Goal: Transaction & Acquisition: Purchase product/service

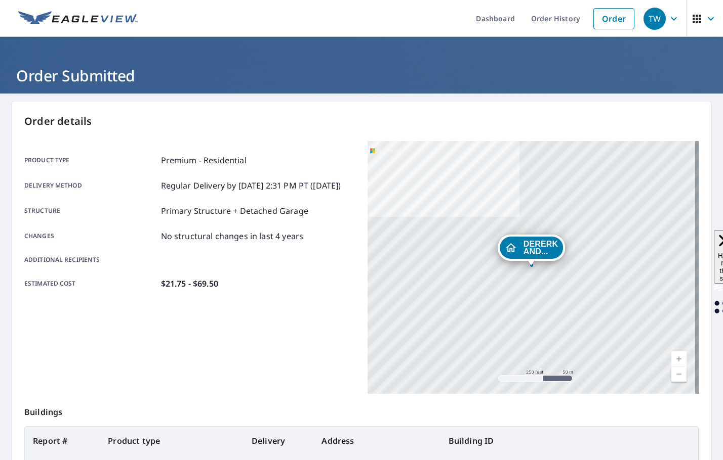
scroll to position [101, 0]
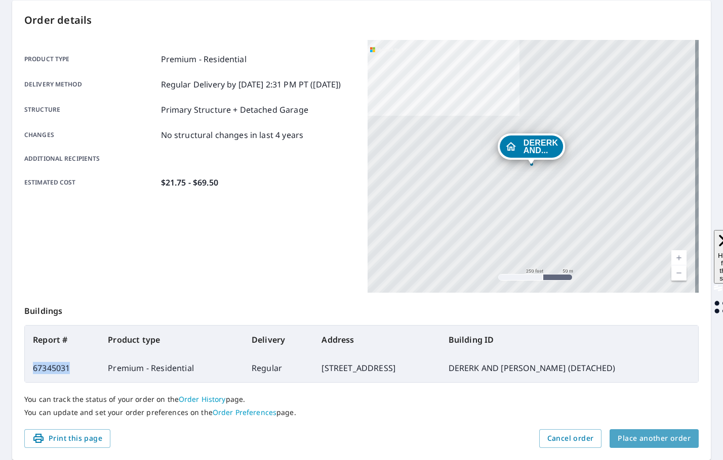
click at [657, 441] on span "Place another order" at bounding box center [653, 439] width 73 height 13
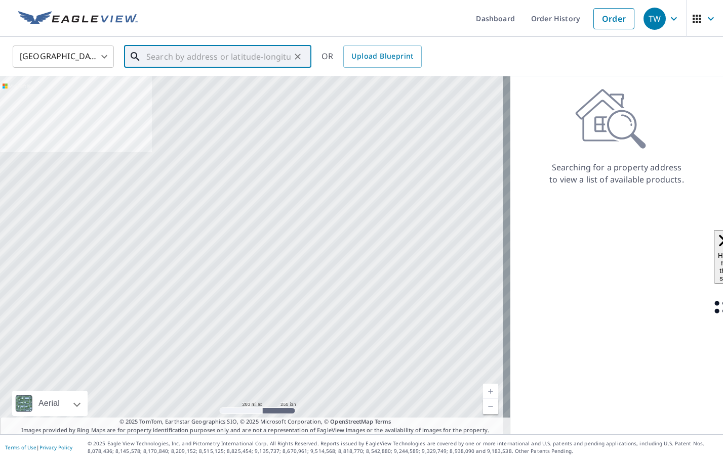
click at [235, 56] on input "text" at bounding box center [218, 57] width 144 height 28
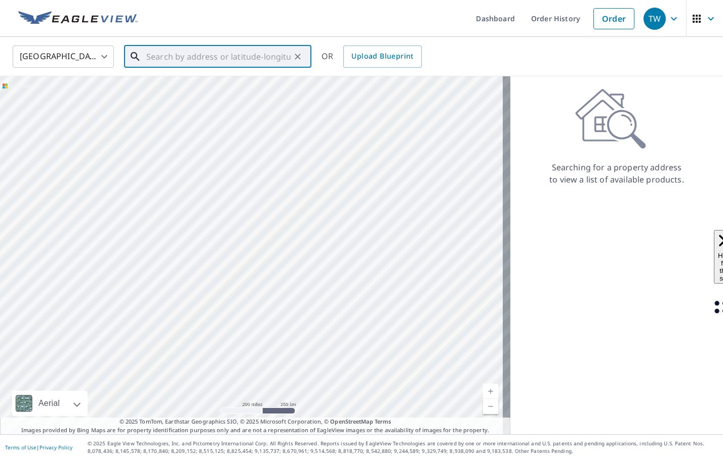
paste input "13 Cameron Place Grosse Pointe, MI 48230"
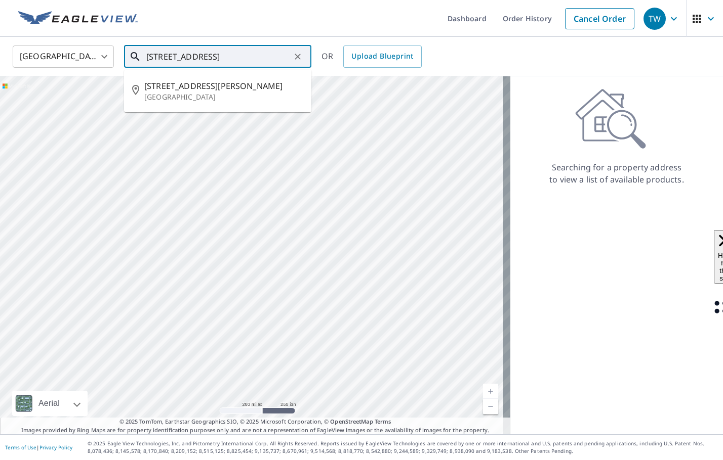
type input "13 Cameron Place Grosse Pointe, MI 48230"
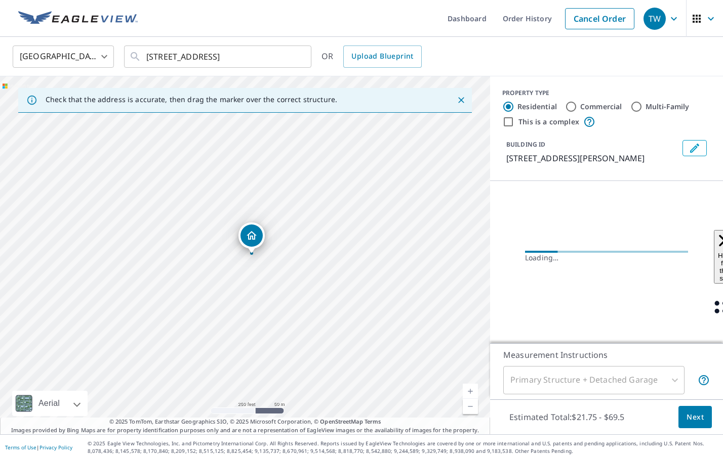
scroll to position [0, 0]
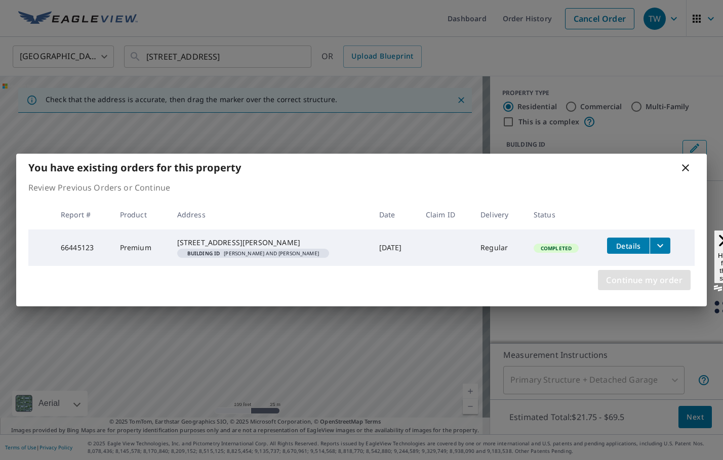
click at [648, 286] on span "Continue my order" at bounding box center [644, 280] width 76 height 14
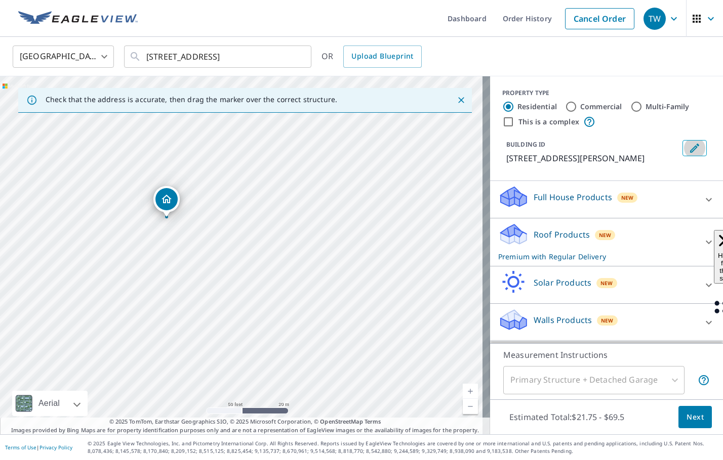
click at [688, 145] on icon "Edit building 1" at bounding box center [694, 148] width 12 height 12
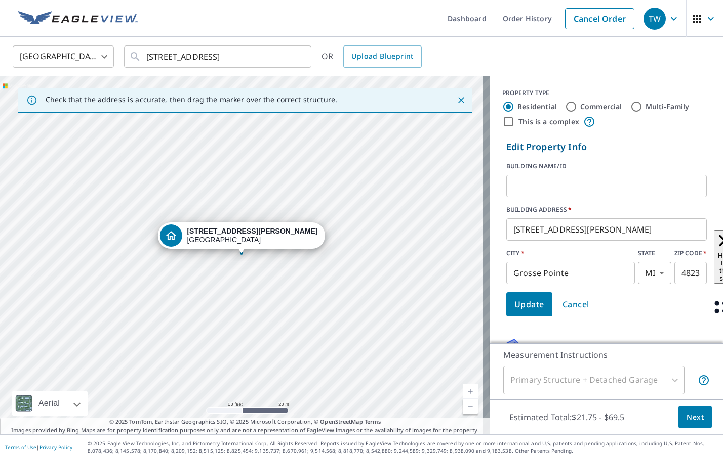
click at [597, 194] on input "text" at bounding box center [606, 186] width 200 height 28
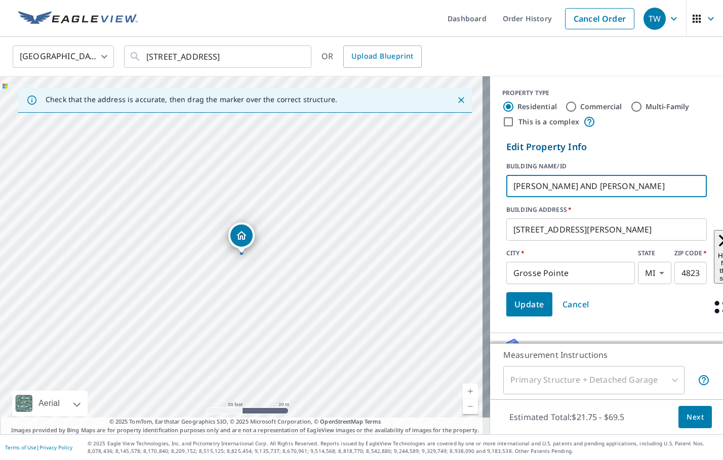
type input "[PERSON_NAME] AND [PERSON_NAME]"
click at [536, 304] on button "Update" at bounding box center [529, 304] width 46 height 24
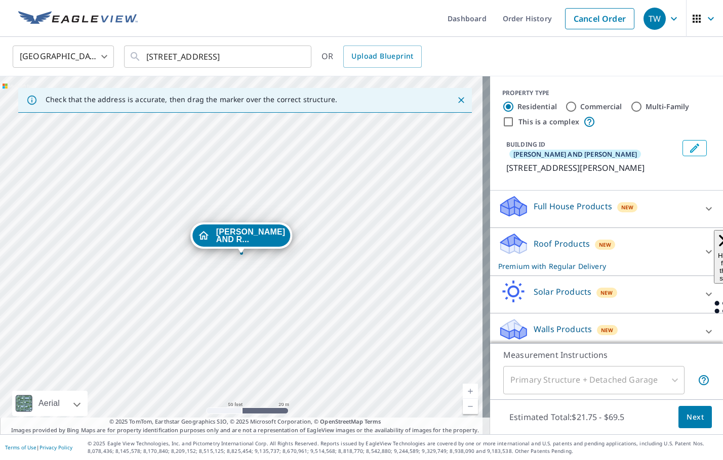
click at [705, 250] on icon at bounding box center [708, 252] width 6 height 4
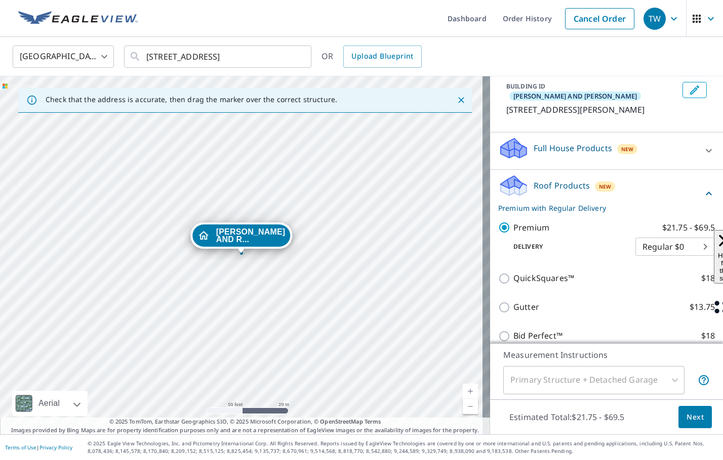
scroll to position [136, 0]
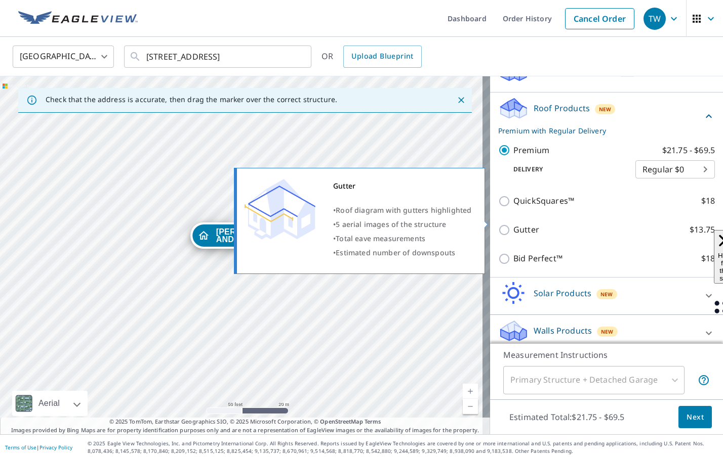
click at [499, 224] on input "Gutter $13.75" at bounding box center [505, 230] width 15 height 12
checkbox input "true"
checkbox input "false"
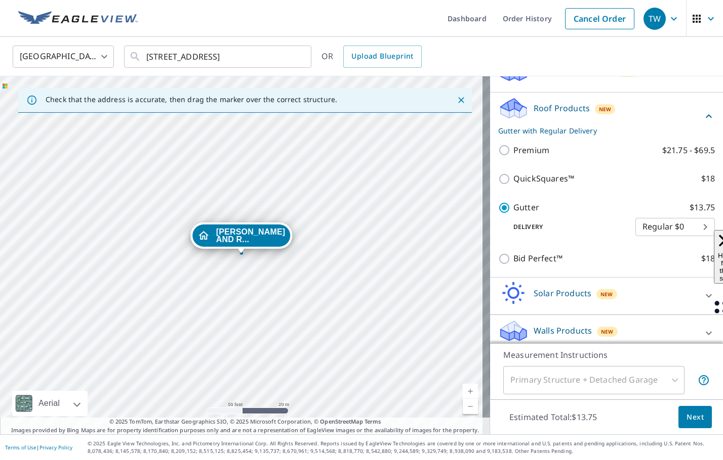
click at [686, 415] on span "Next" at bounding box center [694, 417] width 17 height 13
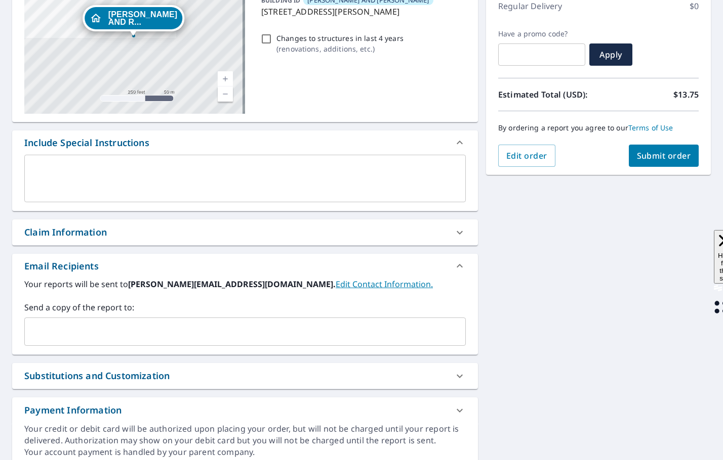
scroll to position [152, 0]
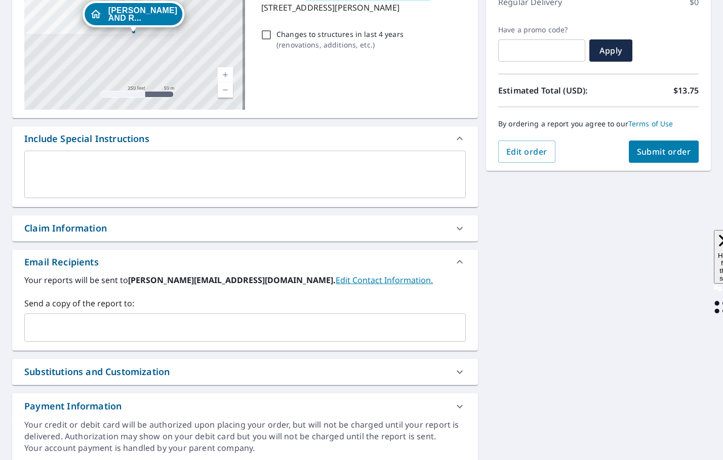
click at [64, 334] on input "text" at bounding box center [237, 327] width 417 height 19
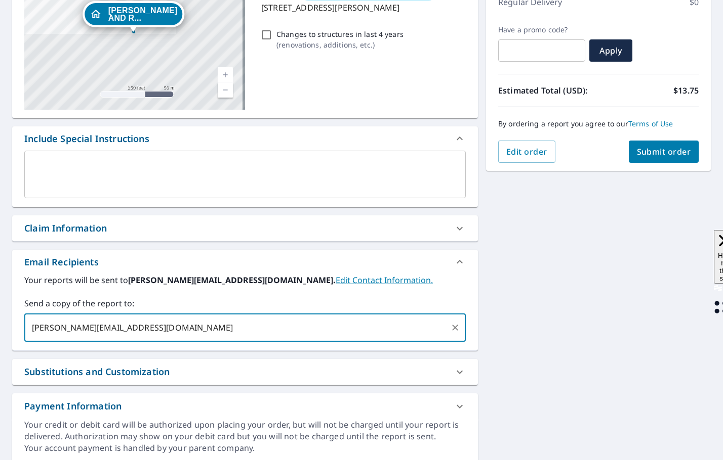
type input "JUSTINK@SCHOENHERRROOFING.COM"
click at [635, 161] on button "Submit order" at bounding box center [664, 152] width 70 height 22
checkbox input "true"
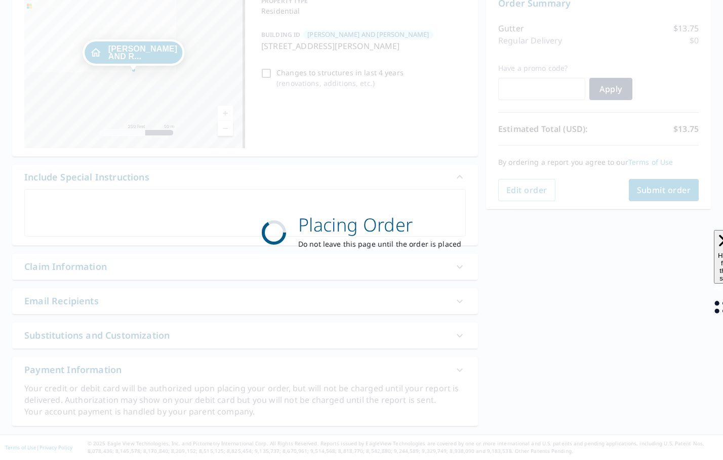
scroll to position [113, 0]
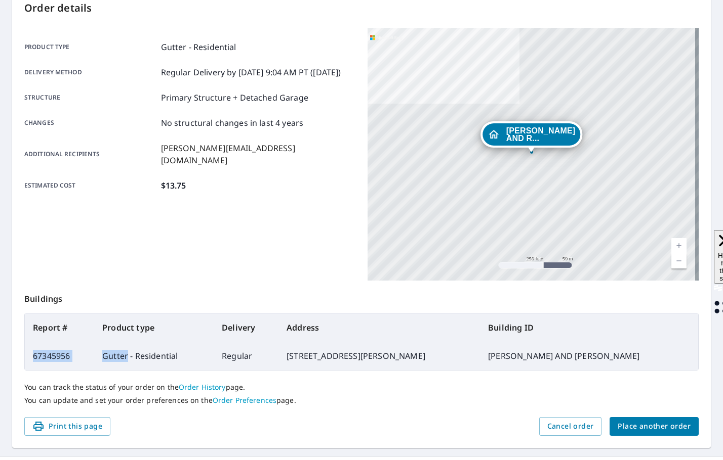
drag, startPoint x: 132, startPoint y: 357, endPoint x: 34, endPoint y: 353, distance: 98.3
click at [34, 353] on tr "67345956 Gutter - Residential Regular 13 Cameron Pl, Grosse Pointe MI 48230 MAR…" at bounding box center [361, 356] width 673 height 28
copy tr "67345956 Gutter"
click at [649, 427] on span "Place another order" at bounding box center [653, 427] width 73 height 13
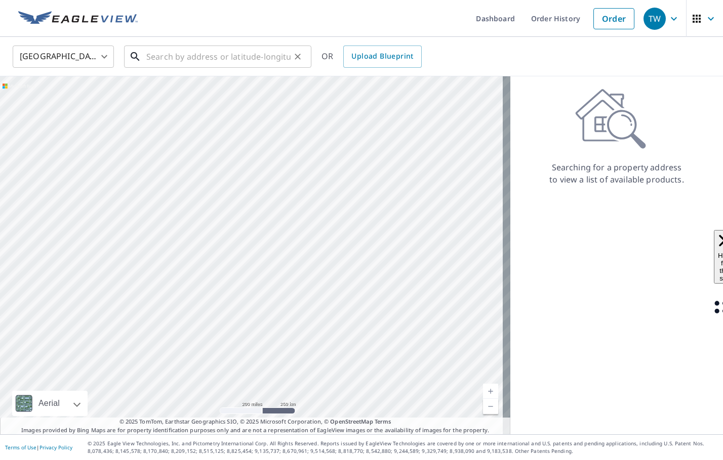
click at [172, 62] on input "text" at bounding box center [218, 57] width 144 height 28
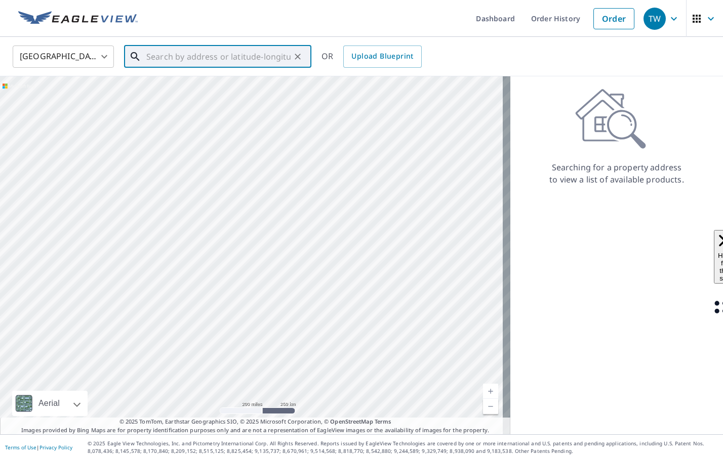
paste input "22010 Worcester Dr. Novi, MI 48374"
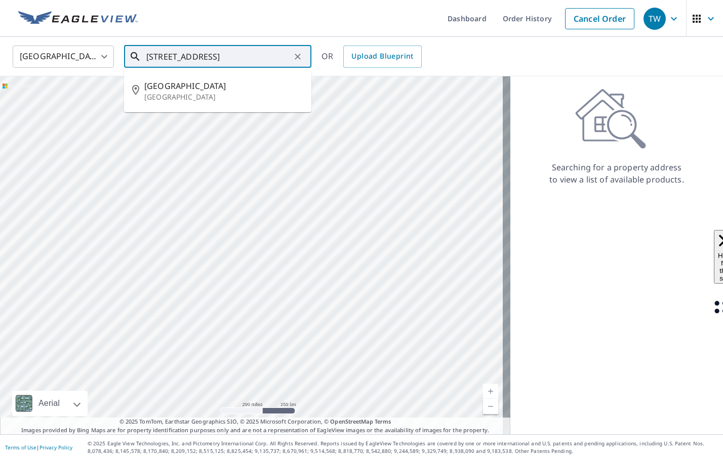
type input "22010 Worcester Dr. Novi, MI 48374"
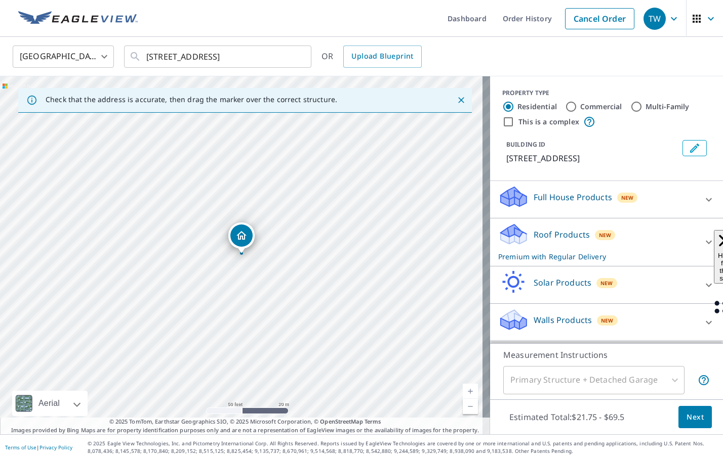
click at [690, 147] on icon "Edit building 1" at bounding box center [694, 148] width 9 height 9
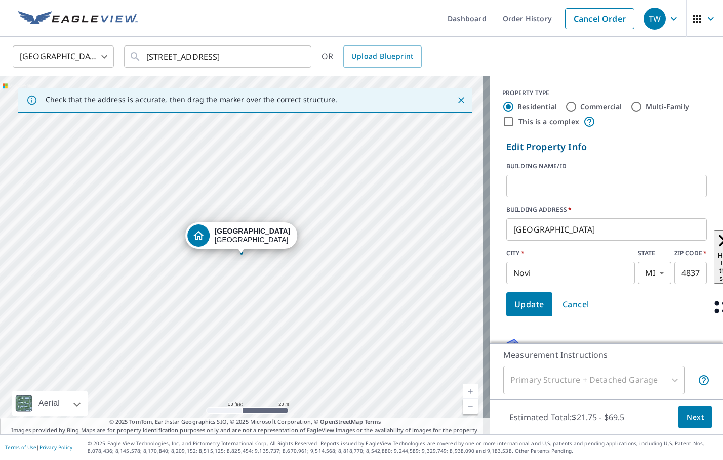
click at [574, 187] on input "text" at bounding box center [606, 186] width 200 height 28
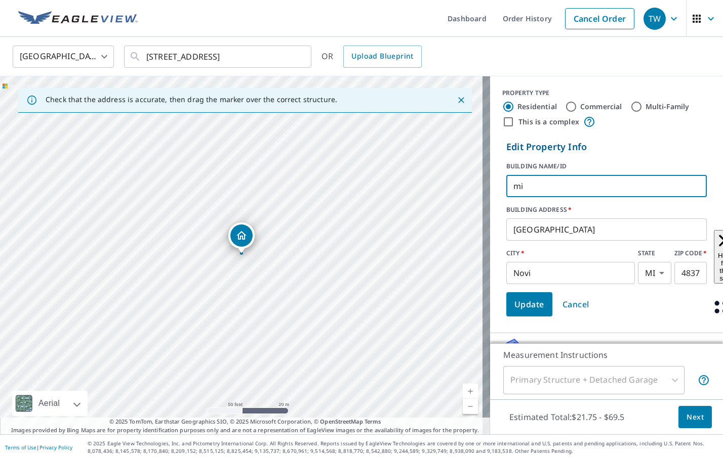
type input "m"
type input "[PERSON_NAME]"
click at [511, 297] on button "Update" at bounding box center [529, 304] width 46 height 24
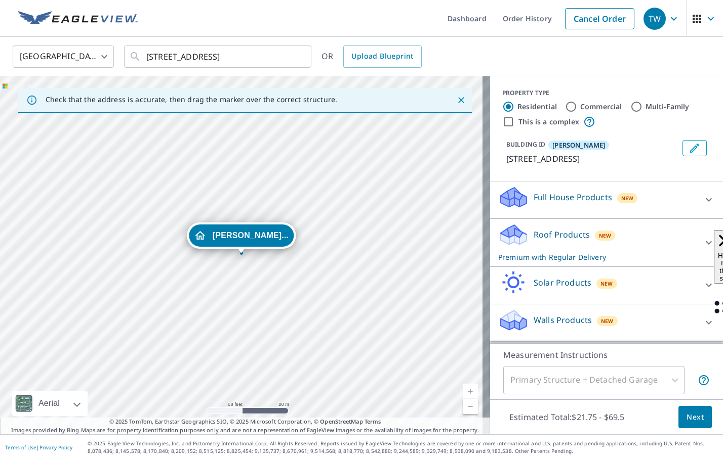
click at [702, 239] on icon at bounding box center [708, 243] width 12 height 12
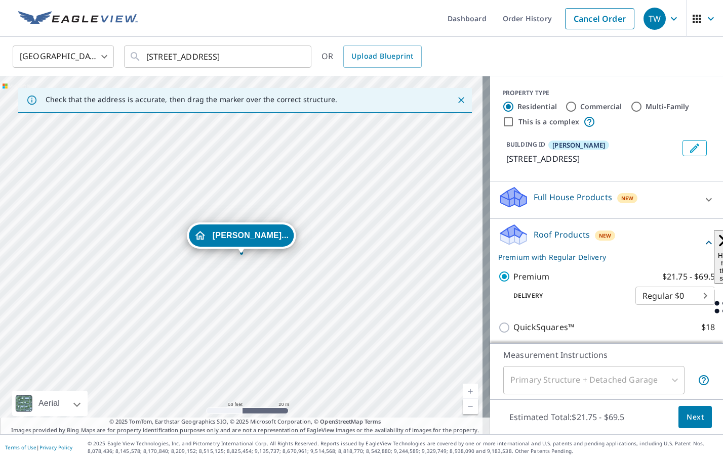
click at [678, 417] on button "Next" at bounding box center [694, 417] width 33 height 23
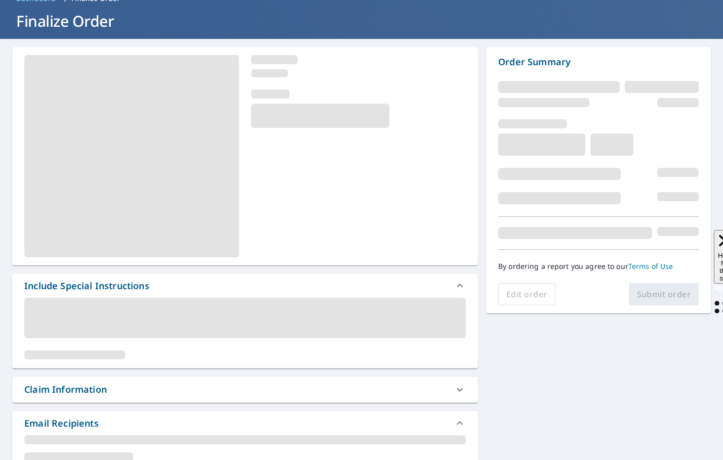
scroll to position [152, 0]
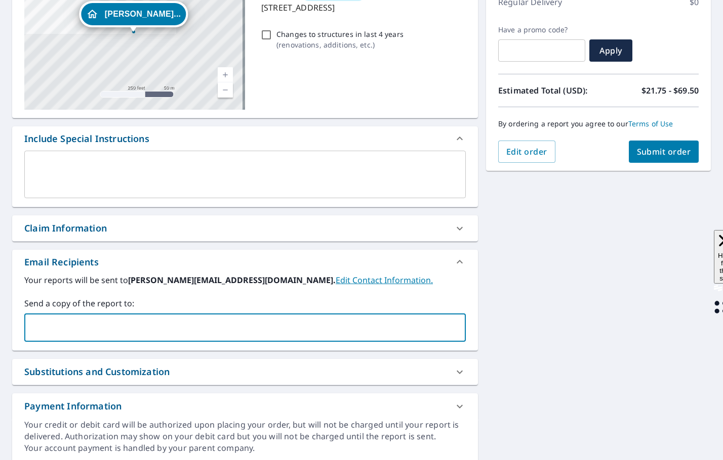
click at [58, 332] on input "text" at bounding box center [237, 327] width 417 height 19
type input "[PERSON_NAME][EMAIL_ADDRESS][DOMAIN_NAME]"
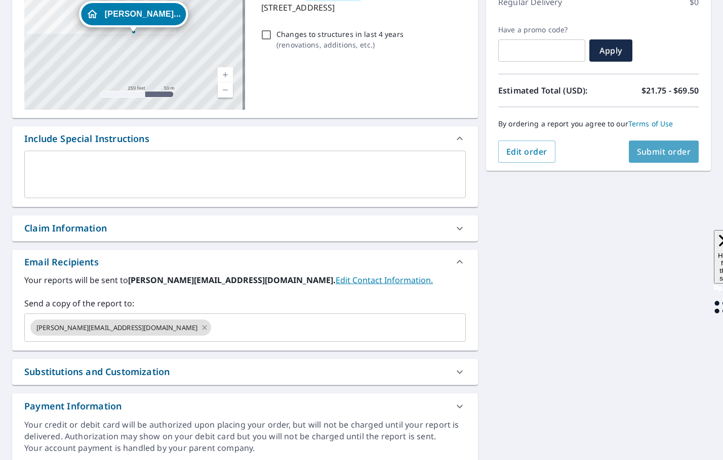
click at [637, 158] on button "Submit order" at bounding box center [664, 152] width 70 height 22
checkbox input "true"
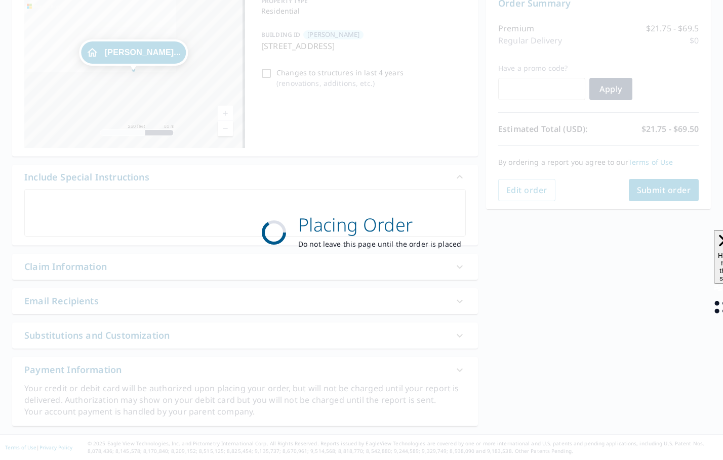
scroll to position [113, 0]
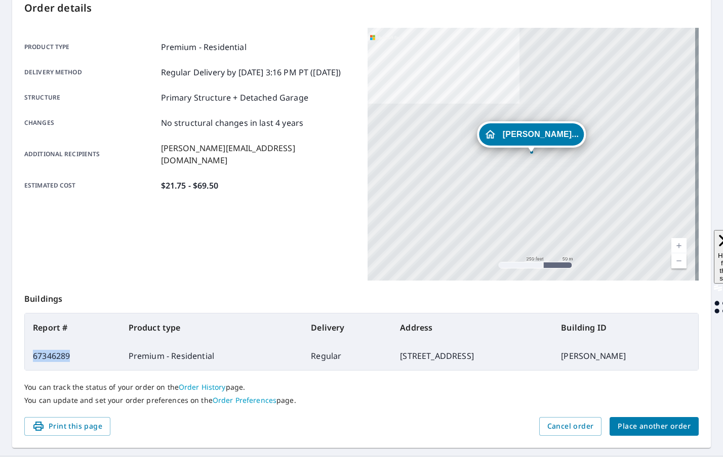
drag, startPoint x: 77, startPoint y: 357, endPoint x: 32, endPoint y: 361, distance: 44.7
click at [32, 361] on td "67346289" at bounding box center [73, 356] width 96 height 28
copy td "67346289"
click at [641, 425] on span "Place another order" at bounding box center [653, 427] width 73 height 13
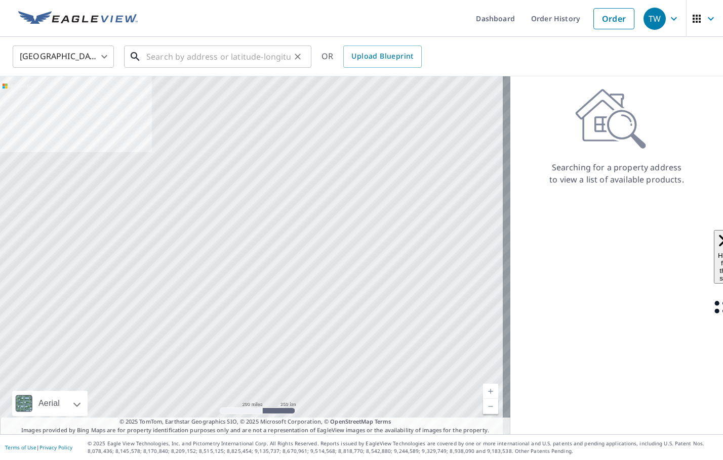
click at [231, 56] on input "text" at bounding box center [218, 57] width 144 height 28
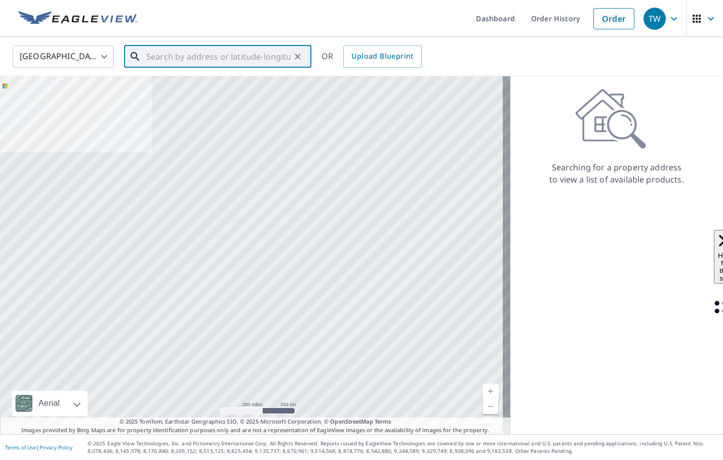
click at [231, 56] on input "text" at bounding box center [218, 57] width 144 height 28
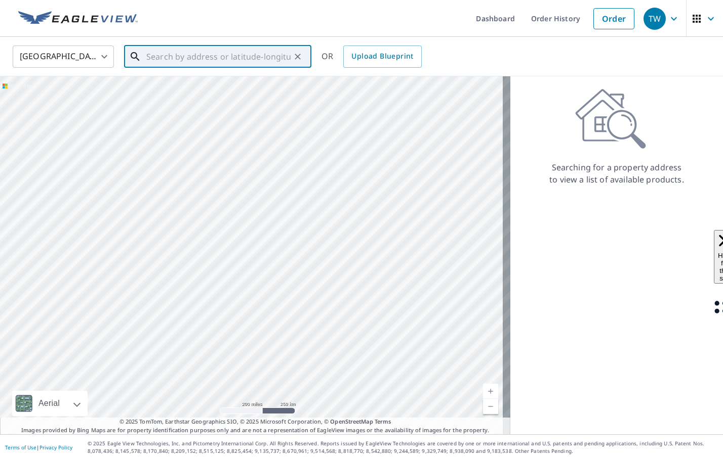
paste input "38158 Sleigh Dr Sterling Heights, MI 48310"
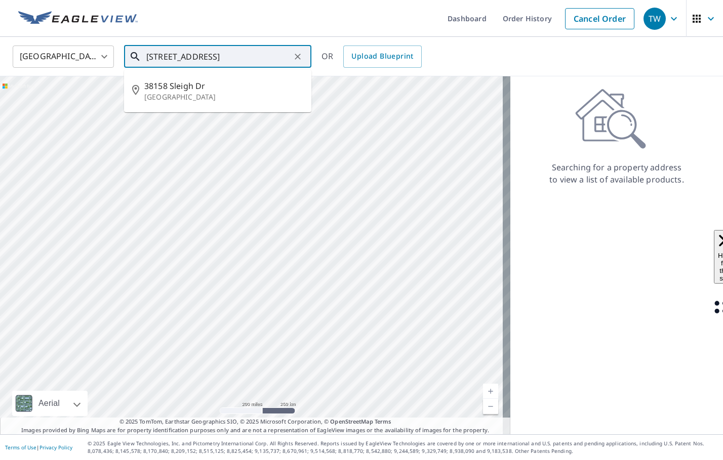
type input "38158 Sleigh Dr Sterling Heights, MI 48310"
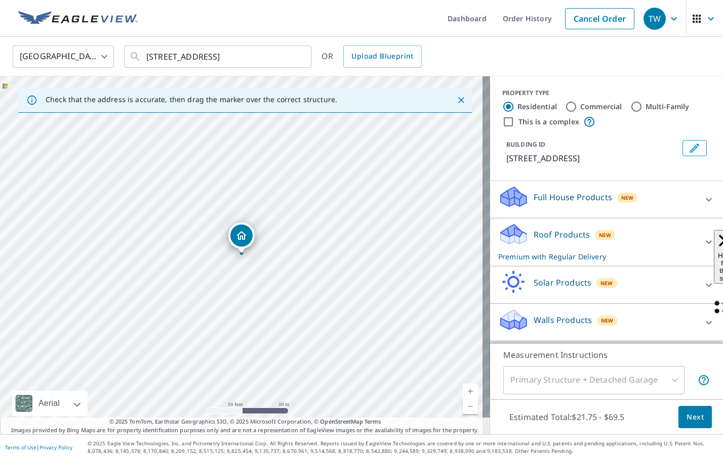
drag, startPoint x: 276, startPoint y: 215, endPoint x: 285, endPoint y: 215, distance: 8.6
click at [300, 55] on icon "Clear" at bounding box center [297, 57] width 10 height 10
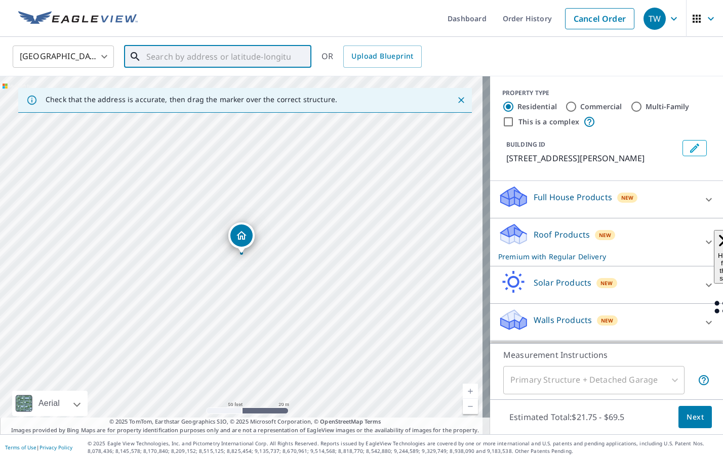
paste input "38158 Sleigh Dr Sterling Heights, MI 48310"
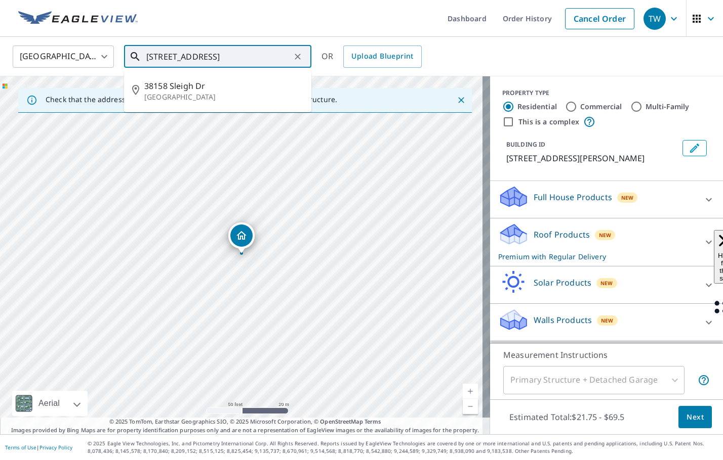
scroll to position [0, 21]
type input "38158 Sleigh Dr Sterling Heights, MI 48310"
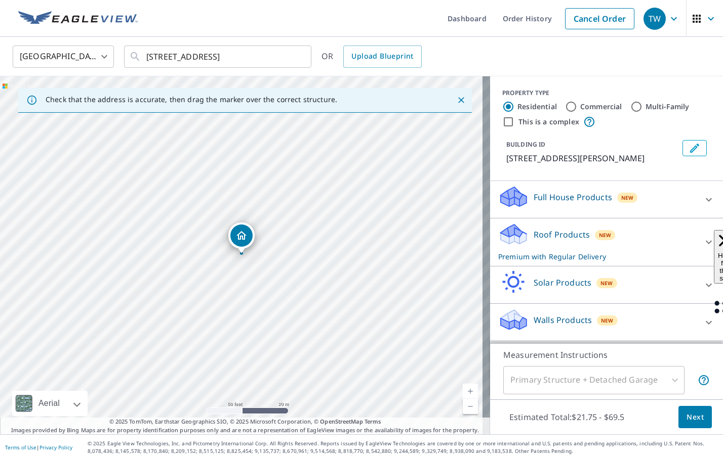
scroll to position [0, 0]
click at [294, 57] on icon "Clear" at bounding box center [297, 57] width 10 height 10
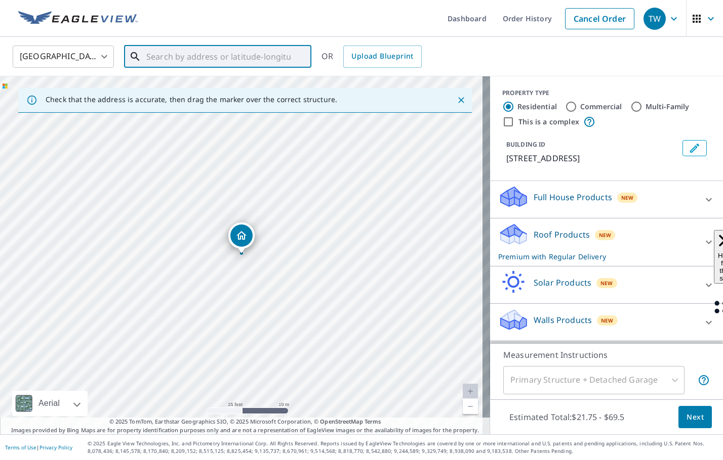
click at [215, 61] on input "text" at bounding box center [218, 57] width 144 height 28
paste input "38158 Sleigh Dr Sterling Heights, MI 48310"
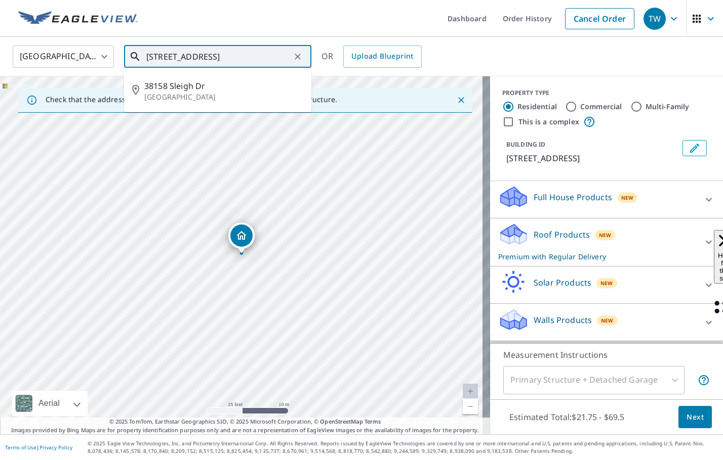
scroll to position [0, 21]
type input "38158 Sleigh Dr Sterling Heights, MI 48310"
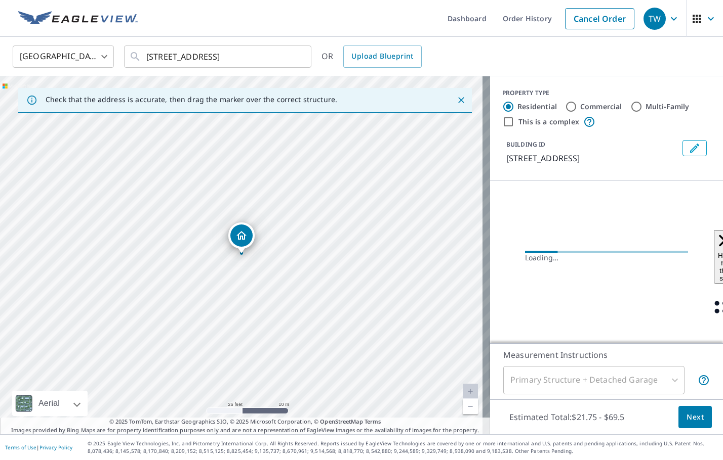
click at [682, 150] on button "Edit building 1" at bounding box center [694, 148] width 24 height 16
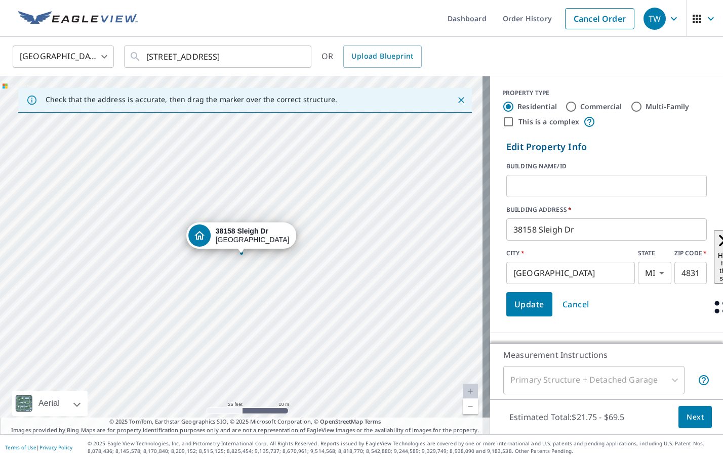
click at [551, 177] on input "text" at bounding box center [606, 186] width 200 height 28
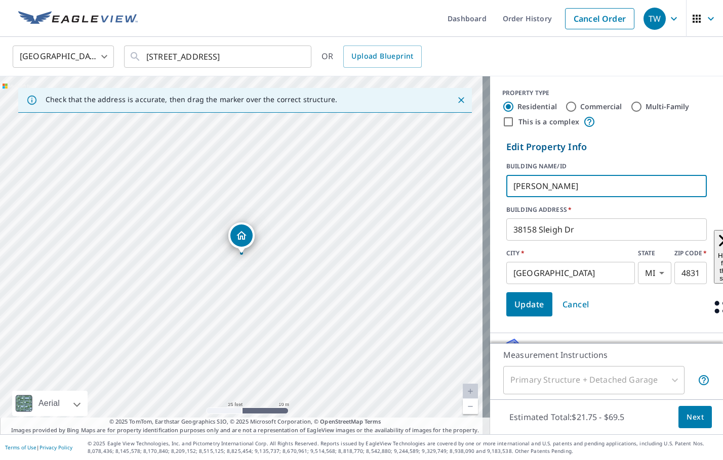
type input "[PERSON_NAME]"
click at [525, 309] on span "Update" at bounding box center [529, 305] width 30 height 14
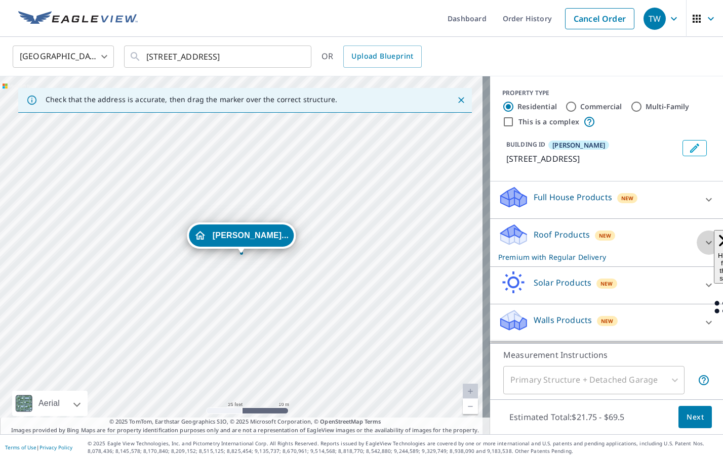
click at [702, 249] on icon at bounding box center [708, 243] width 12 height 12
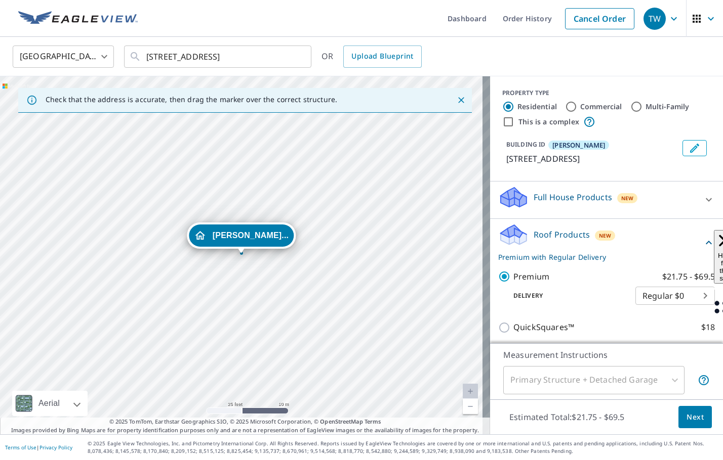
click at [686, 421] on span "Next" at bounding box center [694, 417] width 17 height 13
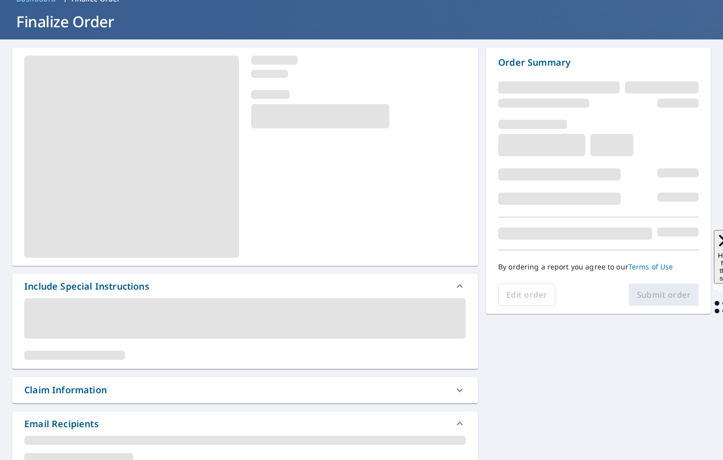
scroll to position [101, 0]
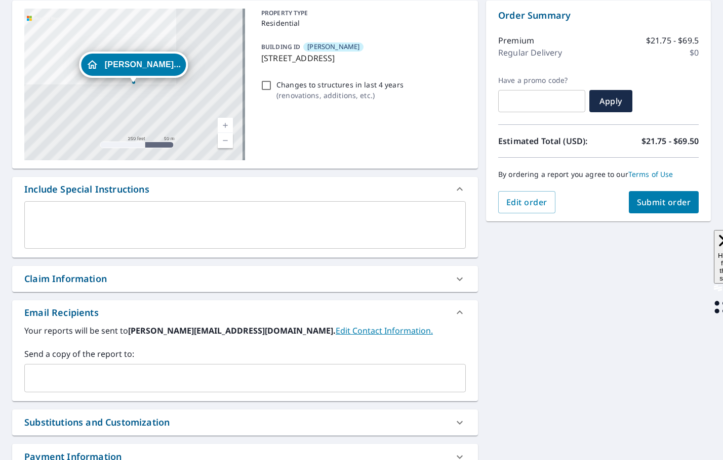
click at [51, 384] on input "text" at bounding box center [237, 378] width 417 height 19
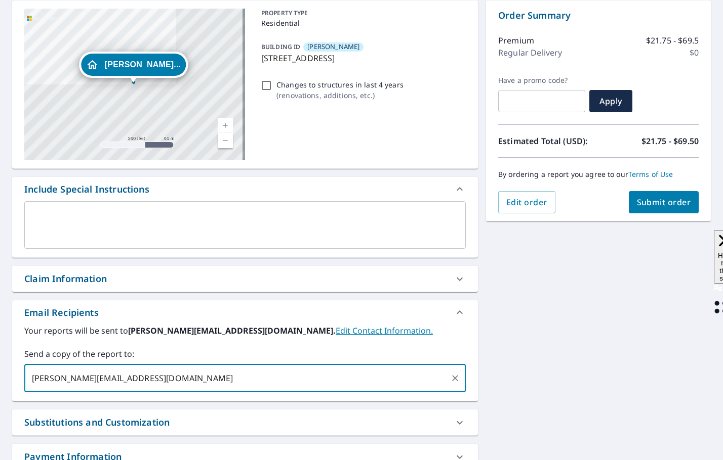
type input "JUSTINK@SCHOENHERRROOFING.COM"
click at [652, 194] on button "Submit order" at bounding box center [664, 202] width 70 height 22
checkbox input "true"
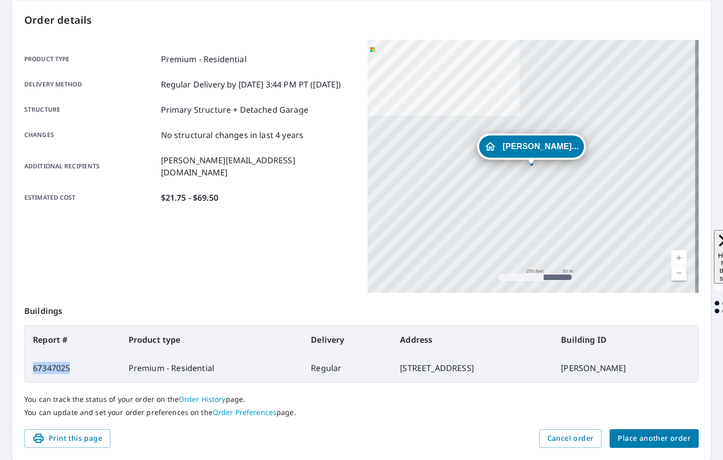
drag, startPoint x: 76, startPoint y: 366, endPoint x: 32, endPoint y: 371, distance: 44.8
click at [32, 371] on td "67347025" at bounding box center [73, 368] width 96 height 28
copy td "67347025"
click at [646, 436] on span "Place another order" at bounding box center [653, 439] width 73 height 13
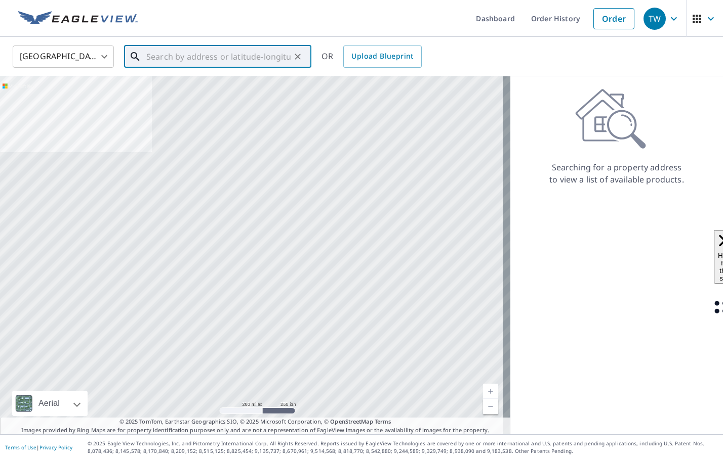
click at [198, 54] on input "text" at bounding box center [218, 57] width 144 height 28
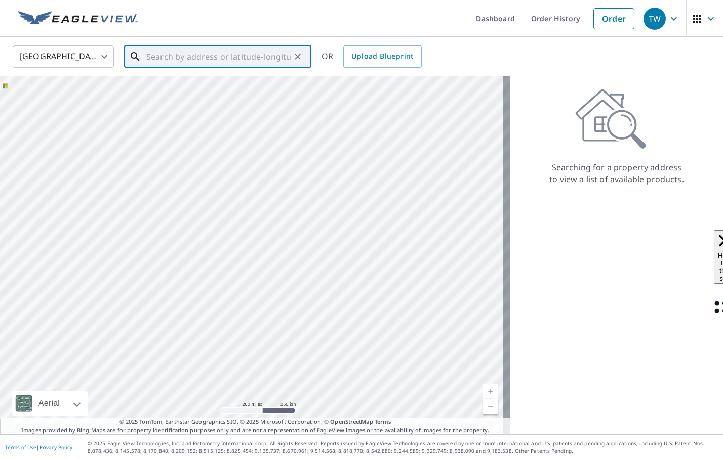
paste input "18421 Midway Avenue Southfield, MI 48075"
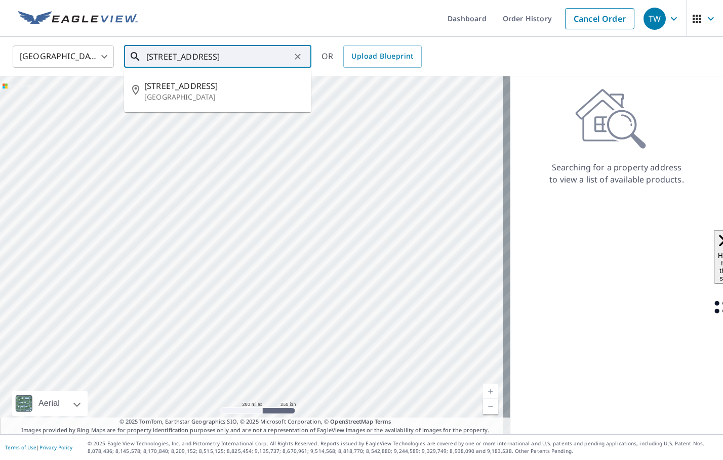
type input "18421 Midway Avenue Southfield, MI 48075"
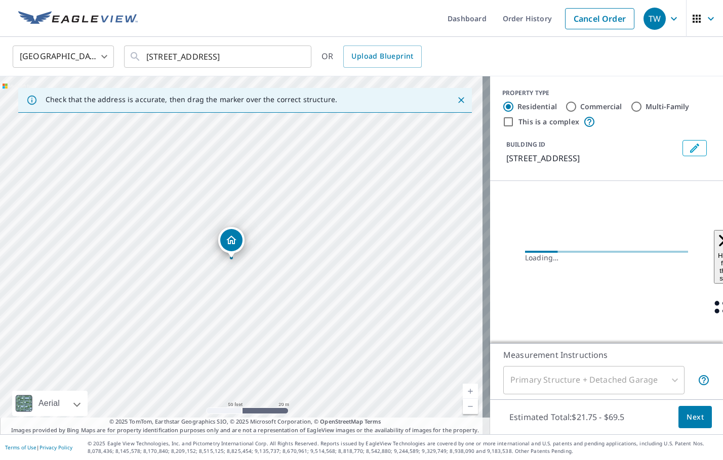
click at [690, 148] on icon "Edit building 1" at bounding box center [694, 148] width 9 height 9
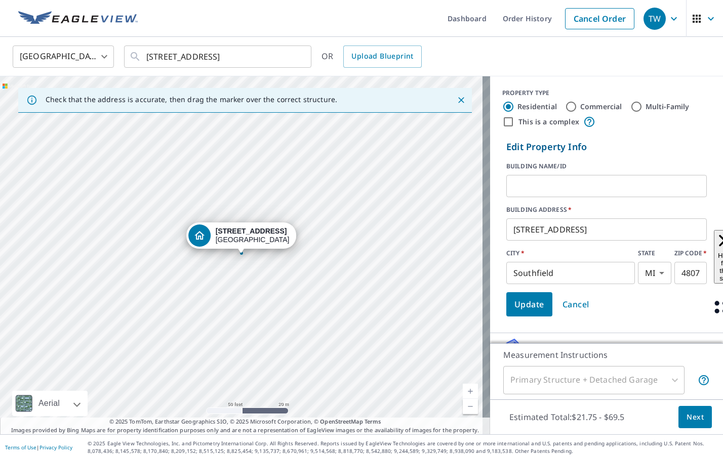
click at [548, 186] on input "text" at bounding box center [606, 186] width 200 height 28
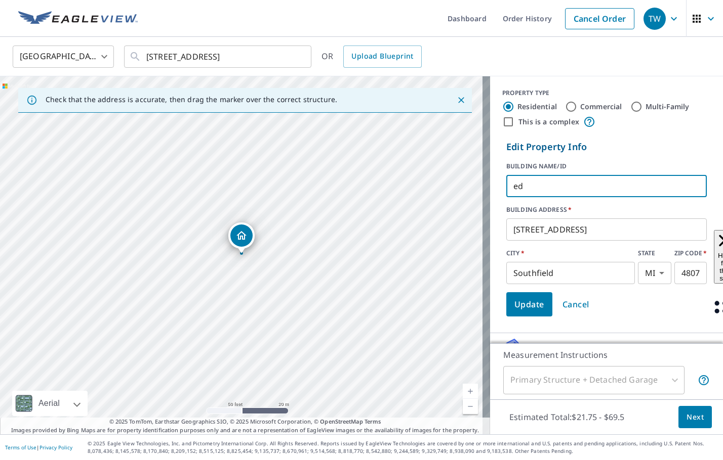
type input "e"
type input "[PERSON_NAME]"
click at [514, 307] on span "Update" at bounding box center [529, 305] width 30 height 14
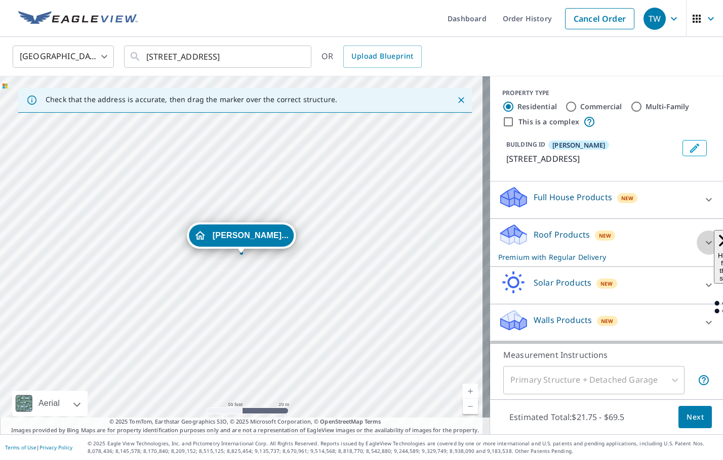
click at [702, 240] on icon at bounding box center [708, 243] width 12 height 12
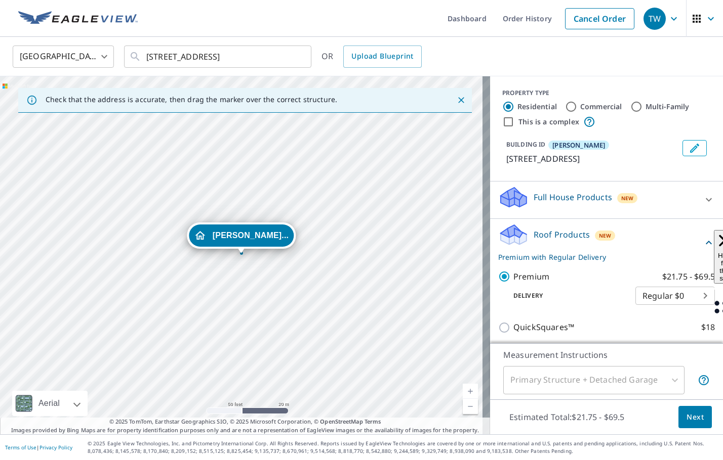
click at [691, 422] on span "Next" at bounding box center [694, 417] width 17 height 13
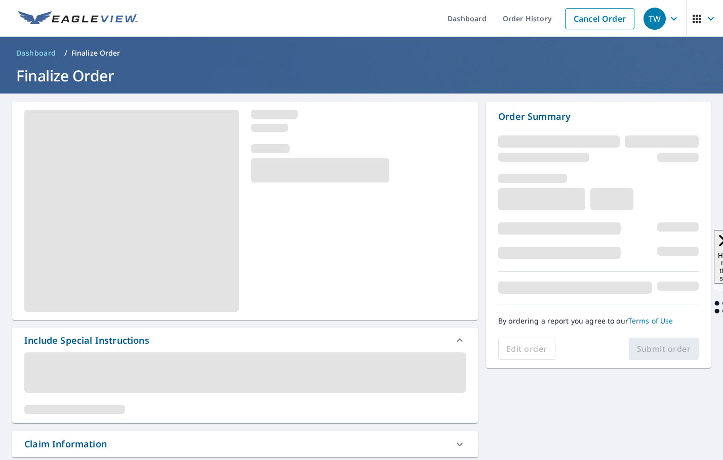
scroll to position [101, 0]
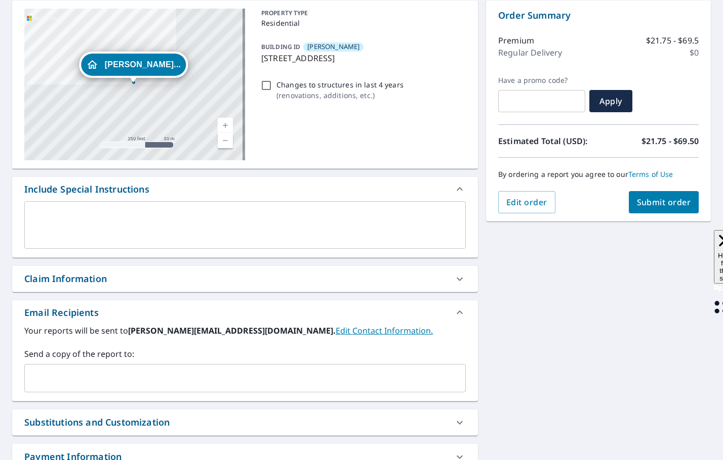
click at [47, 373] on input "text" at bounding box center [237, 378] width 417 height 19
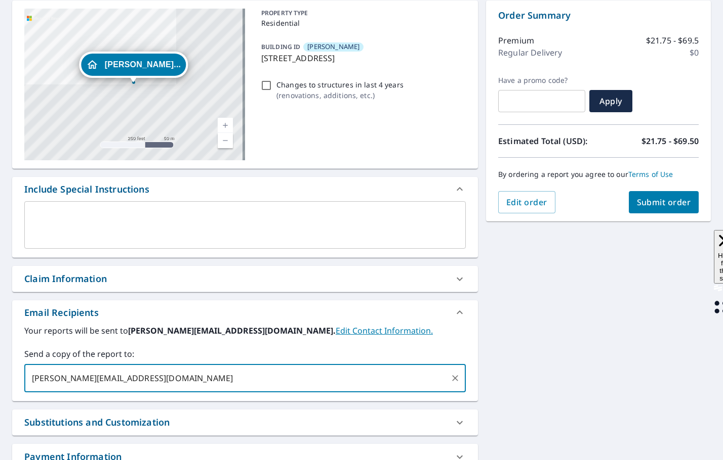
type input "RYANS@SCHOENHERRROOFING.COM"
click at [653, 199] on span "Submit order" at bounding box center [664, 202] width 54 height 11
checkbox input "true"
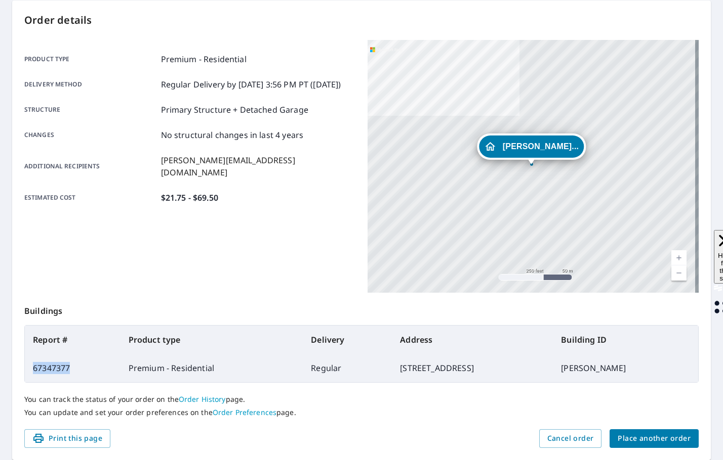
click at [33, 368] on td "67347377" at bounding box center [73, 368] width 96 height 28
drag, startPoint x: 33, startPoint y: 368, endPoint x: 184, endPoint y: 348, distance: 152.2
click at [229, 271] on div "Product type Premium - Residential Delivery method Regular Delivery by 9/9/2025…" at bounding box center [189, 166] width 331 height 253
drag, startPoint x: 73, startPoint y: 370, endPoint x: 32, endPoint y: 370, distance: 41.0
click at [32, 370] on td "67347377" at bounding box center [73, 368] width 96 height 28
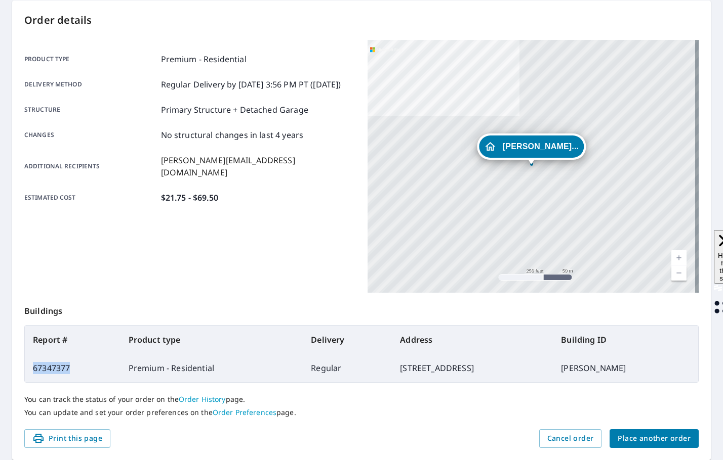
copy td "67347377"
drag, startPoint x: 648, startPoint y: 438, endPoint x: 599, endPoint y: 460, distance: 54.4
click at [648, 438] on span "Place another order" at bounding box center [653, 439] width 73 height 13
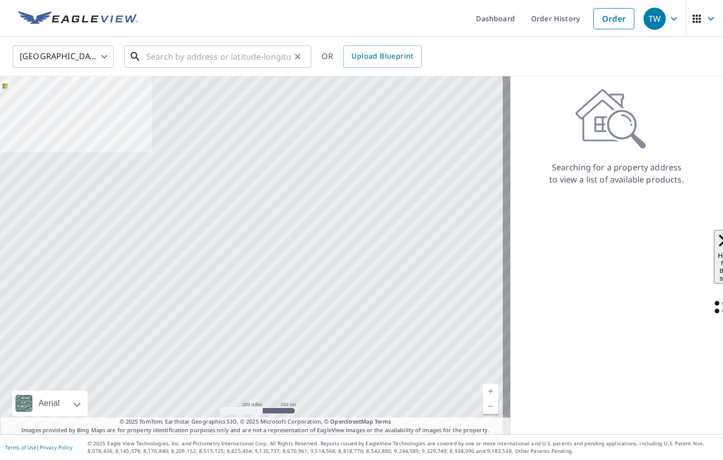
click at [220, 51] on input "text" at bounding box center [218, 57] width 144 height 28
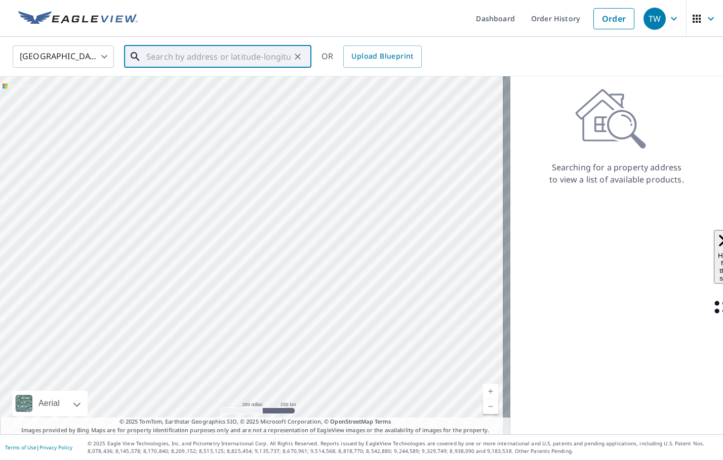
paste input "24758 Portsmouth Novi, MI 48374"
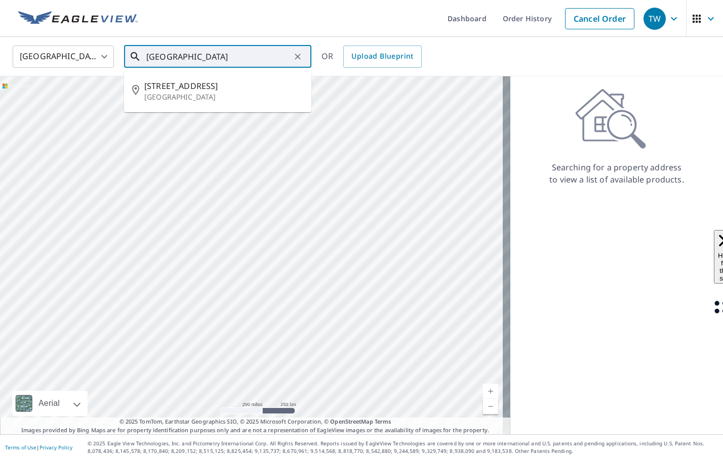
type input "24758 Portsmouth Novi, MI 48374"
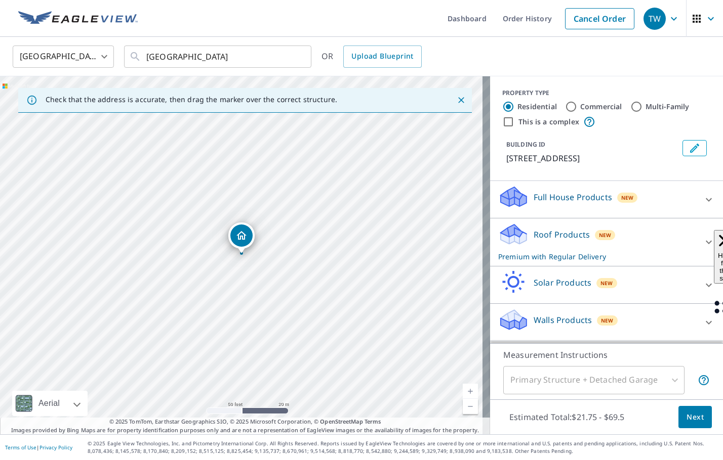
click at [690, 148] on icon "Edit building 1" at bounding box center [694, 148] width 9 height 9
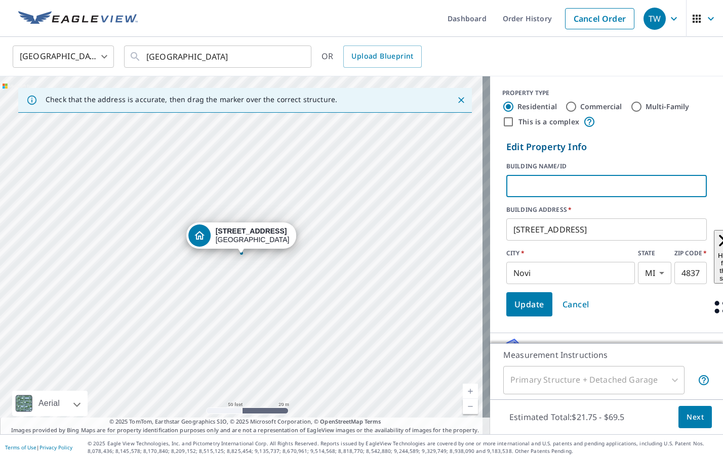
click at [560, 183] on input "text" at bounding box center [606, 186] width 200 height 28
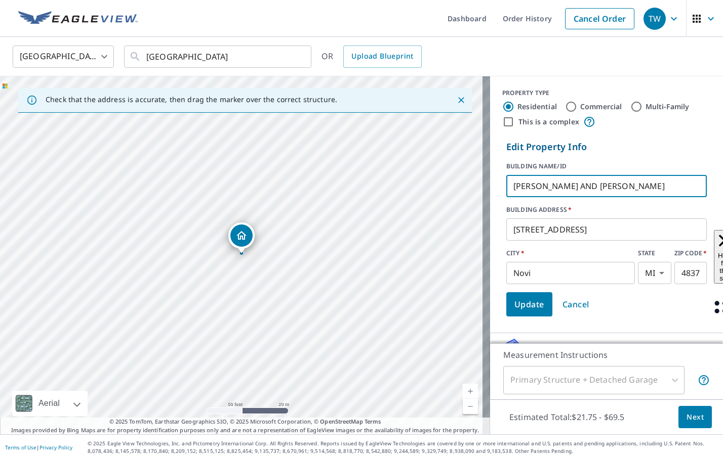
type input "[PERSON_NAME] AND [PERSON_NAME]"
click at [518, 301] on span "Update" at bounding box center [529, 305] width 30 height 14
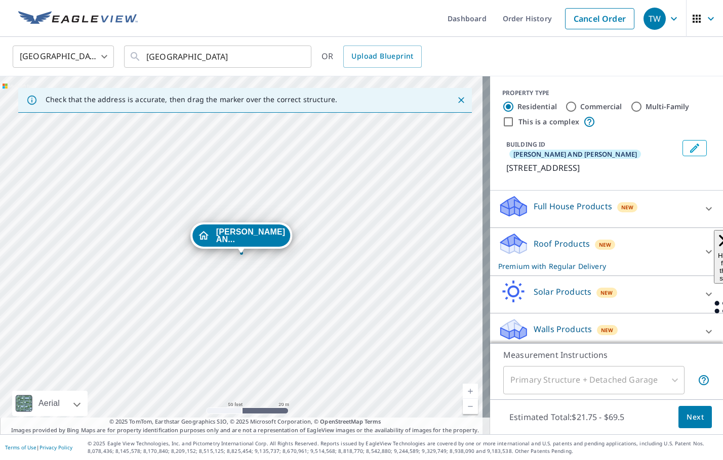
click at [705, 251] on icon at bounding box center [708, 252] width 6 height 4
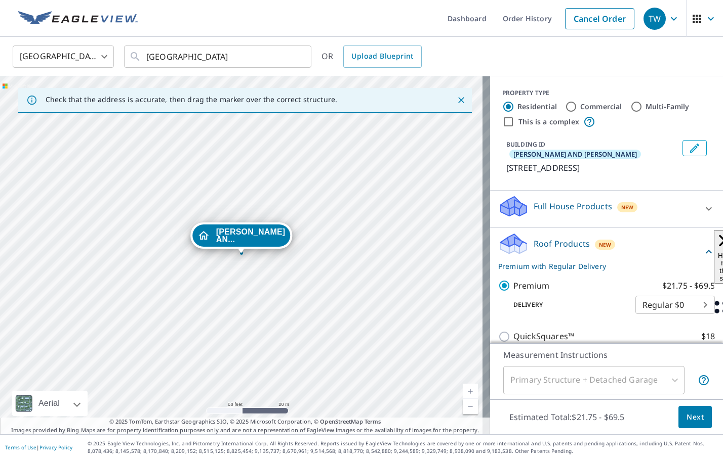
click at [686, 422] on span "Next" at bounding box center [694, 417] width 17 height 13
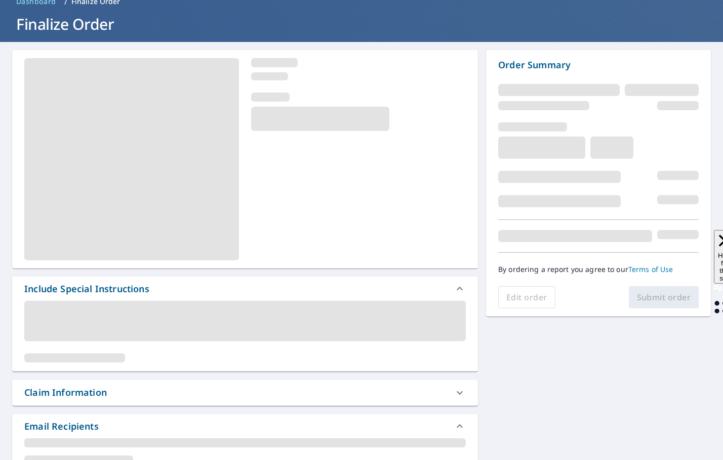
scroll to position [101, 0]
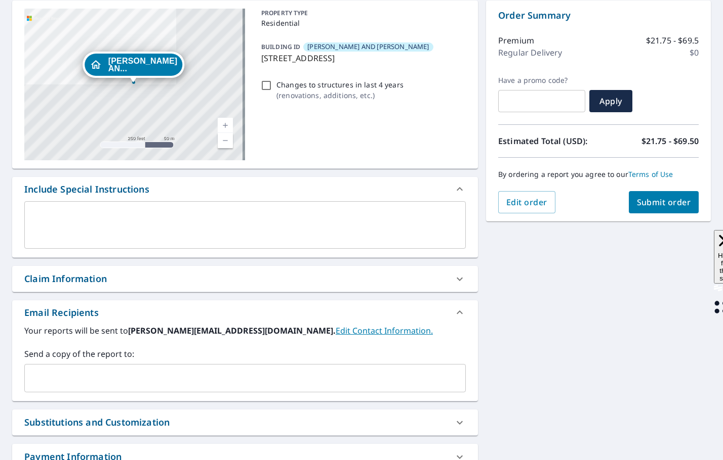
click at [195, 382] on input "text" at bounding box center [237, 378] width 417 height 19
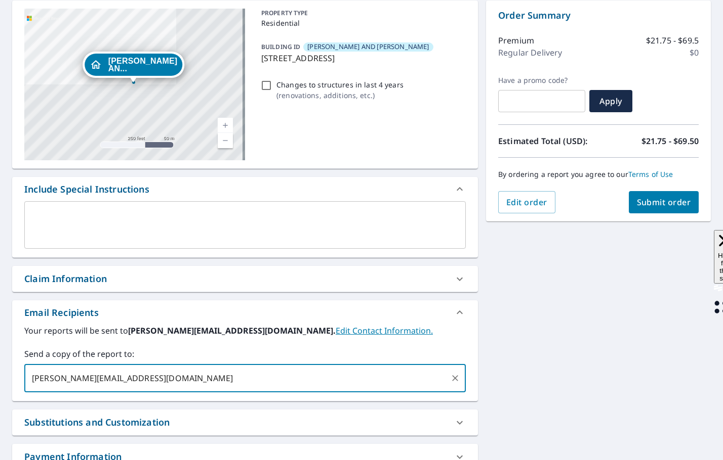
type input "NINO@SCHOENHERRROOFING.COM"
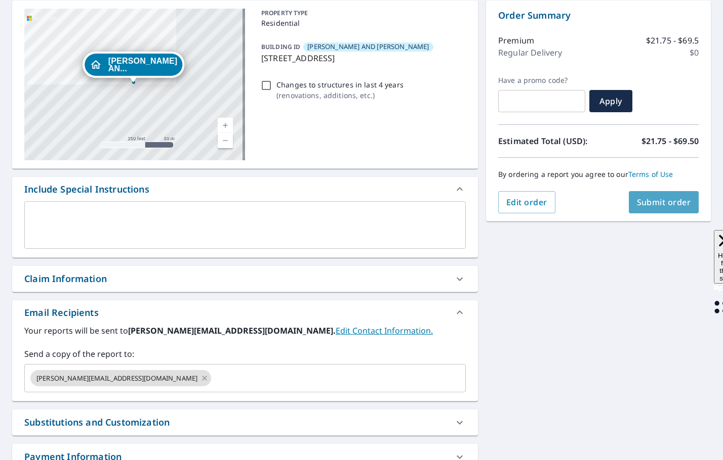
click at [668, 206] on span "Submit order" at bounding box center [664, 202] width 54 height 11
checkbox input "true"
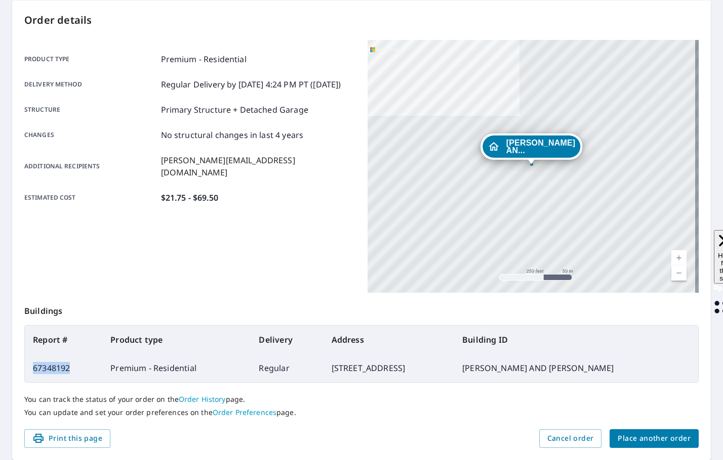
drag, startPoint x: 73, startPoint y: 367, endPoint x: 31, endPoint y: 371, distance: 42.2
click at [31, 371] on td "67348192" at bounding box center [63, 368] width 77 height 28
copy td "67348192"
click at [660, 436] on span "Place another order" at bounding box center [653, 439] width 73 height 13
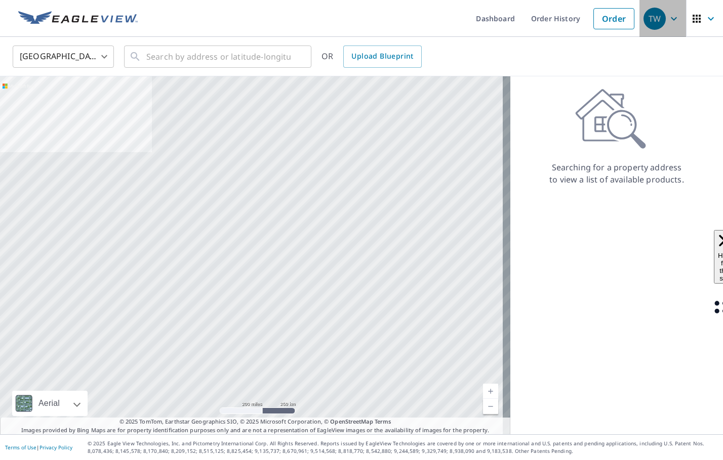
click at [671, 18] on icon "button" at bounding box center [674, 19] width 6 height 4
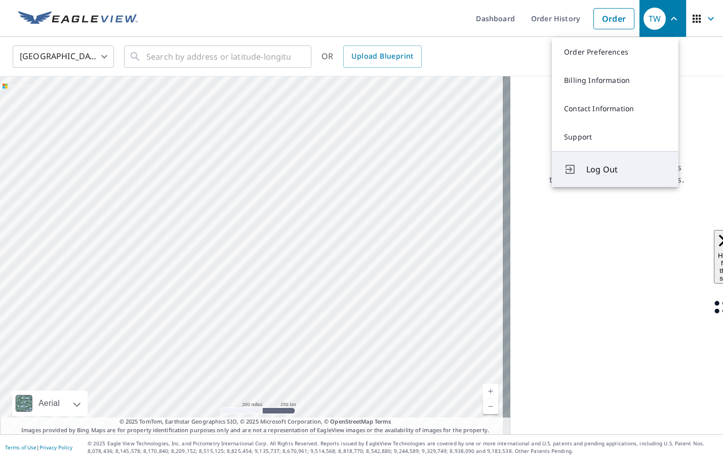
click at [612, 180] on button "Log Out" at bounding box center [615, 169] width 127 height 36
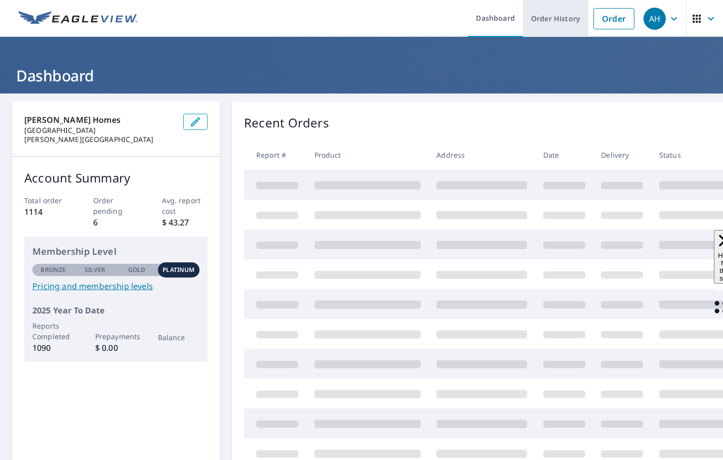
click at [549, 16] on link "Order History" at bounding box center [555, 18] width 65 height 37
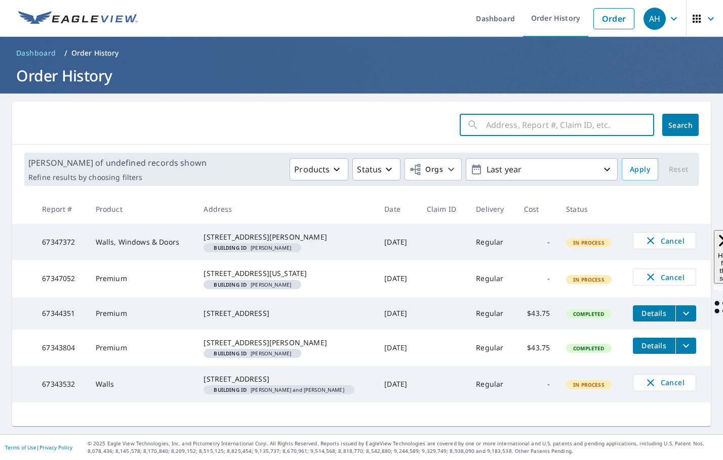
click at [486, 124] on input "text" at bounding box center [570, 125] width 168 height 28
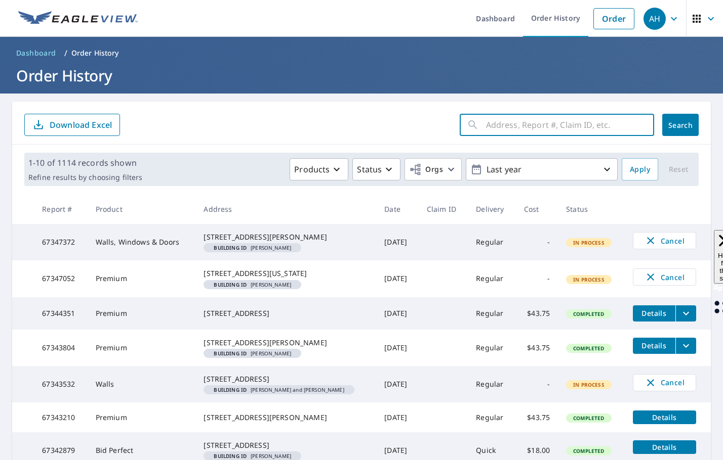
type input "67342153"
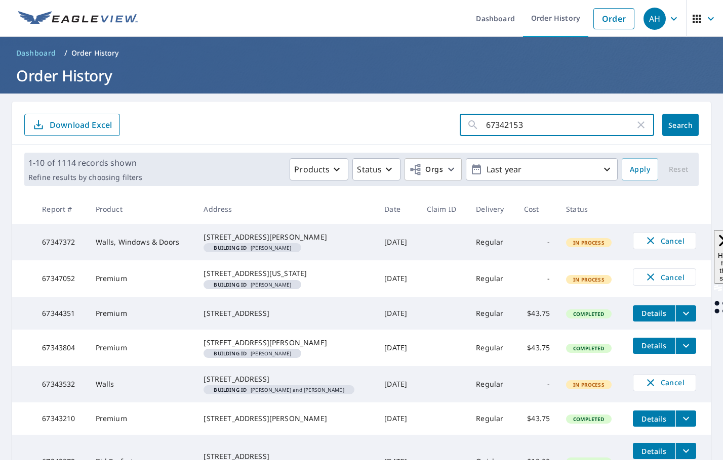
click button "Search" at bounding box center [680, 125] width 36 height 22
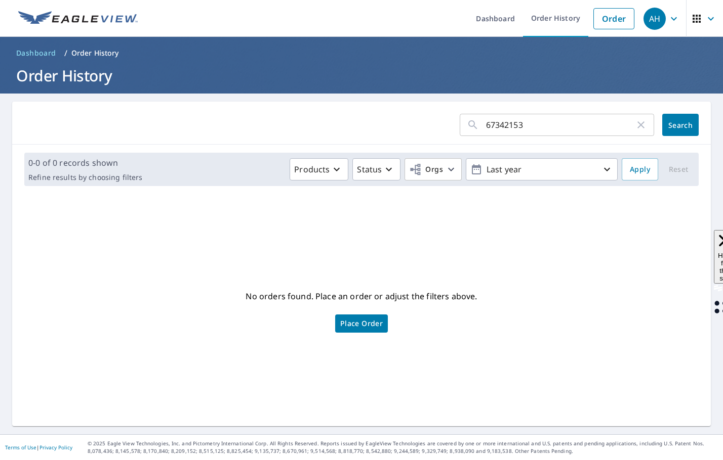
click at [516, 125] on input "67342153" at bounding box center [560, 125] width 149 height 28
click at [670, 127] on span "Search" at bounding box center [680, 125] width 20 height 10
click at [667, 16] on icon "button" at bounding box center [673, 19] width 12 height 12
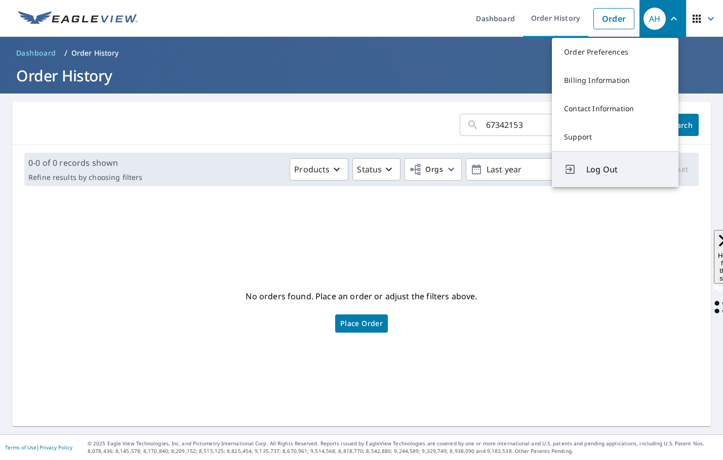
click at [617, 171] on span "Log Out" at bounding box center [626, 169] width 80 height 12
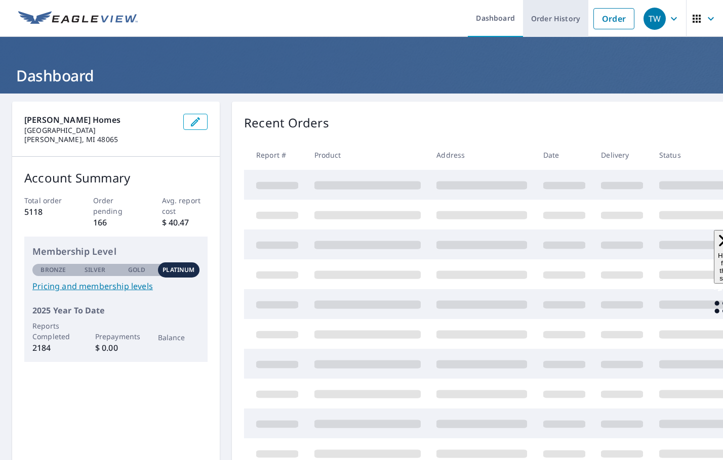
click at [563, 25] on link "Order History" at bounding box center [555, 18] width 65 height 37
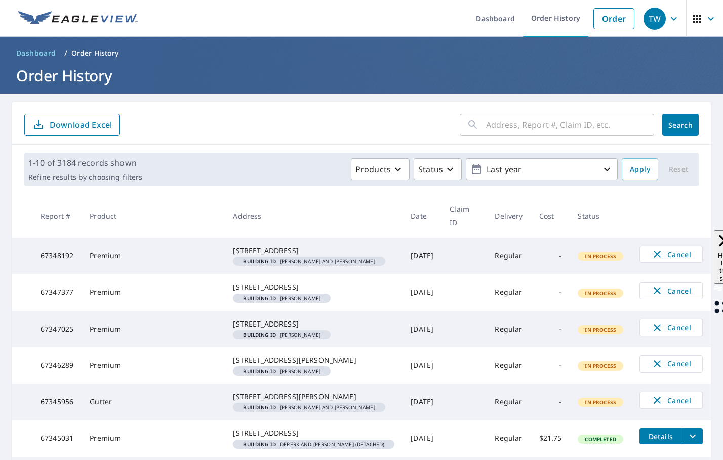
click at [495, 131] on input "text" at bounding box center [570, 125] width 168 height 28
paste input "67342153"
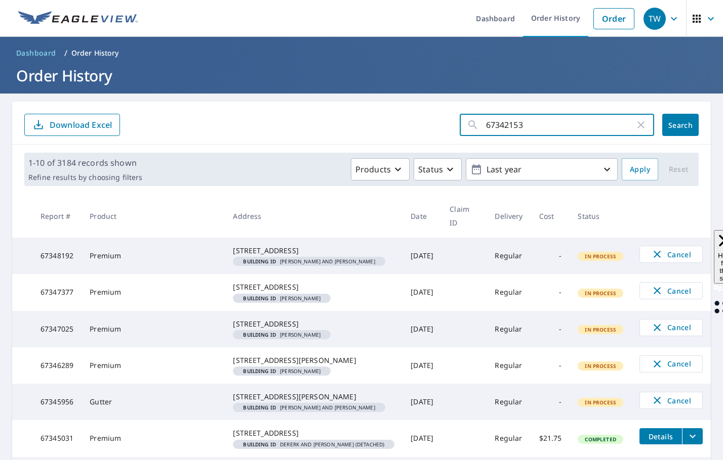
type input "67342153"
click button "Search" at bounding box center [680, 125] width 36 height 22
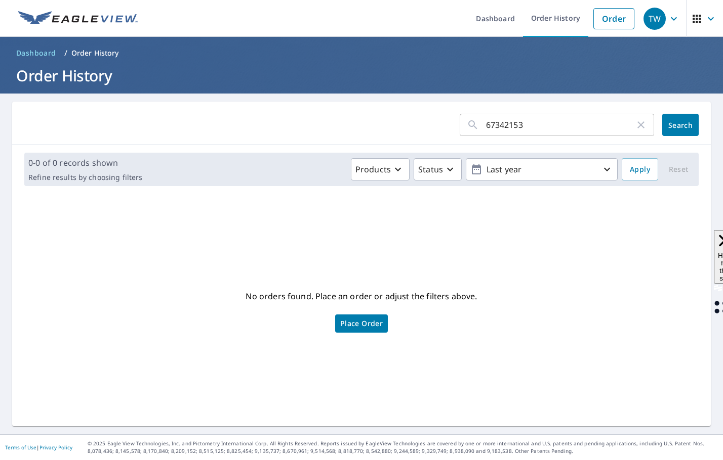
click at [676, 130] on button "Search" at bounding box center [680, 125] width 36 height 22
click at [635, 129] on icon "button" at bounding box center [641, 125] width 12 height 12
click at [595, 20] on link "Order" at bounding box center [613, 18] width 41 height 21
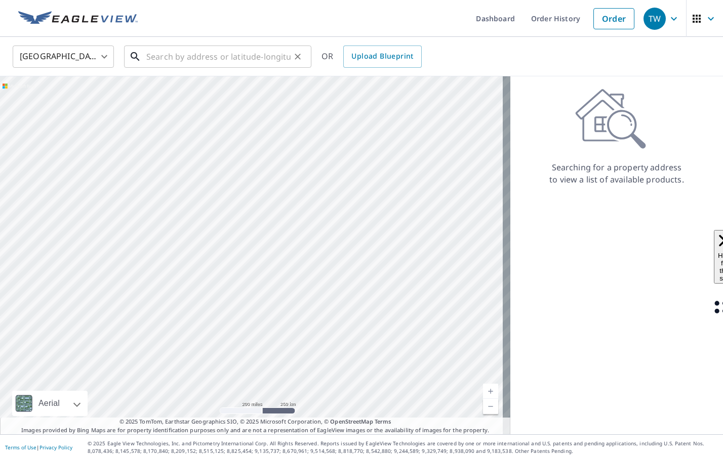
click at [220, 54] on input "text" at bounding box center [218, 57] width 144 height 28
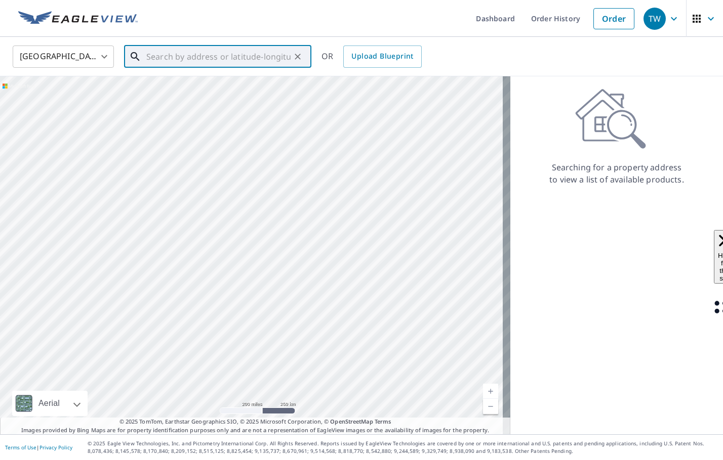
paste input "[STREET_ADDRESS]"
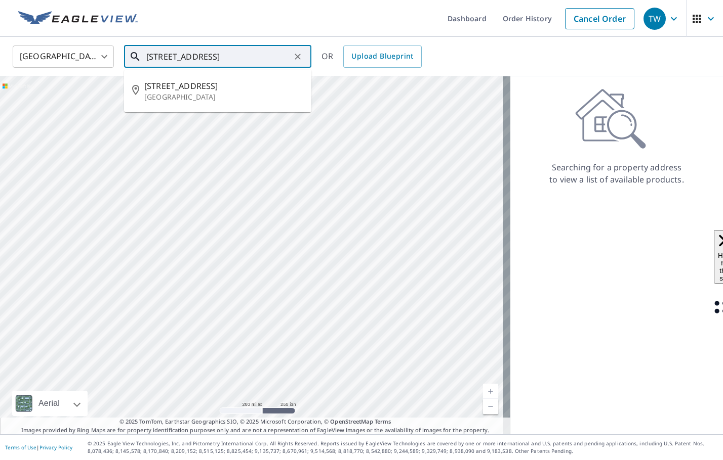
type input "[STREET_ADDRESS]"
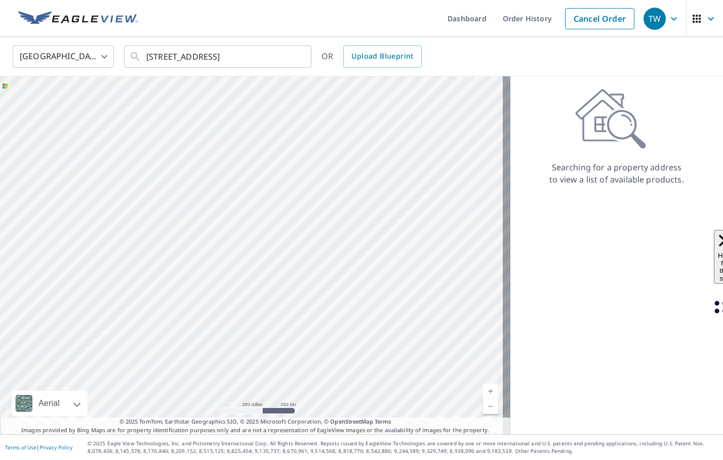
scroll to position [0, 0]
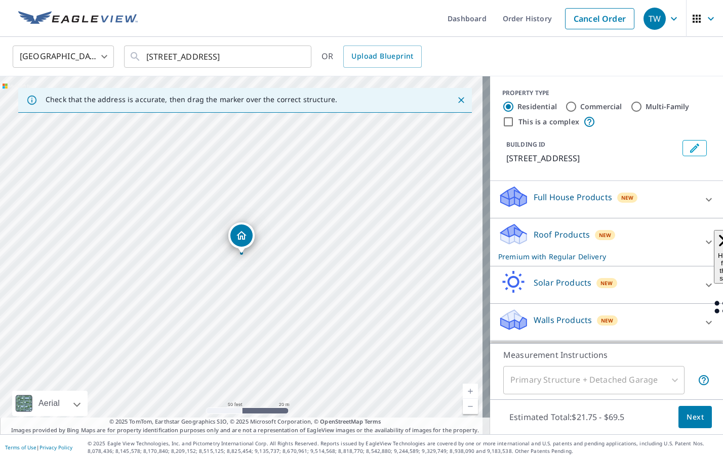
click at [688, 148] on icon "Edit building 1" at bounding box center [694, 148] width 12 height 12
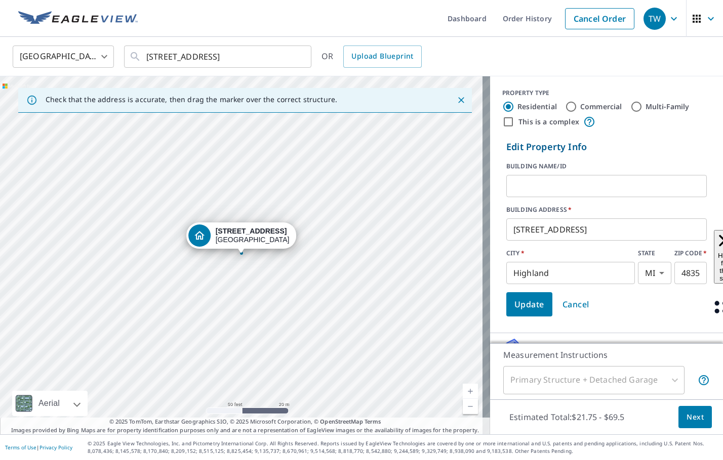
click at [566, 184] on input "text" at bounding box center [606, 186] width 200 height 28
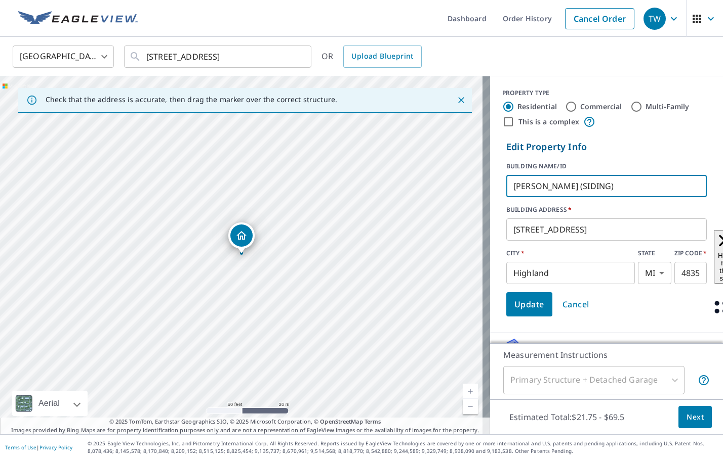
type input "[PERSON_NAME] (SIDING)"
click at [523, 303] on span "Update" at bounding box center [529, 305] width 30 height 14
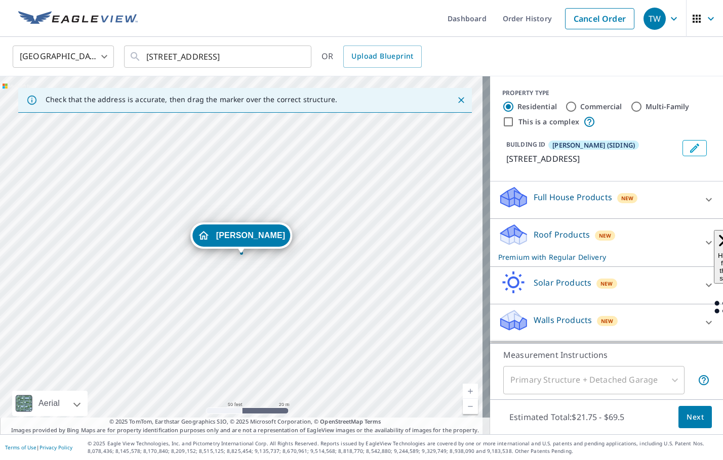
click at [702, 322] on icon at bounding box center [708, 323] width 12 height 12
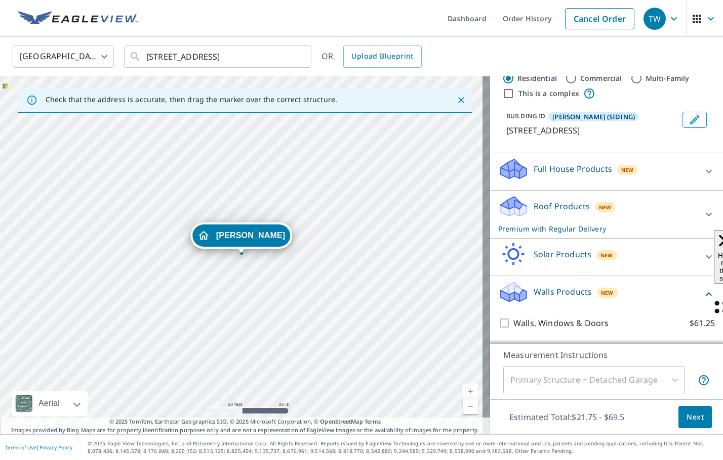
scroll to position [56, 0]
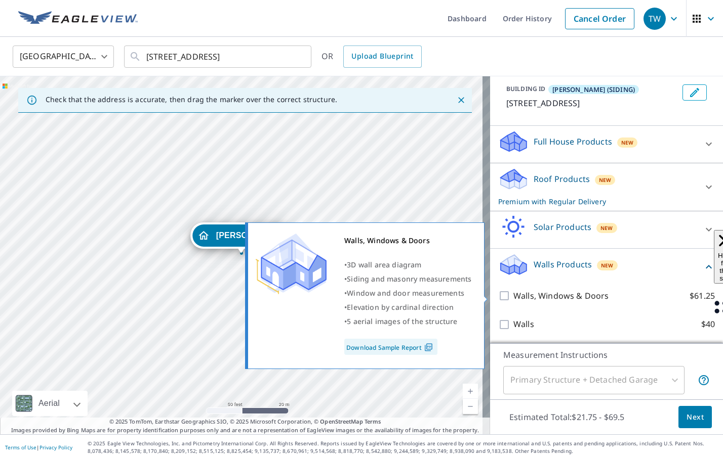
click at [498, 296] on input "Walls, Windows & Doors $61.25" at bounding box center [505, 296] width 15 height 12
checkbox input "true"
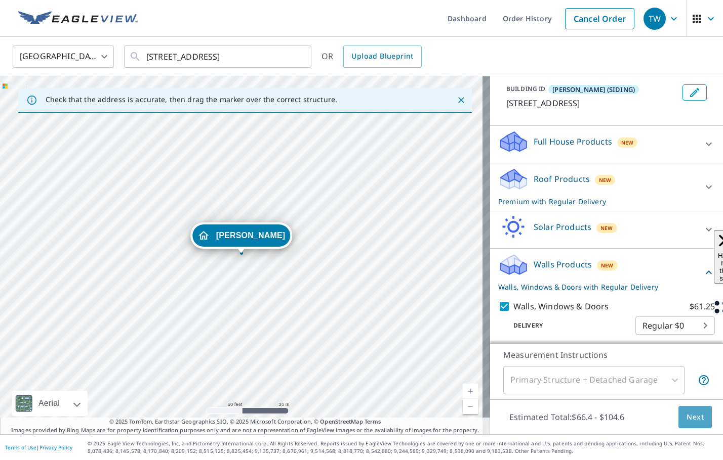
click at [695, 420] on span "Next" at bounding box center [694, 417] width 17 height 13
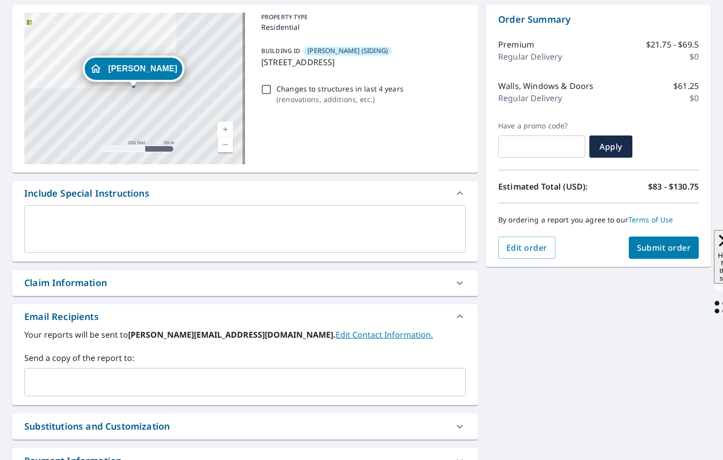
scroll to position [101, 0]
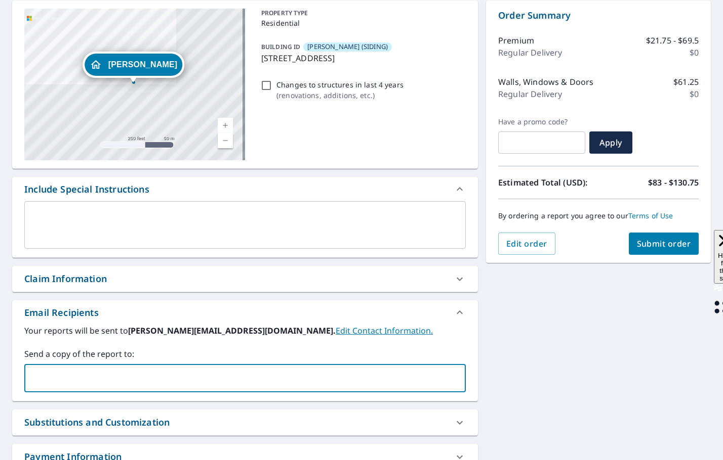
click at [41, 376] on input "text" at bounding box center [237, 378] width 417 height 19
type input "@"
type input "[EMAIL_ADDRESS][DOMAIN_NAME]"
click at [640, 248] on span "Submit order" at bounding box center [664, 243] width 54 height 11
checkbox input "true"
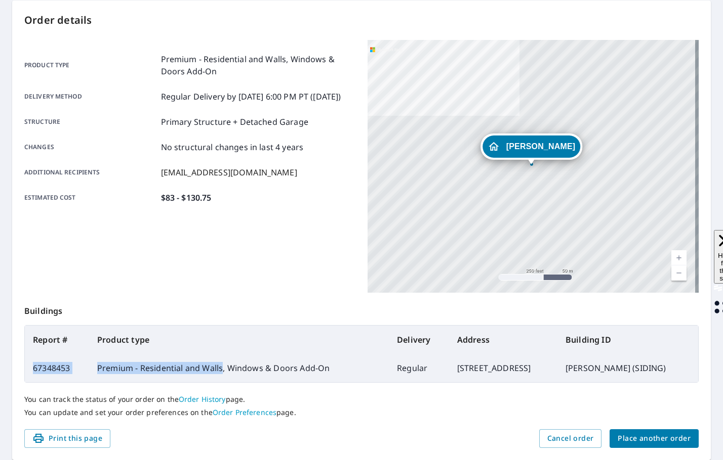
drag, startPoint x: 214, startPoint y: 371, endPoint x: 27, endPoint y: 365, distance: 187.3
click at [27, 365] on tr "67348453 Premium - Residential and Walls, Windows & Doors Add-On Regular [STREE…" at bounding box center [361, 368] width 673 height 28
copy tr "67348453 Premium - Residential and Walls"
click at [644, 437] on span "Place another order" at bounding box center [653, 439] width 73 height 13
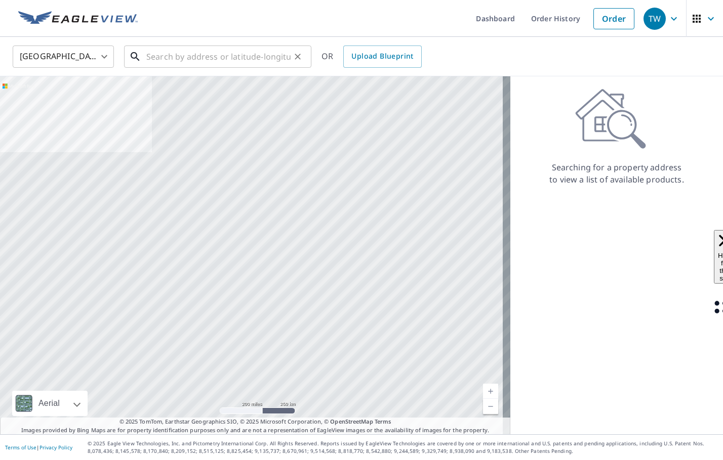
click at [257, 61] on input "text" at bounding box center [218, 57] width 144 height 28
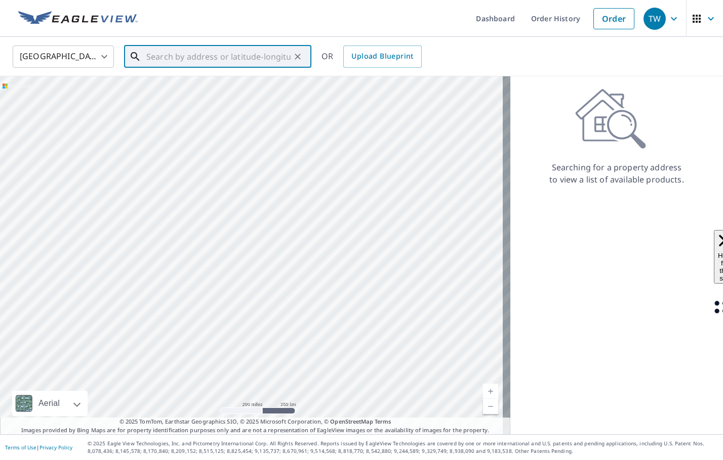
paste input "67649 [PERSON_NAME]. [GEOGRAPHIC_DATA], MI 48062"
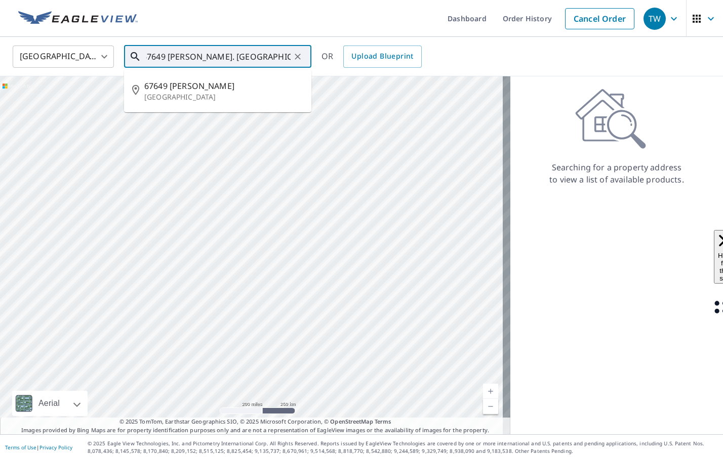
type input "67649 [PERSON_NAME]. [GEOGRAPHIC_DATA], MI 48062"
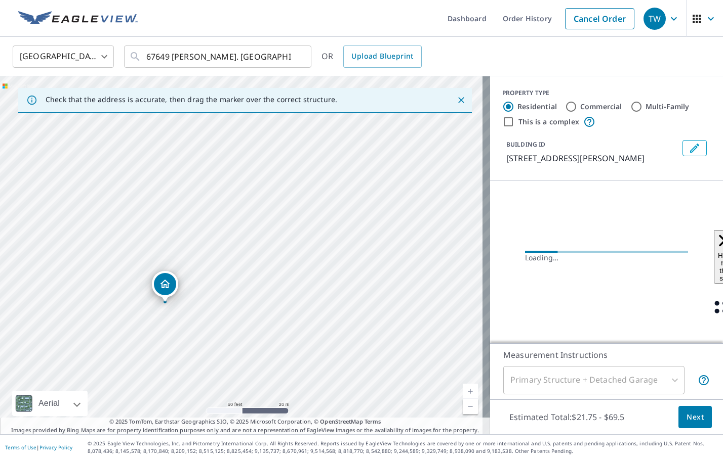
drag, startPoint x: 203, startPoint y: 313, endPoint x: 224, endPoint y: 237, distance: 78.6
click at [224, 237] on div "[STREET_ADDRESS][PERSON_NAME]" at bounding box center [245, 255] width 490 height 358
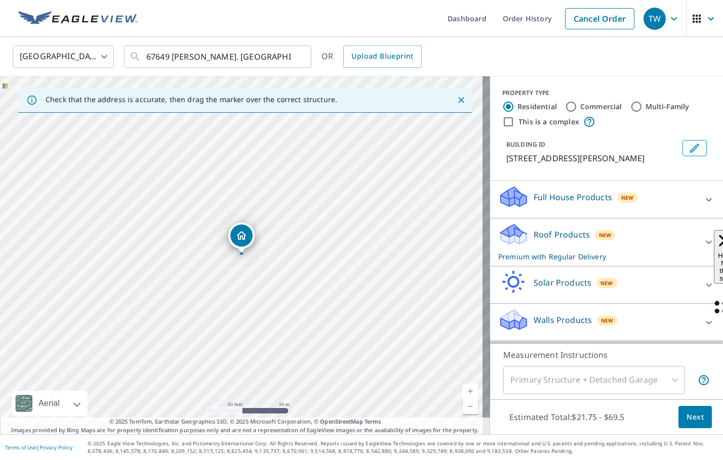
click at [692, 146] on icon "Edit building 1" at bounding box center [694, 148] width 12 height 12
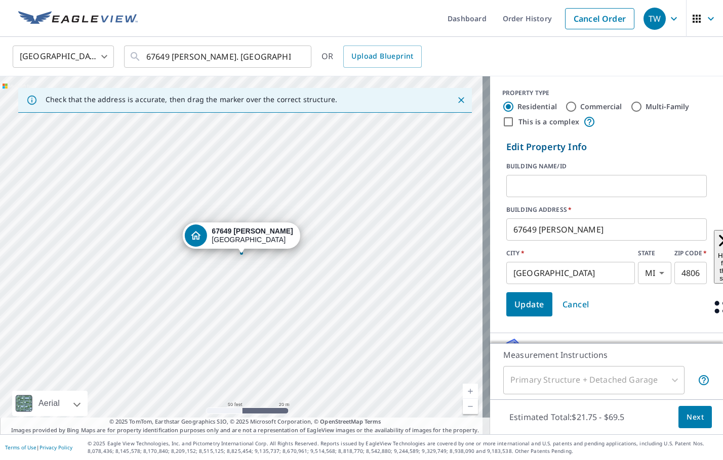
click at [594, 186] on input "text" at bounding box center [606, 186] width 200 height 28
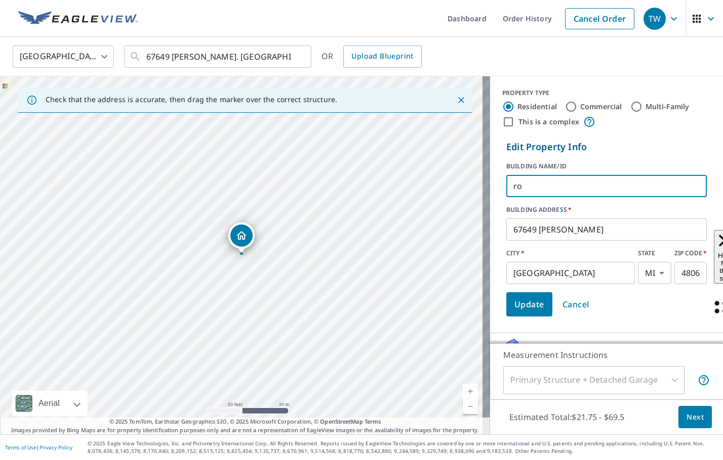
type input "r"
type input "[PERSON_NAME]"
click at [520, 301] on span "Update" at bounding box center [529, 305] width 30 height 14
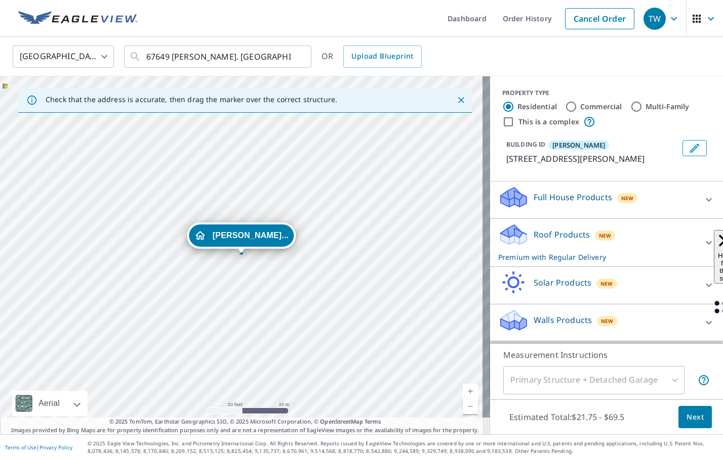
click at [702, 246] on icon at bounding box center [708, 243] width 12 height 12
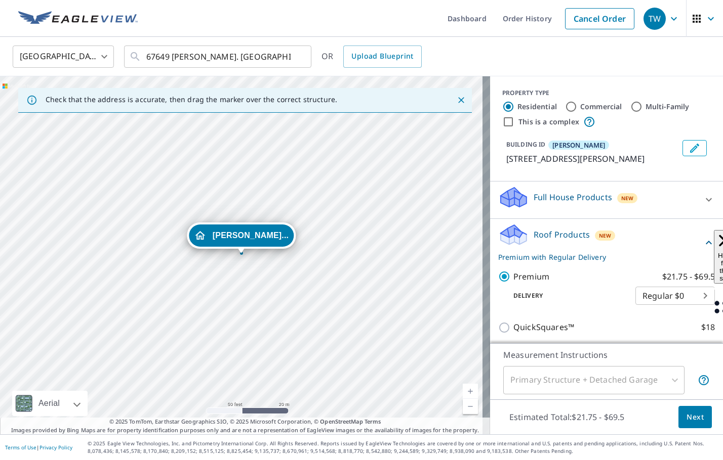
click at [686, 416] on span "Next" at bounding box center [694, 417] width 17 height 13
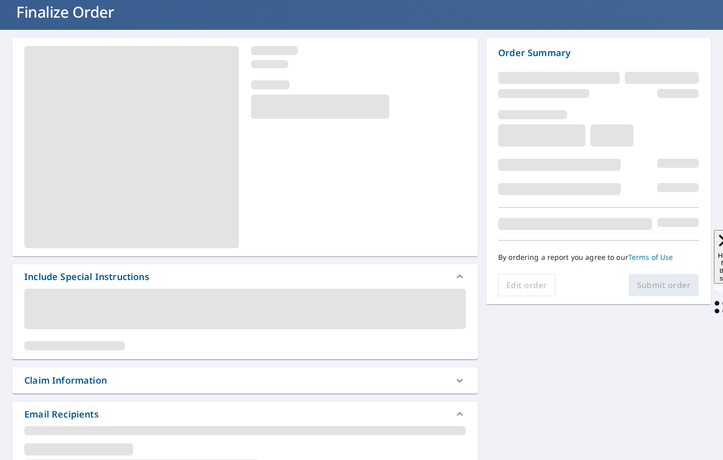
scroll to position [101, 0]
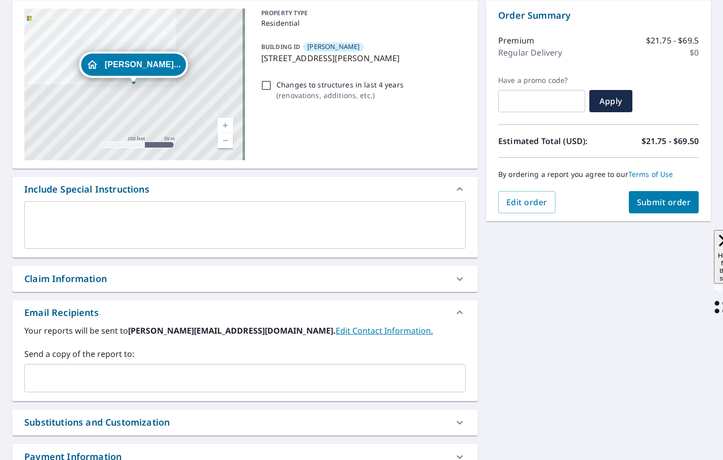
click at [51, 374] on input "text" at bounding box center [237, 378] width 417 height 19
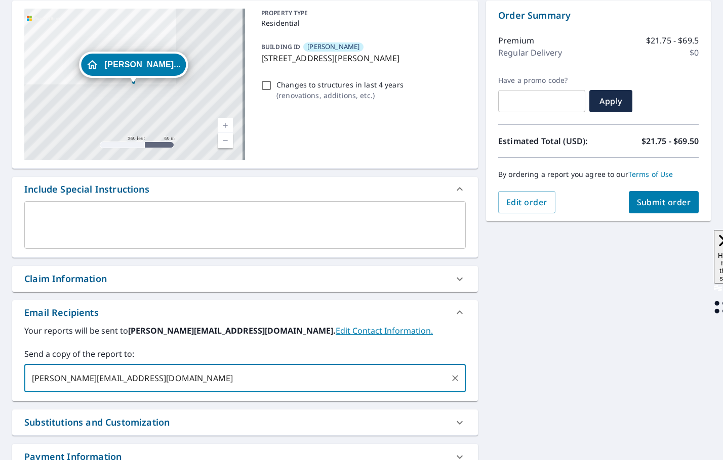
type input "[PERSON_NAME][EMAIL_ADDRESS][DOMAIN_NAME]"
click at [645, 198] on span "Submit order" at bounding box center [664, 202] width 54 height 11
checkbox input "true"
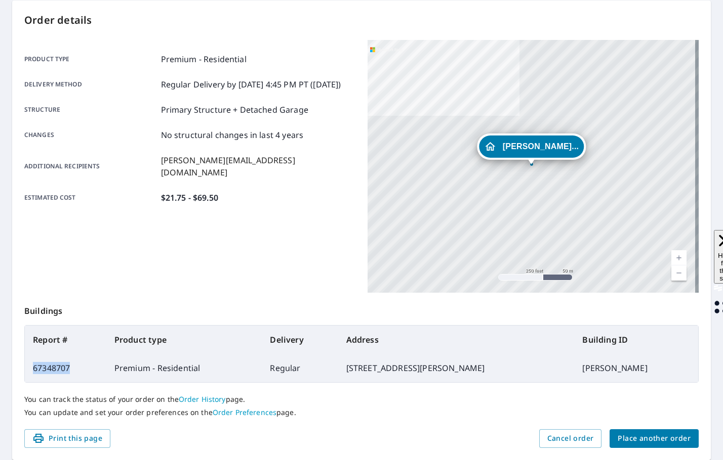
drag, startPoint x: 72, startPoint y: 371, endPoint x: 33, endPoint y: 363, distance: 39.2
click at [33, 363] on td "67348707" at bounding box center [65, 368] width 81 height 28
copy td "67348707"
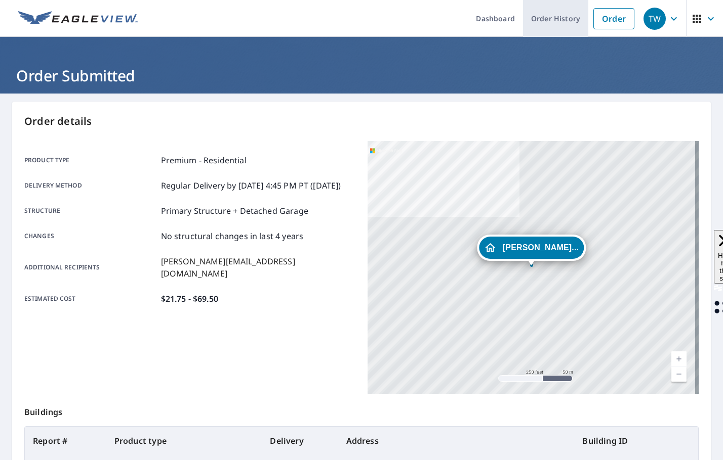
click at [543, 22] on link "Order History" at bounding box center [555, 18] width 65 height 37
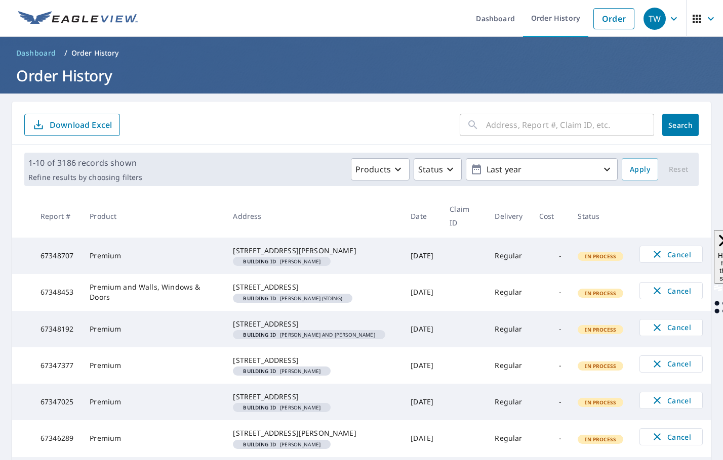
click at [511, 131] on input "text" at bounding box center [570, 125] width 168 height 28
paste input "67281138"
type input "67281138"
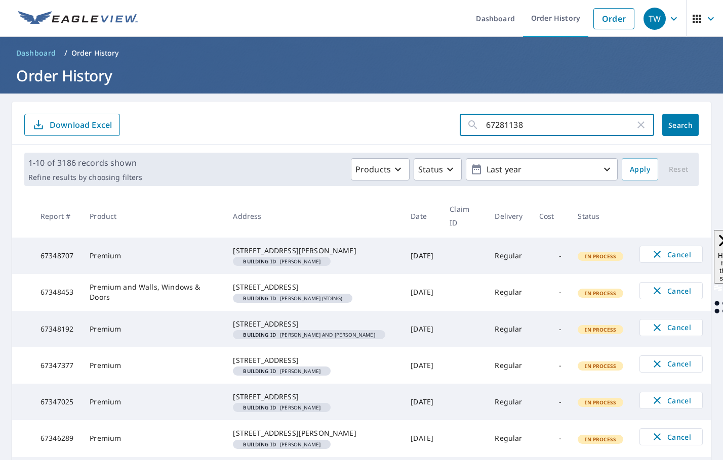
click button "Search" at bounding box center [680, 125] width 36 height 22
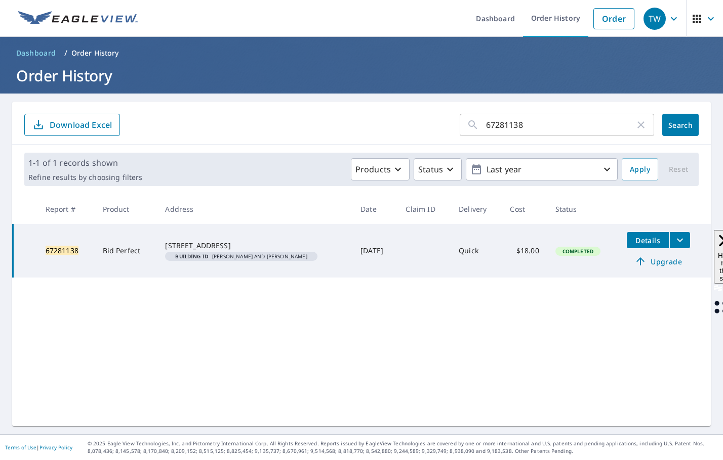
click at [650, 260] on span "Upgrade" at bounding box center [658, 262] width 51 height 12
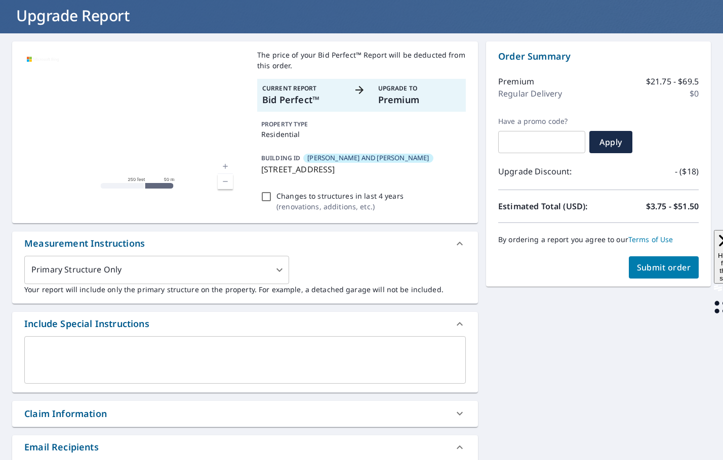
scroll to position [152, 0]
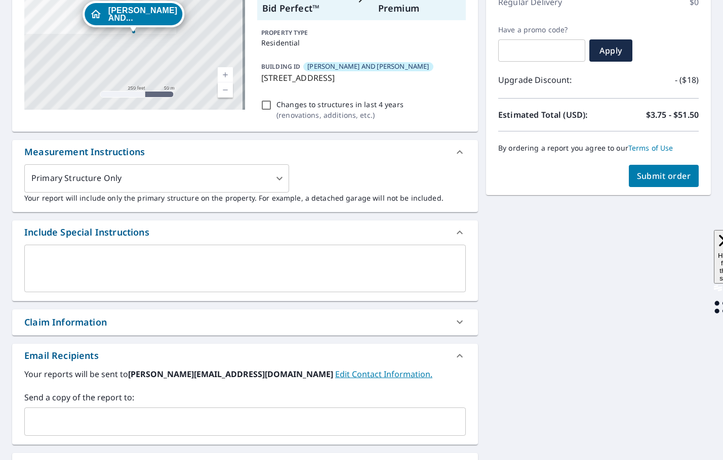
click at [76, 260] on textarea at bounding box center [244, 268] width 427 height 29
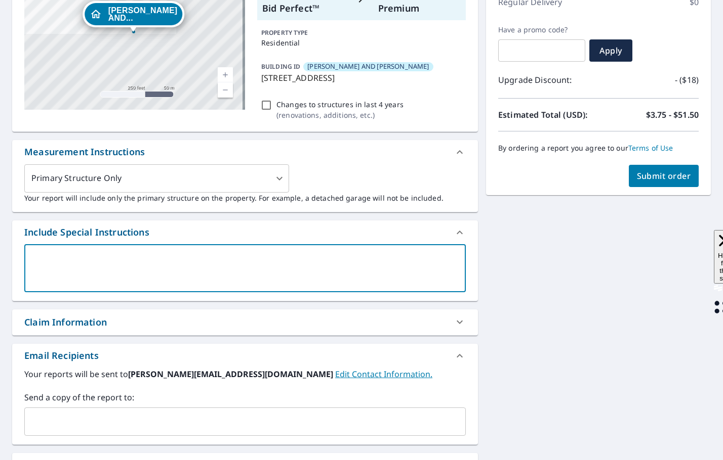
type textarea "s"
type textarea "x"
checkbox input "true"
type textarea "se"
type textarea "x"
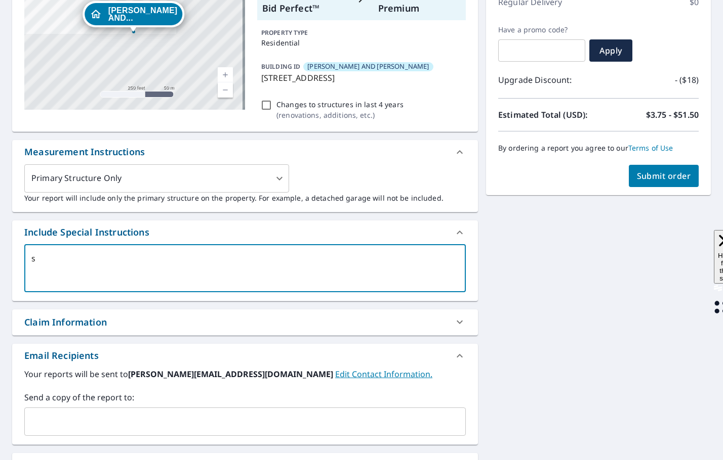
checkbox input "true"
type textarea "set"
type textarea "x"
checkbox input "true"
type textarea "[PERSON_NAME]"
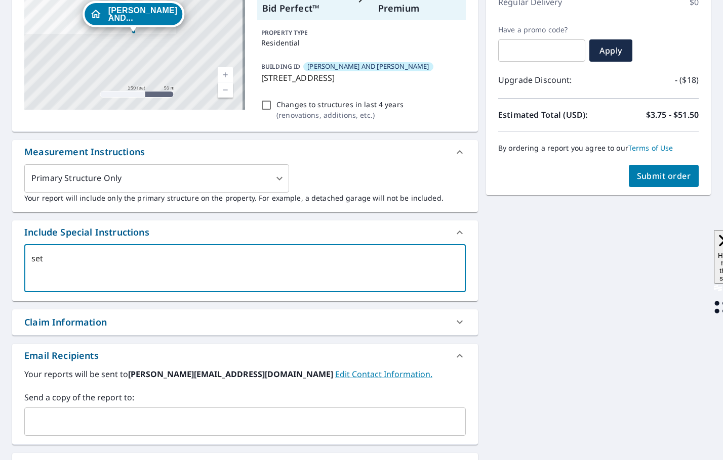
type textarea "x"
checkbox input "true"
type textarea "set"
type textarea "x"
checkbox input "true"
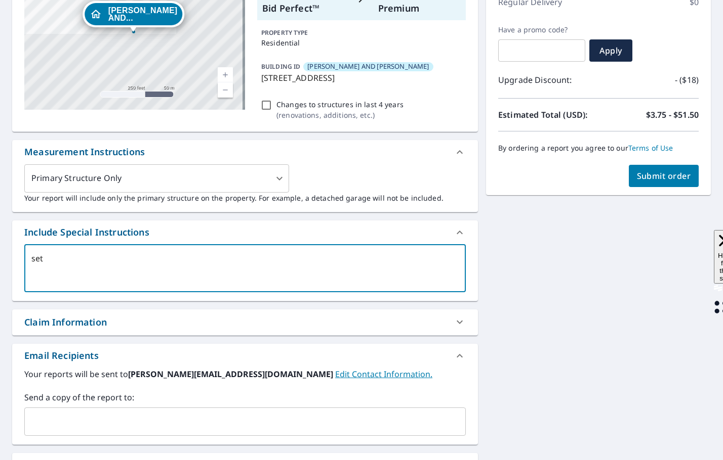
type textarea "se"
type textarea "x"
checkbox input "true"
type textarea "s"
type textarea "x"
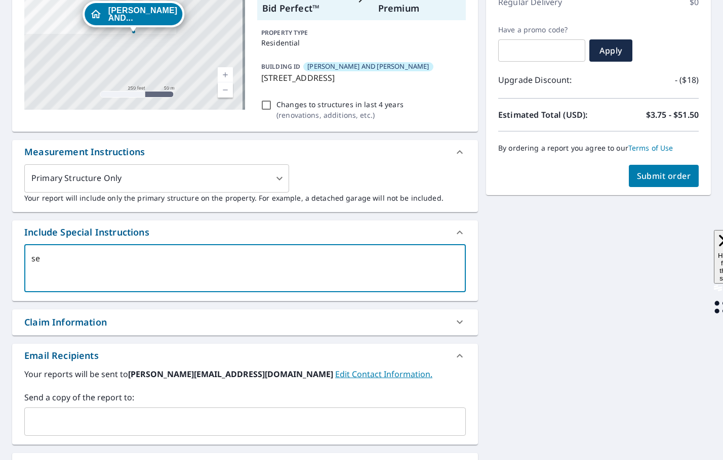
checkbox input "true"
click at [35, 426] on input "text" at bounding box center [237, 421] width 417 height 19
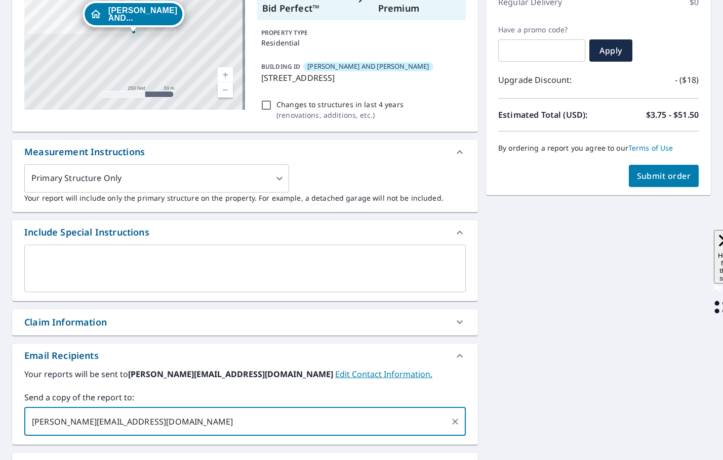
type input "[PERSON_NAME][EMAIL_ADDRESS][DOMAIN_NAME]"
click at [657, 180] on span "Submit order" at bounding box center [664, 176] width 54 height 11
checkbox input "true"
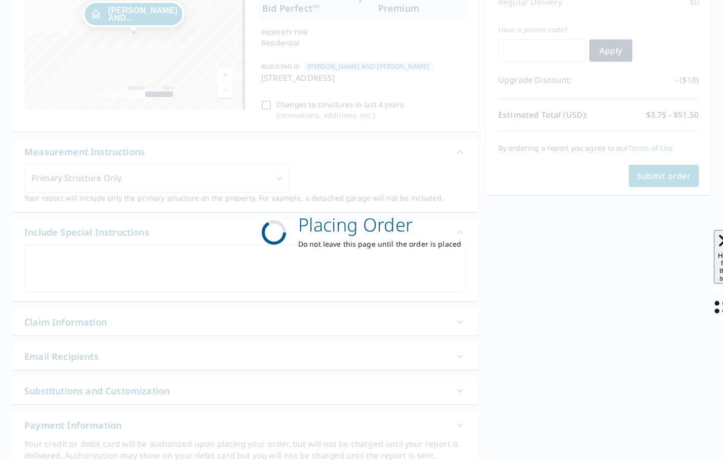
scroll to position [135, 0]
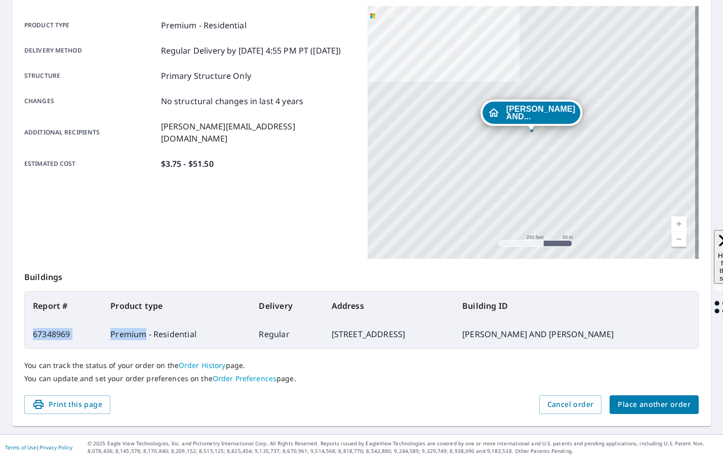
drag, startPoint x: 145, startPoint y: 335, endPoint x: 34, endPoint y: 333, distance: 111.3
click at [34, 333] on tr "67348969 Premium - Residential Regular [STREET_ADDRESS] [PERSON_NAME] AND [PERS…" at bounding box center [361, 334] width 673 height 28
copy tr "67348969 Premium"
drag, startPoint x: 100, startPoint y: 314, endPoint x: 94, endPoint y: 339, distance: 25.4
click at [94, 339] on td "67348969" at bounding box center [63, 334] width 77 height 28
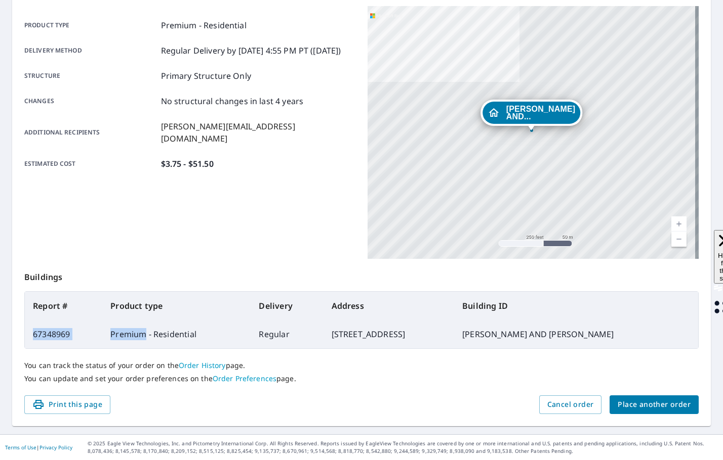
drag, startPoint x: 144, startPoint y: 336, endPoint x: 32, endPoint y: 339, distance: 111.9
click at [32, 339] on tr "67348969 Premium - Residential Regular [STREET_ADDRESS] [PERSON_NAME] AND [PERS…" at bounding box center [361, 334] width 673 height 28
copy tr "67348969 Premium"
click at [671, 409] on span "Place another order" at bounding box center [653, 405] width 73 height 13
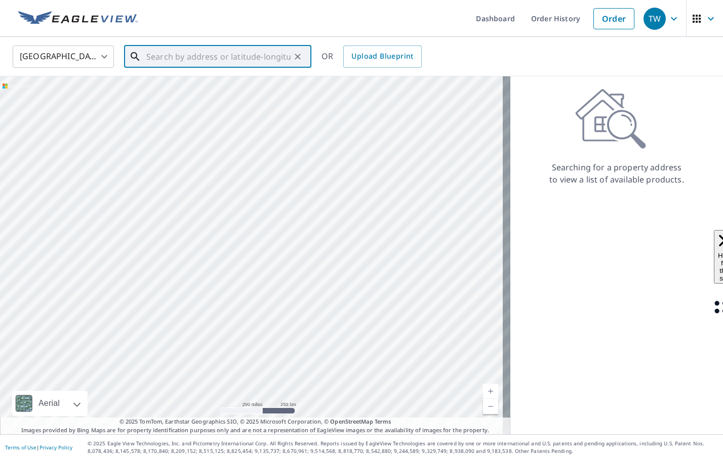
click at [205, 57] on input "text" at bounding box center [218, 57] width 144 height 28
paste input "[STREET_ADDRESS][PERSON_NAME]"
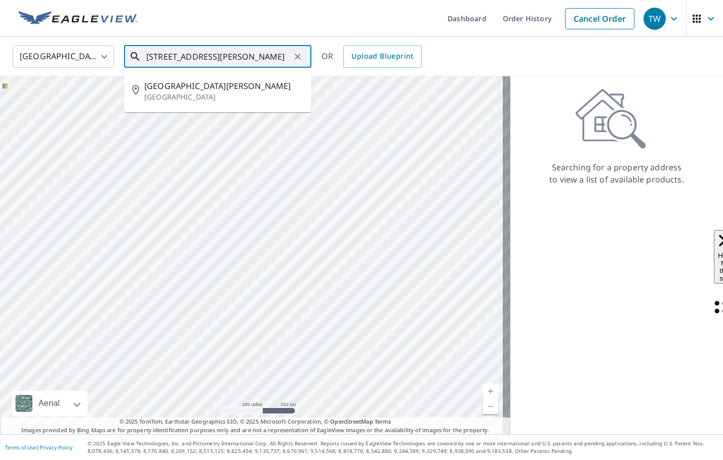
type input "[STREET_ADDRESS][PERSON_NAME]"
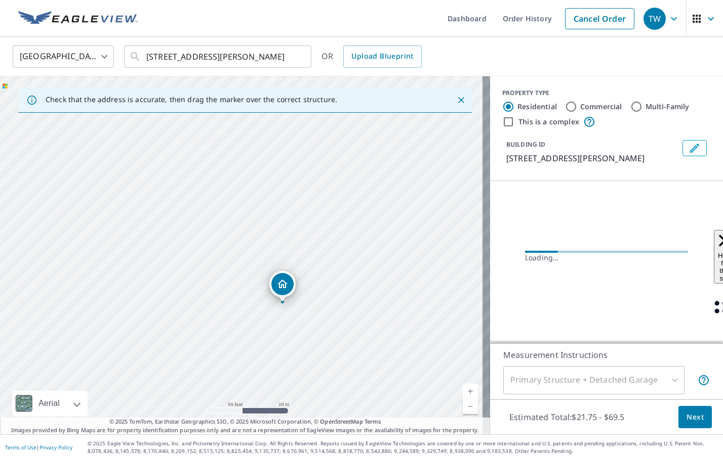
drag, startPoint x: 280, startPoint y: 275, endPoint x: 247, endPoint y: 226, distance: 59.1
click at [247, 226] on div "[STREET_ADDRESS][PERSON_NAME][PERSON_NAME]" at bounding box center [245, 255] width 490 height 358
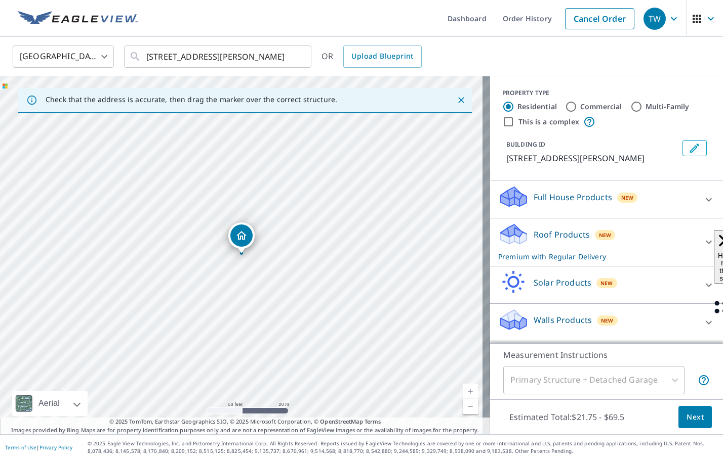
click at [688, 148] on icon "Edit building 1" at bounding box center [694, 148] width 12 height 12
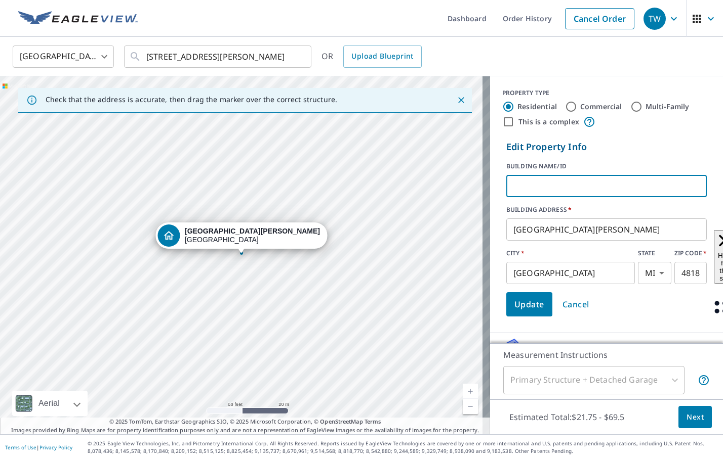
click at [525, 189] on input "text" at bounding box center [606, 186] width 200 height 28
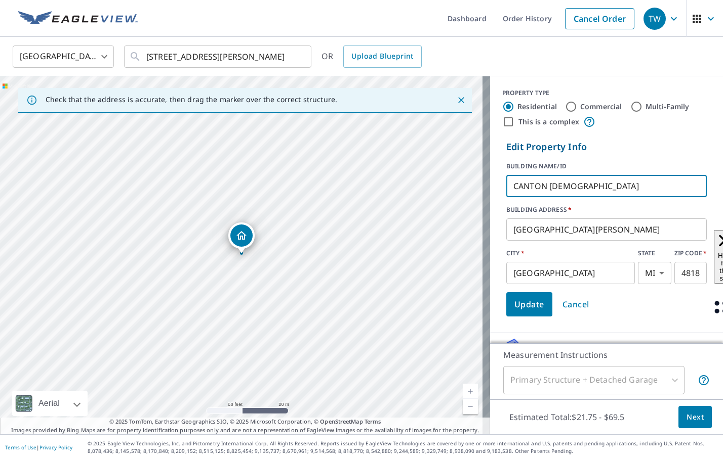
type input "CANTON [DEMOGRAPHIC_DATA]"
click at [565, 105] on input "Commercial" at bounding box center [571, 107] width 12 height 12
radio input "true"
type input "4"
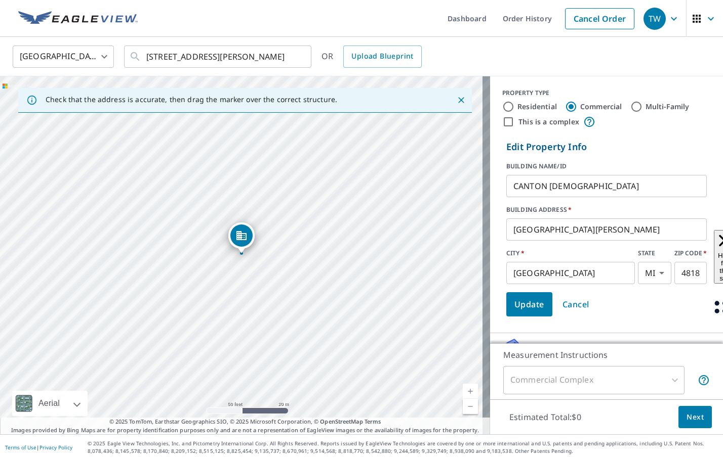
click at [533, 301] on span "Update" at bounding box center [529, 305] width 30 height 14
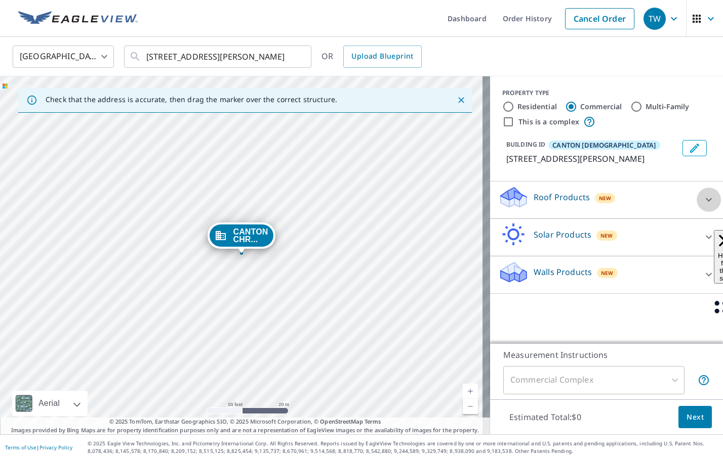
click at [705, 202] on icon at bounding box center [708, 200] width 6 height 4
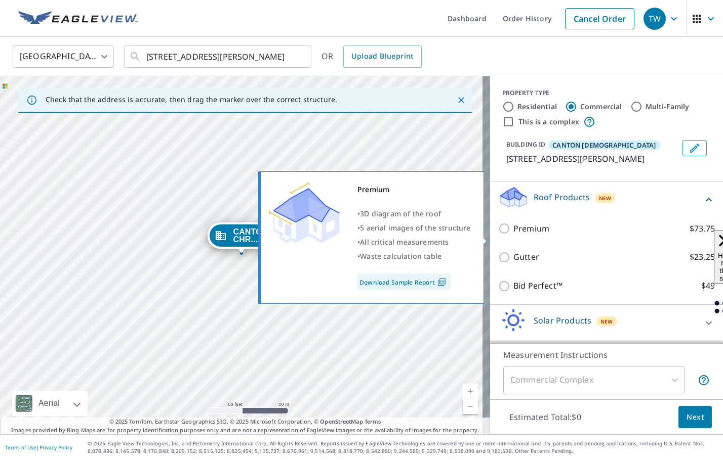
click at [522, 235] on p "Premium" at bounding box center [531, 229] width 36 height 13
click at [513, 235] on input "Premium $73.75" at bounding box center [505, 229] width 15 height 12
checkbox input "true"
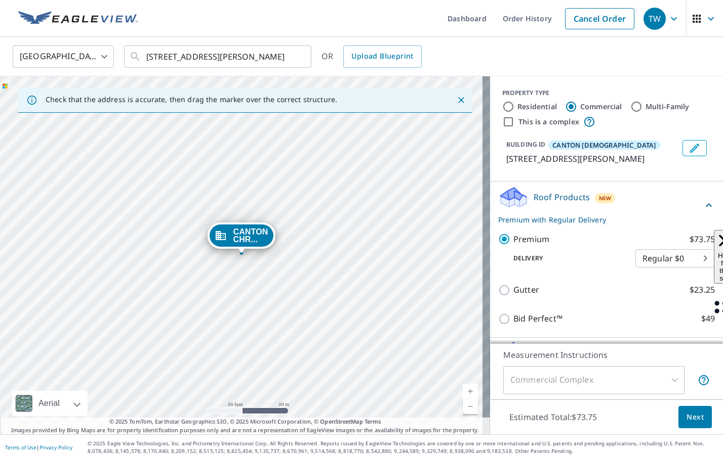
click at [686, 415] on span "Next" at bounding box center [694, 417] width 17 height 13
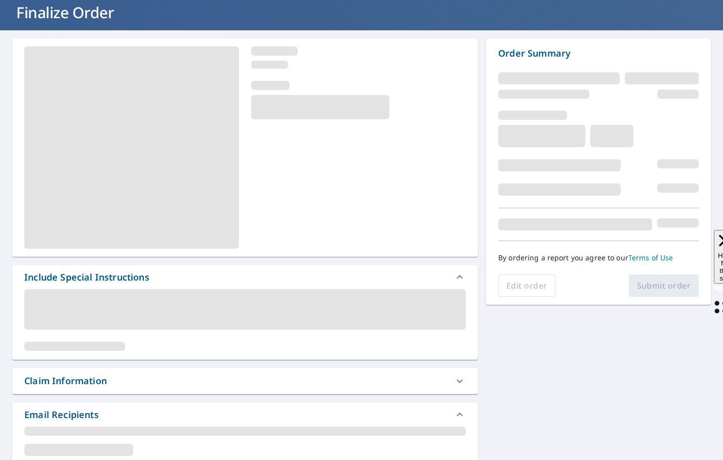
scroll to position [152, 0]
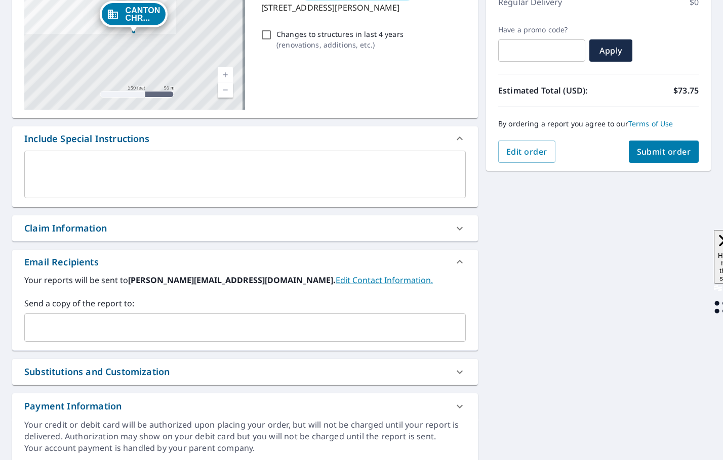
click at [638, 156] on span "Submit order" at bounding box center [664, 151] width 54 height 11
checkbox input "true"
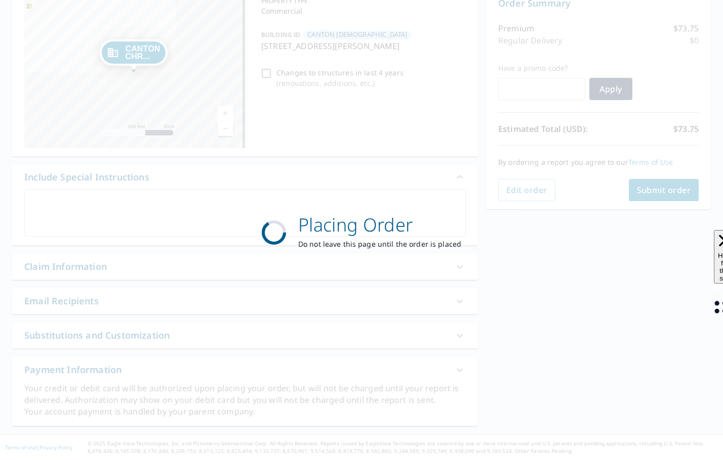
scroll to position [113, 0]
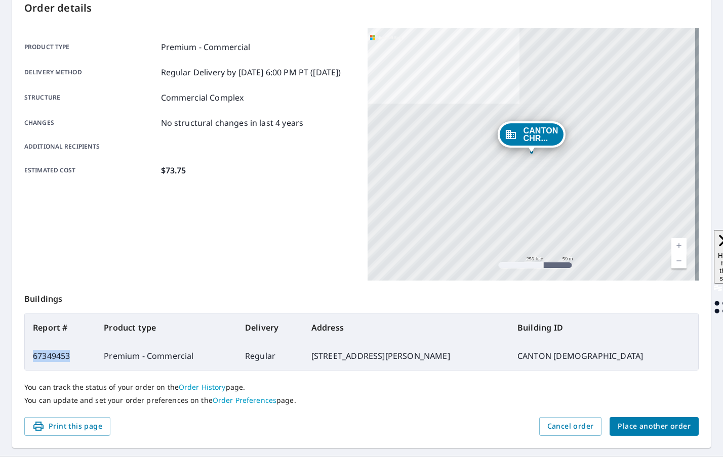
drag, startPoint x: 79, startPoint y: 354, endPoint x: 32, endPoint y: 360, distance: 46.9
click at [32, 360] on td "67349453" at bounding box center [60, 356] width 71 height 28
copy td "67349453"
click at [625, 426] on span "Place another order" at bounding box center [653, 427] width 73 height 13
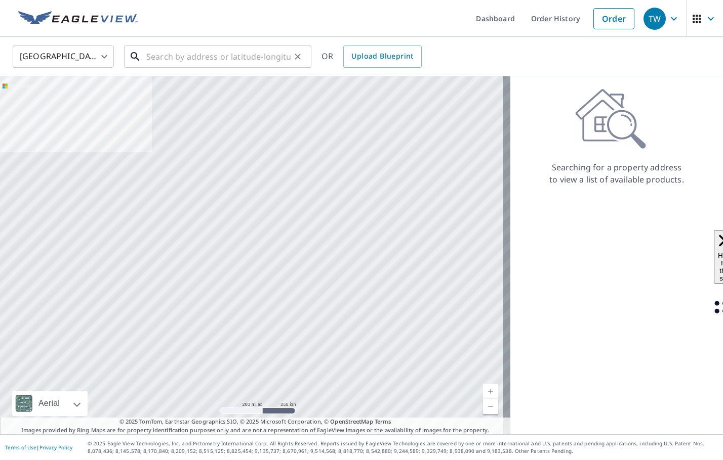
click at [196, 61] on input "text" at bounding box center [218, 57] width 144 height 28
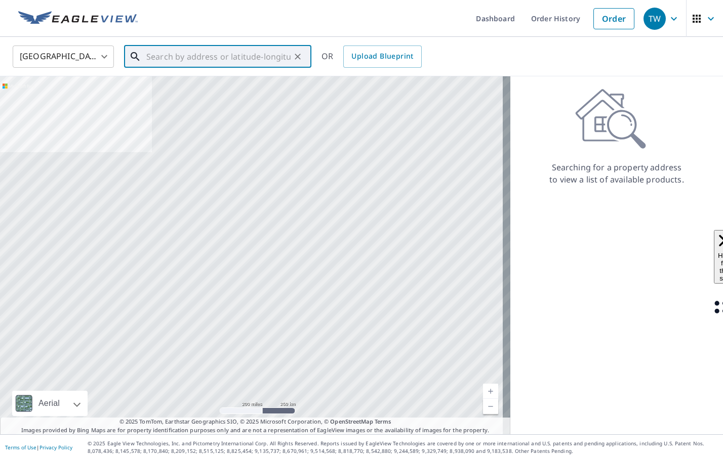
paste input "[STREET_ADDRESS] [GEOGRAPHIC_DATA], MI 48219"
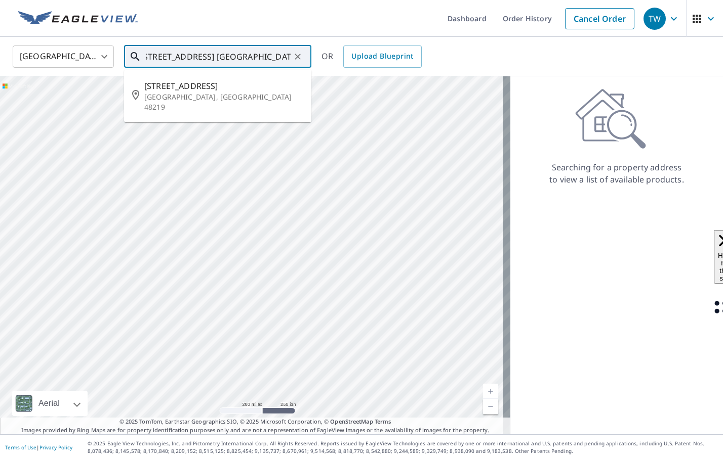
type input "[STREET_ADDRESS] [GEOGRAPHIC_DATA], MI 48219"
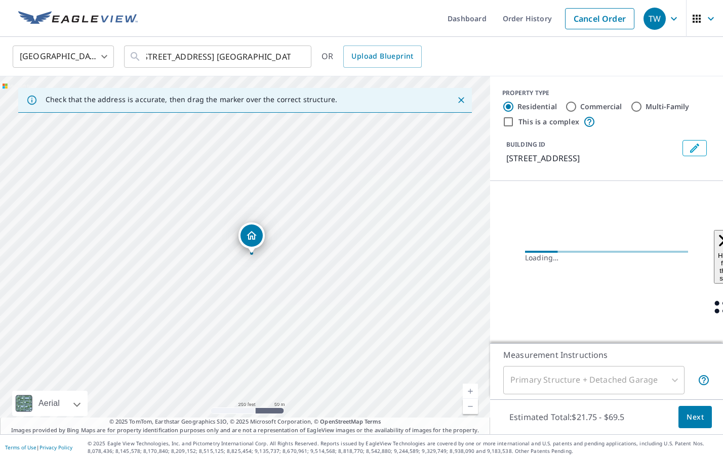
scroll to position [0, 0]
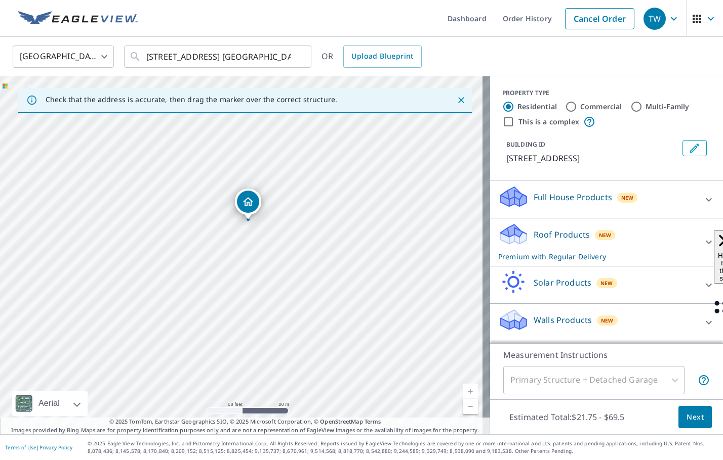
drag, startPoint x: 303, startPoint y: 276, endPoint x: 310, endPoint y: 242, distance: 34.5
click at [310, 242] on div "[STREET_ADDRESS]" at bounding box center [245, 255] width 490 height 358
drag, startPoint x: 184, startPoint y: 176, endPoint x: 199, endPoint y: 176, distance: 15.7
click at [690, 147] on icon "Edit building 1" at bounding box center [694, 148] width 12 height 12
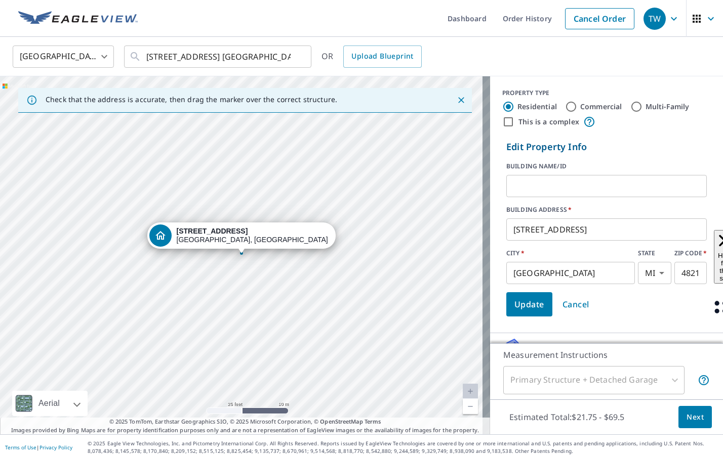
click at [596, 186] on input "text" at bounding box center [606, 186] width 200 height 28
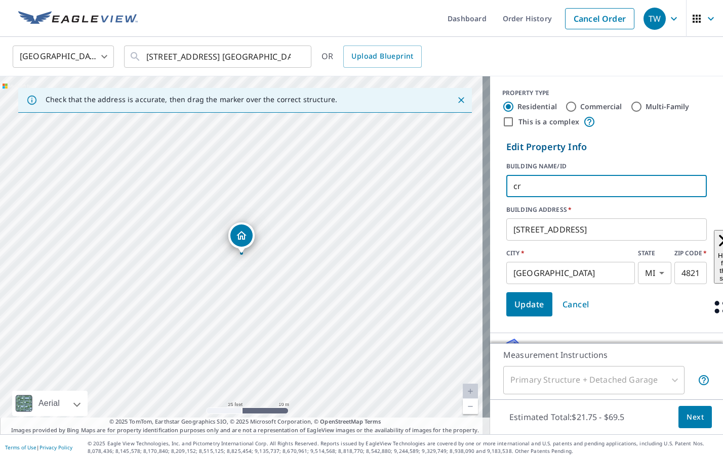
type input "c"
type input "[PERSON_NAME]"
click at [521, 306] on span "Update" at bounding box center [529, 305] width 30 height 14
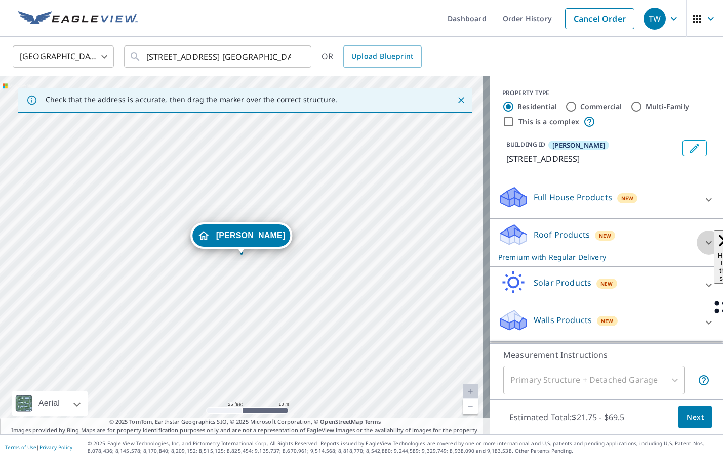
click at [702, 243] on icon at bounding box center [708, 243] width 12 height 12
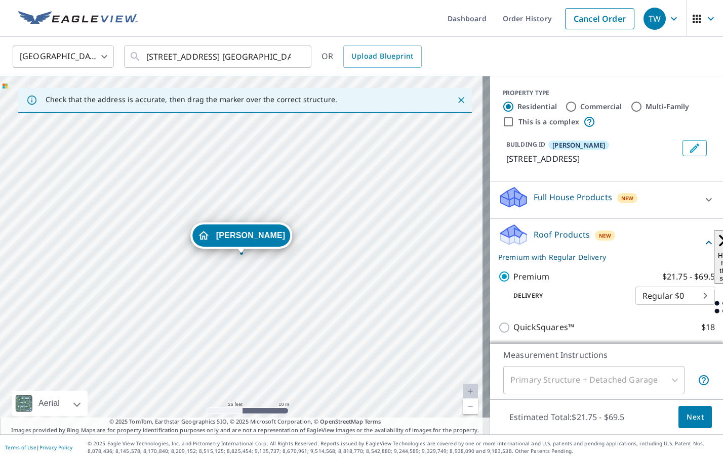
click at [688, 422] on span "Next" at bounding box center [694, 417] width 17 height 13
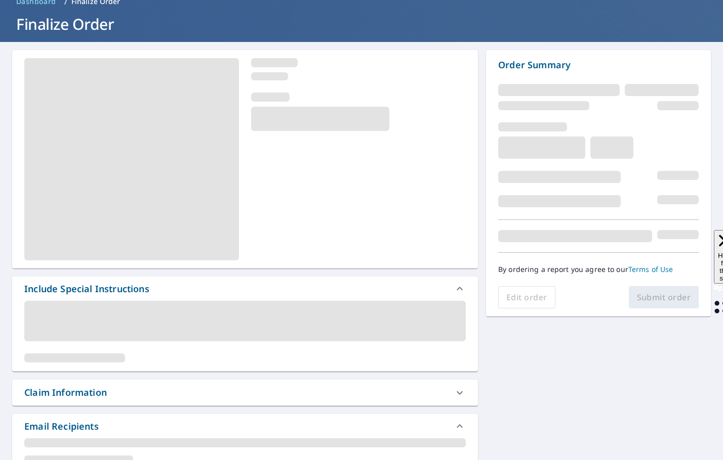
scroll to position [101, 0]
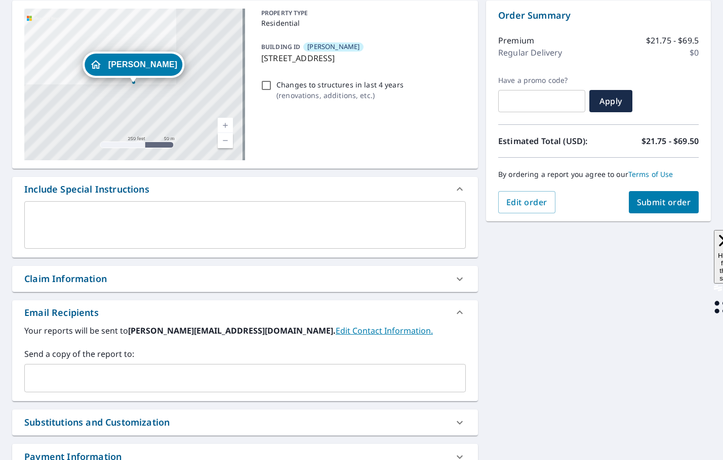
click at [50, 223] on textarea at bounding box center [244, 225] width 427 height 29
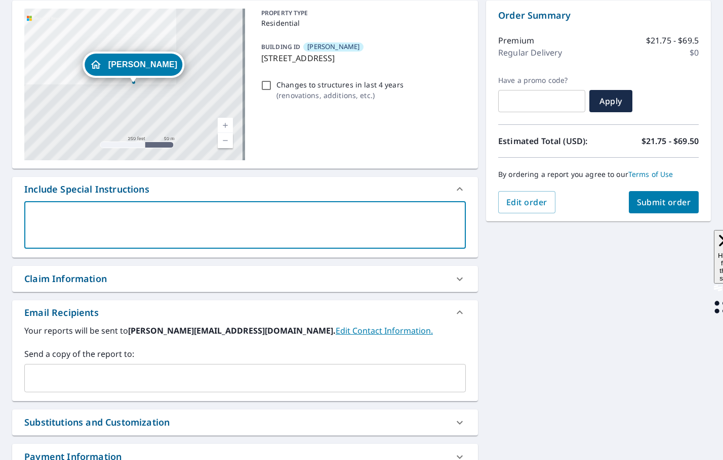
type textarea "*"
type textarea "x"
checkbox input "true"
type textarea "**"
type textarea "x"
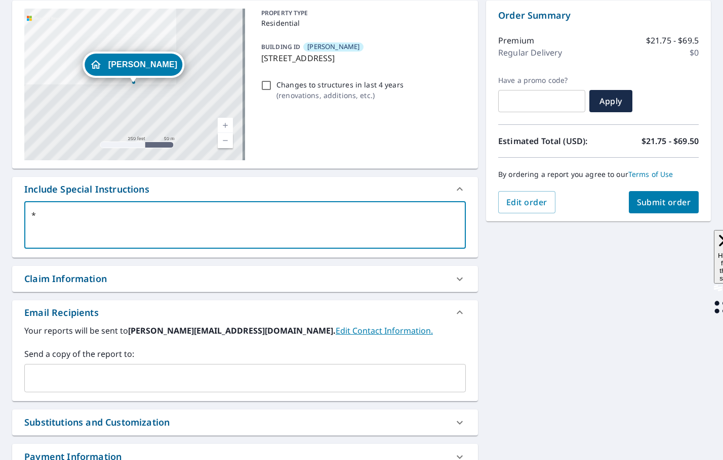
checkbox input "true"
type textarea "**I"
type textarea "x"
checkbox input "true"
type textarea "**IN"
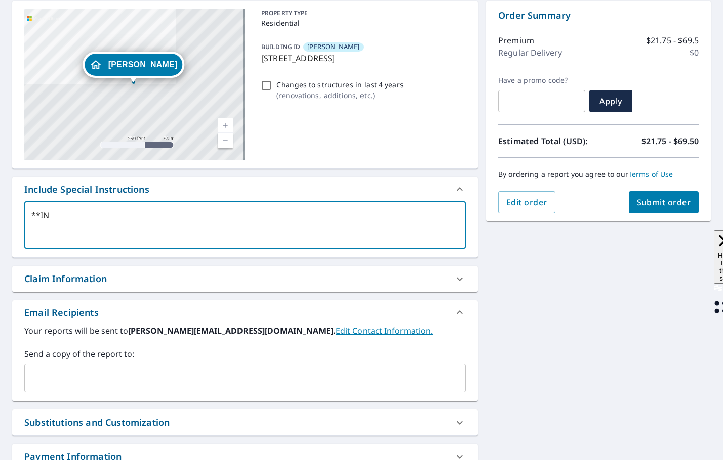
type textarea "x"
checkbox input "true"
type textarea "**INC"
type textarea "x"
checkbox input "true"
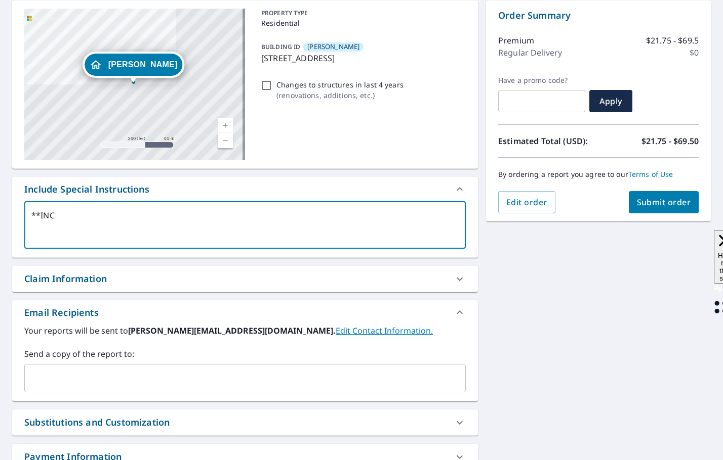
type textarea "**INCL"
type textarea "x"
checkbox input "true"
type textarea "**INCLU"
type textarea "x"
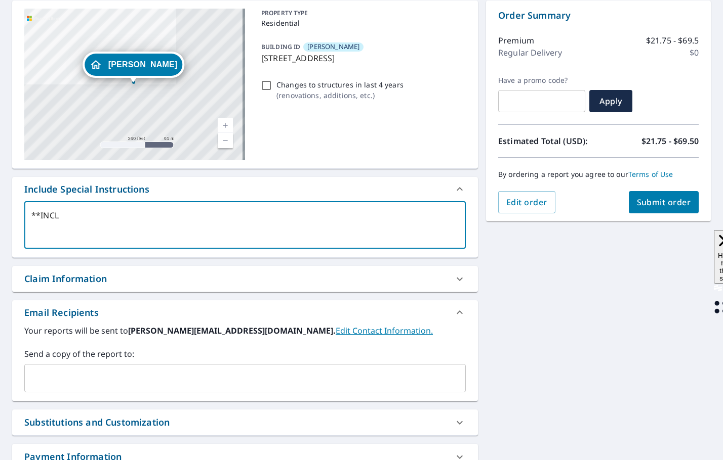
checkbox input "true"
type textarea "**INCLUD"
type textarea "x"
checkbox input "true"
type textarea "**INCLUDE"
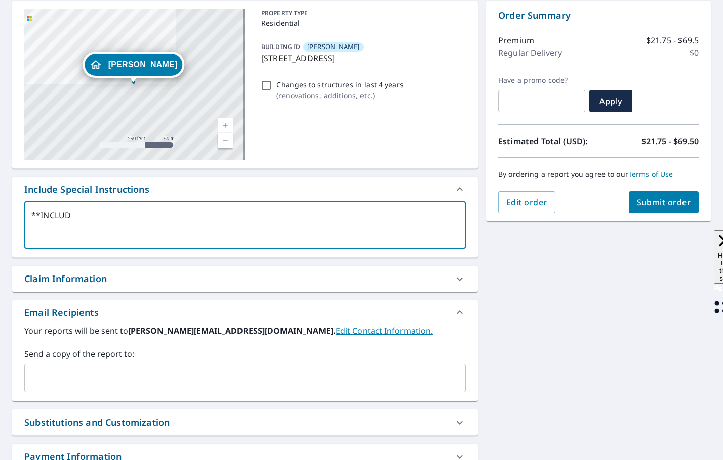
type textarea "x"
checkbox input "true"
type textarea "**INCLUDE"
type textarea "x"
checkbox input "true"
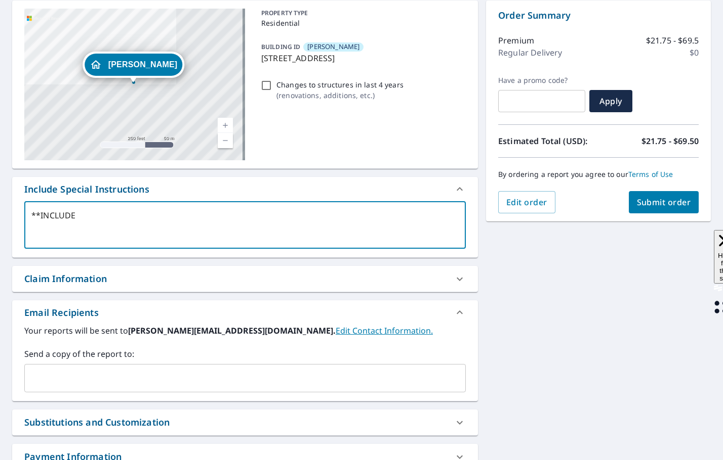
type textarea "**INCLUDE D"
type textarea "x"
checkbox input "true"
type textarea "**INCLUDE DE"
type textarea "x"
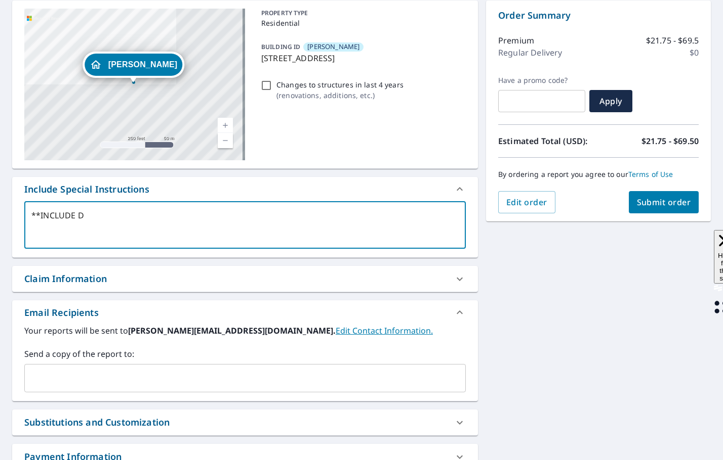
checkbox input "true"
type textarea "**INCLUDE DET"
type textarea "x"
checkbox input "true"
type textarea "**INCLUDE DETA"
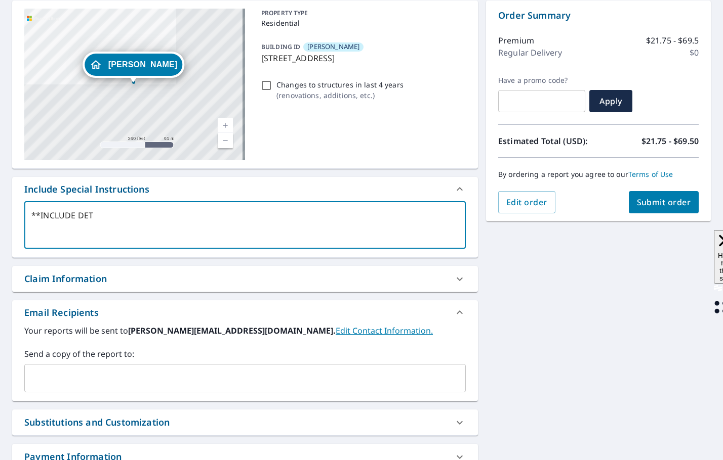
type textarea "x"
checkbox input "true"
type textarea "**INCLUDE DETAC"
type textarea "x"
checkbox input "true"
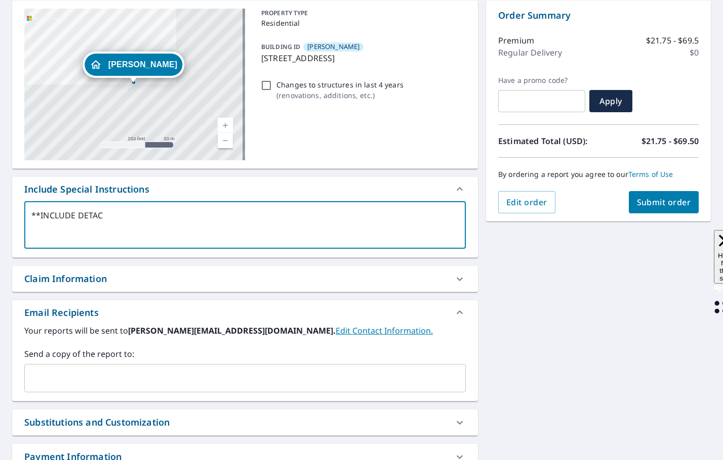
type textarea "**INCLUDE DETACH"
type textarea "x"
checkbox input "true"
type textarea "**INCLUDE DETACHE"
type textarea "x"
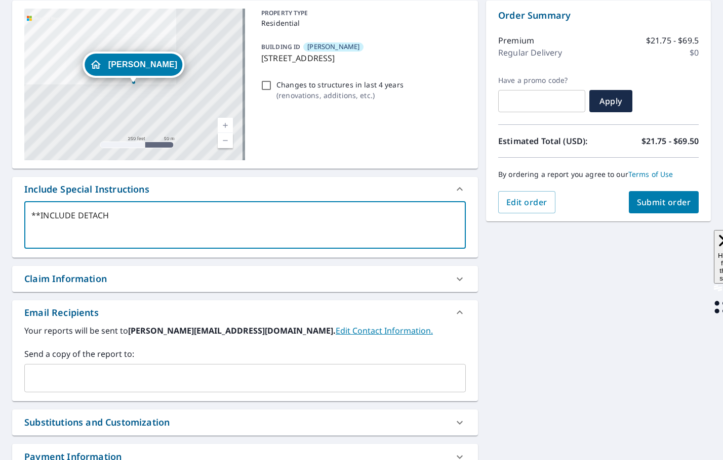
checkbox input "true"
type textarea "**INCLUDE DETACHED"
type textarea "x"
checkbox input "true"
type textarea "**INCLUDE DETACHED"
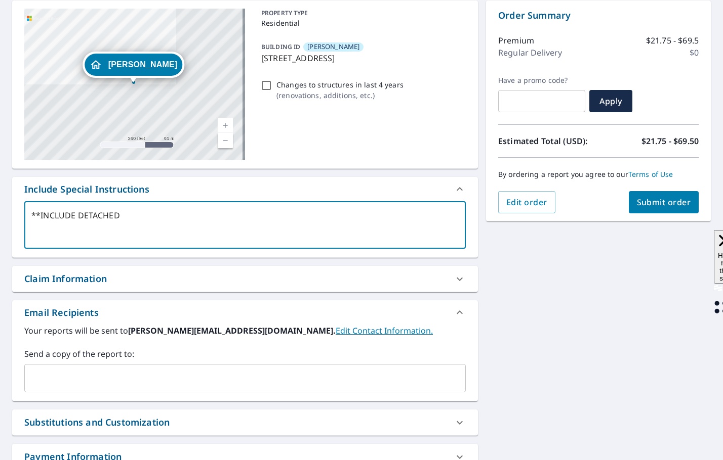
type textarea "x"
checkbox input "true"
type textarea "**INCLUDE DETACHED G"
type textarea "x"
checkbox input "true"
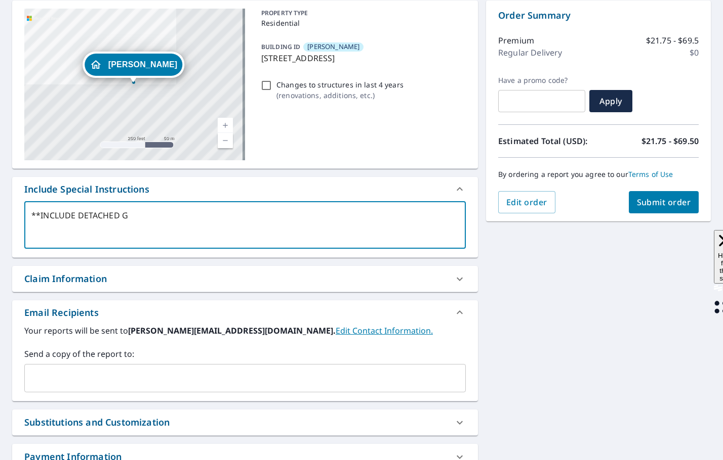
type textarea "**INCLUDE DETACHED GA"
type textarea "x"
checkbox input "true"
type textarea "**INCLUDE DETACHED GAE"
type textarea "x"
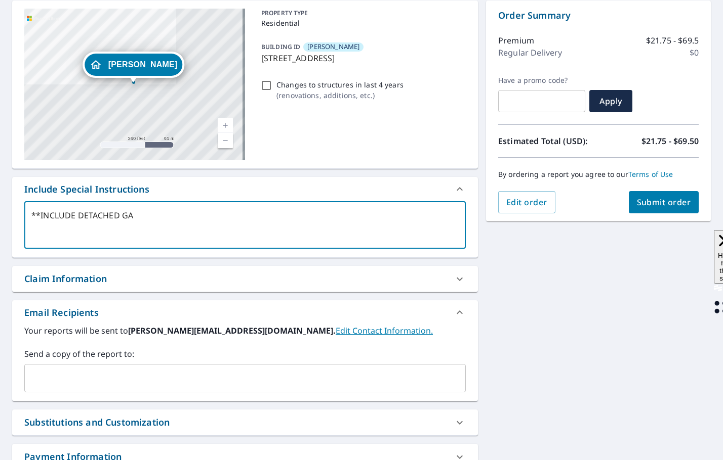
checkbox input "true"
type textarea "**INCLUDE DETACHED GAER"
type textarea "x"
checkbox input "true"
type textarea "**INCLUDE DETACHED GAERA"
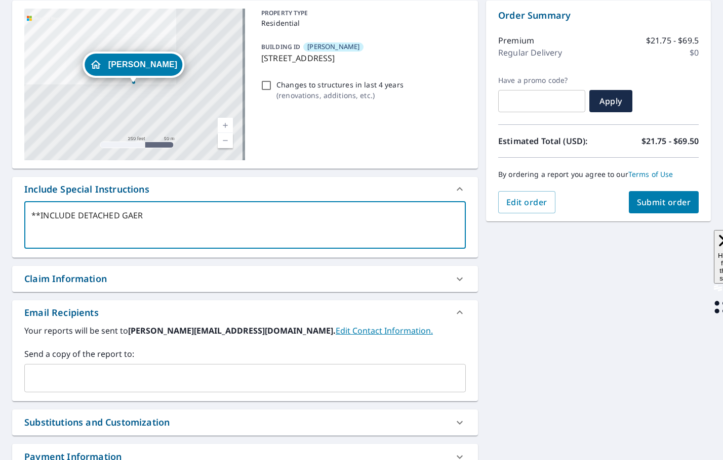
type textarea "x"
checkbox input "true"
type textarea "**INCLUDE DETACHED GAER"
type textarea "x"
checkbox input "true"
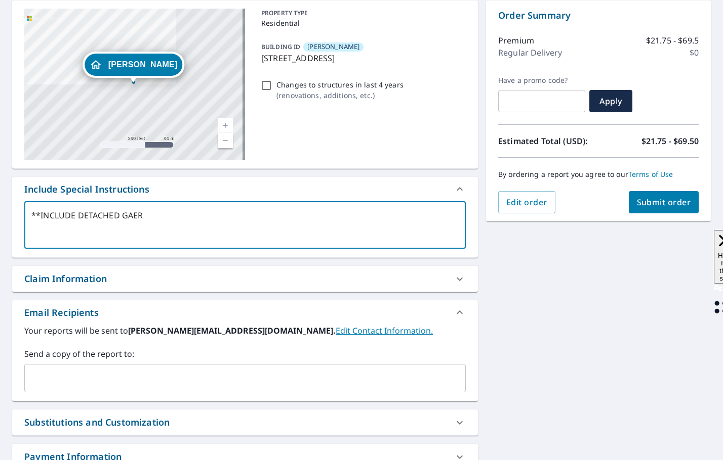
type textarea "**INCLUDE DETACHED GAE"
type textarea "x"
checkbox input "true"
type textarea "**INCLUDE DETACHED GA"
type textarea "x"
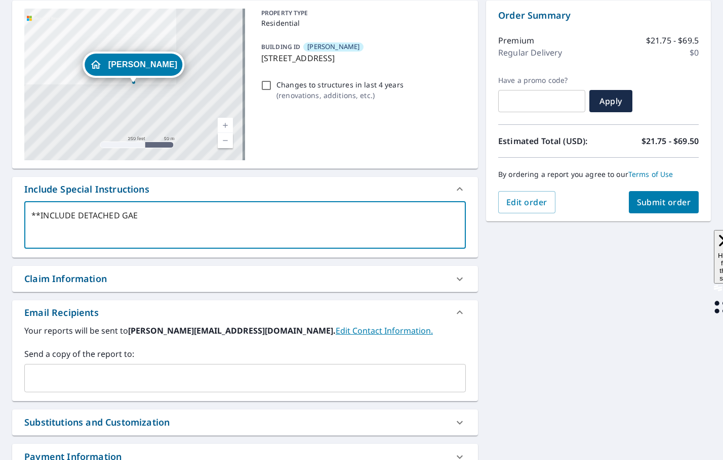
checkbox input "true"
type textarea "**INCLUDE DETACHED GAR"
type textarea "x"
checkbox input "true"
type textarea "**INCLUDE DETACHED GARA"
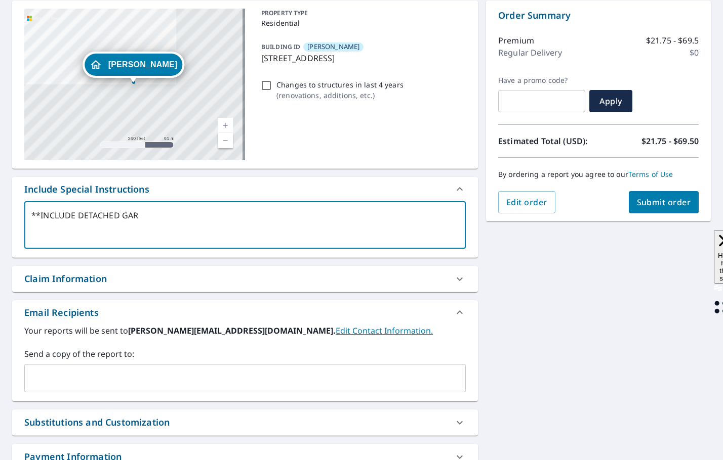
type textarea "x"
checkbox input "true"
type textarea "**INCLUDE DETACHED GARAG"
type textarea "x"
checkbox input "true"
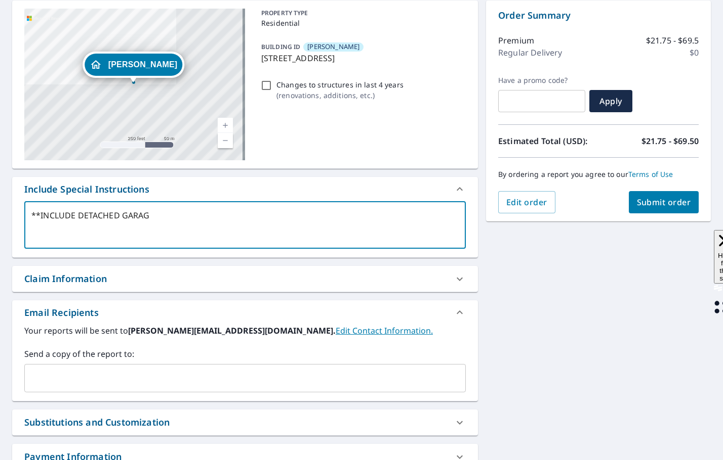
type textarea "**INCLUDE DETACHED GARAGE"
type textarea "x"
checkbox input "true"
type textarea "**INCLUDE DETACHED GARAGE*"
type textarea "x"
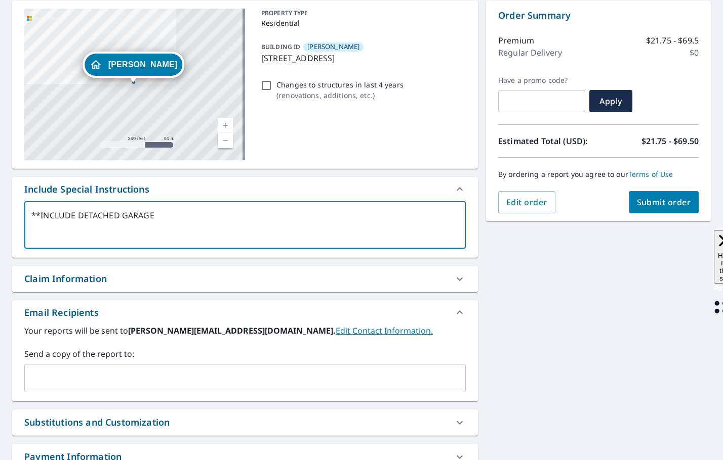
checkbox input "true"
type textarea "**INCLUDE DETACHED GARAGE**"
type textarea "x"
checkbox input "true"
type textarea "**INCLUDE DETACHED GARAGE***"
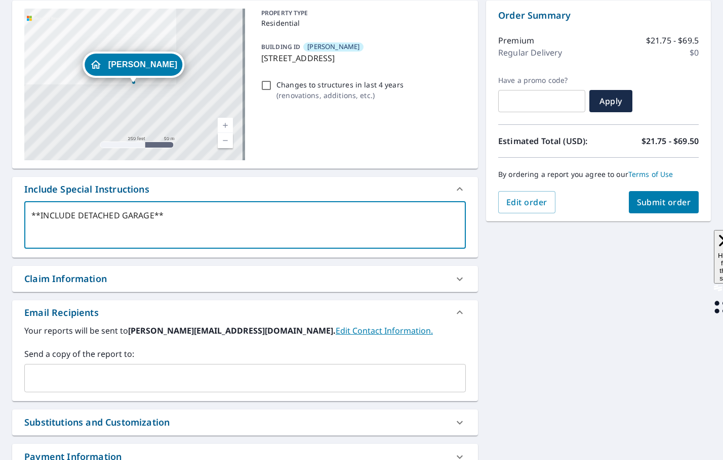
type textarea "x"
checkbox input "true"
click at [25, 374] on div "​" at bounding box center [244, 378] width 441 height 28
type textarea "**INCLUDE DETACHED GARAGE***"
type textarea "x"
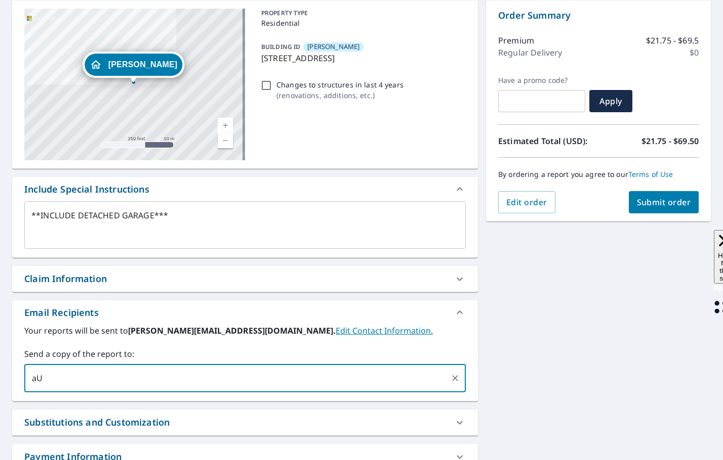
type input "a"
type input "[EMAIL_ADDRESS][DOMAIN_NAME]"
type textarea "x"
checkbox input "true"
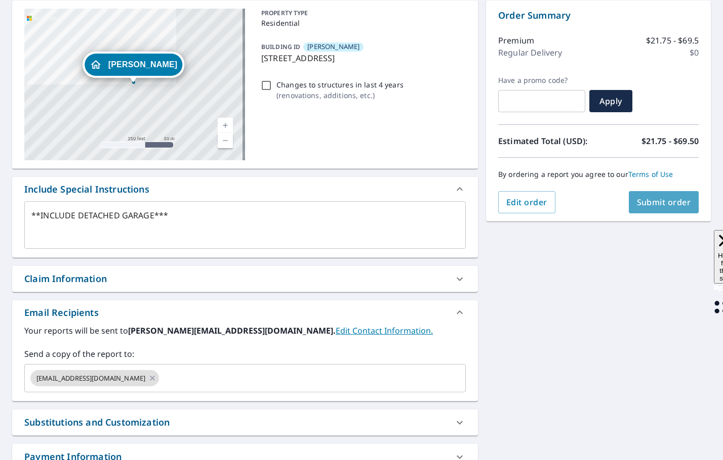
click at [666, 211] on button "Submit order" at bounding box center [664, 202] width 70 height 22
type textarea "x"
checkbox input "true"
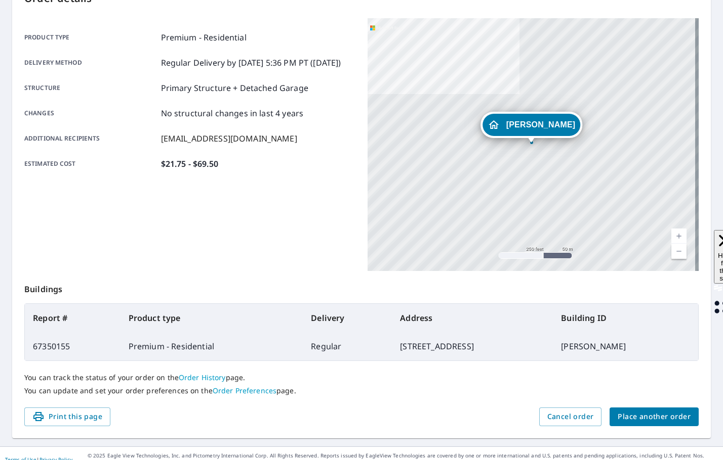
scroll to position [135, 0]
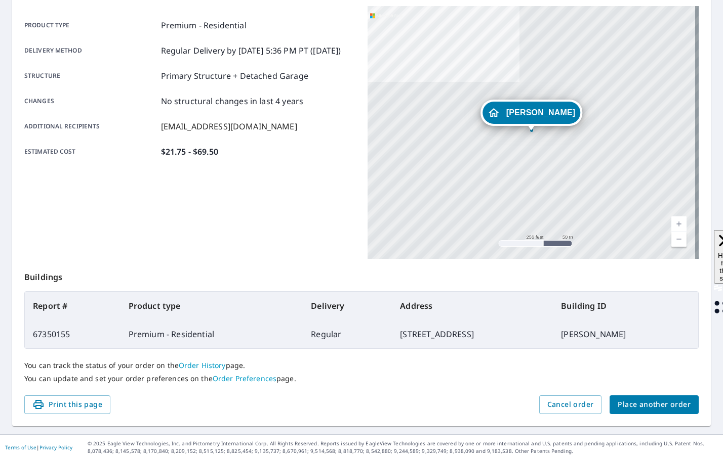
click at [34, 331] on td "67350155" at bounding box center [73, 334] width 96 height 28
drag, startPoint x: 34, startPoint y: 331, endPoint x: 89, endPoint y: 336, distance: 54.4
click at [89, 336] on td "67350155" at bounding box center [73, 334] width 96 height 28
drag, startPoint x: 78, startPoint y: 333, endPoint x: 31, endPoint y: 333, distance: 46.6
click at [31, 333] on td "67350155" at bounding box center [73, 334] width 96 height 28
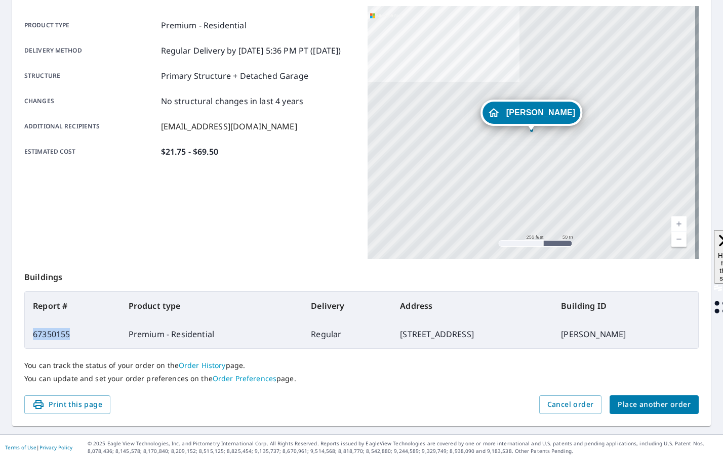
copy td "67350155"
click at [633, 411] on button "Place another order" at bounding box center [653, 405] width 89 height 19
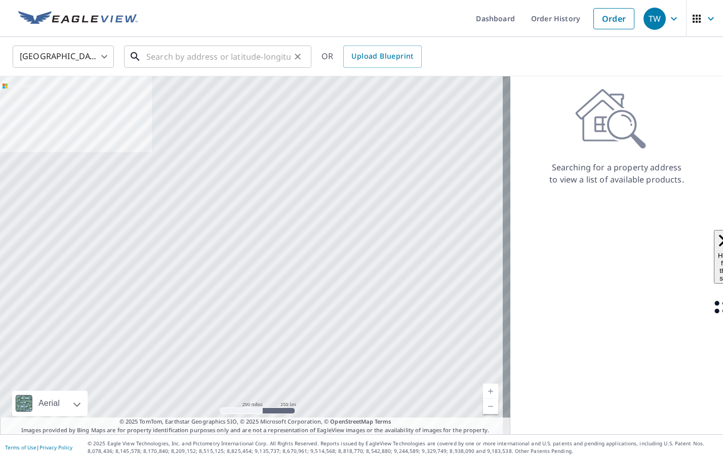
click at [225, 54] on input "text" at bounding box center [218, 57] width 144 height 28
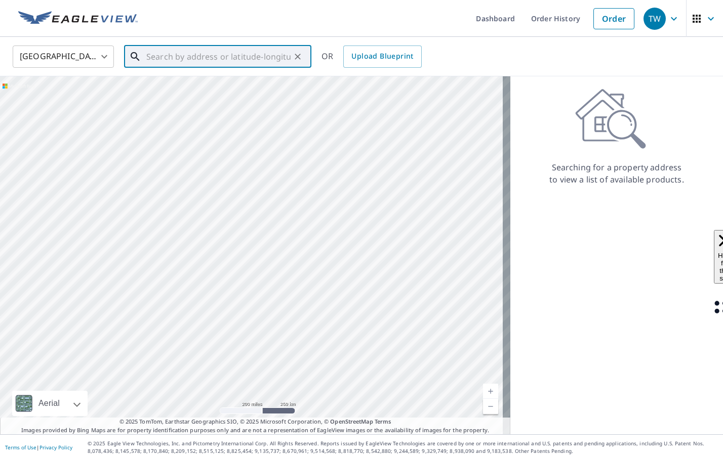
paste input "[GEOGRAPHIC_DATA][PERSON_NAME]"
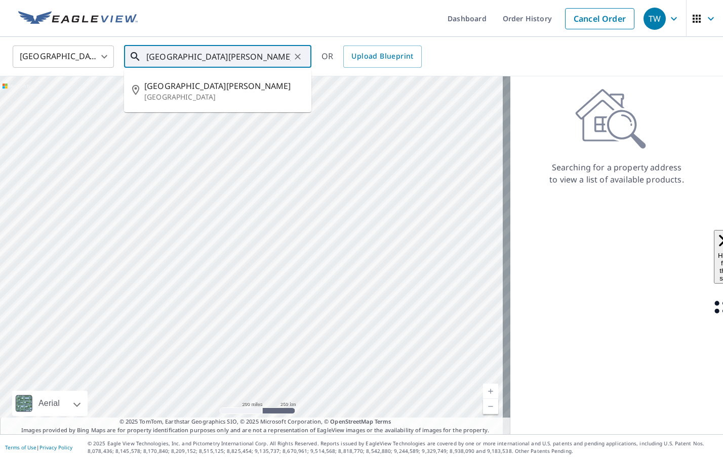
type input "[GEOGRAPHIC_DATA][PERSON_NAME]"
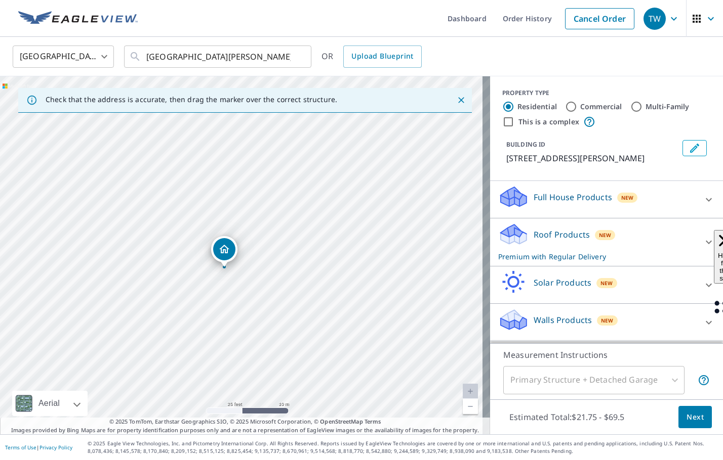
drag, startPoint x: 194, startPoint y: 211, endPoint x: 177, endPoint y: 224, distance: 22.0
click at [177, 224] on div "[STREET_ADDRESS][PERSON_NAME]" at bounding box center [245, 255] width 490 height 358
drag, startPoint x: 219, startPoint y: 249, endPoint x: 260, endPoint y: 166, distance: 92.3
click at [688, 146] on icon "Edit building 1" at bounding box center [694, 148] width 12 height 12
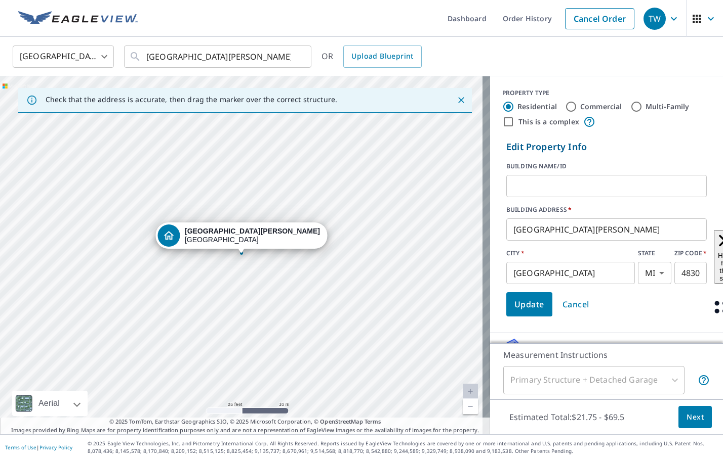
click at [583, 187] on input "text" at bounding box center [606, 186] width 200 height 28
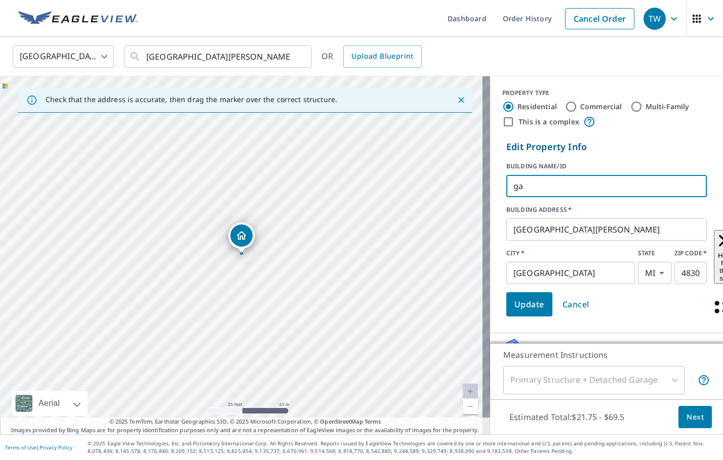
type input "g"
type input "[PERSON_NAME] AND [PERSON_NAME] (BARN ONLY)"
click at [527, 304] on span "Update" at bounding box center [529, 305] width 30 height 14
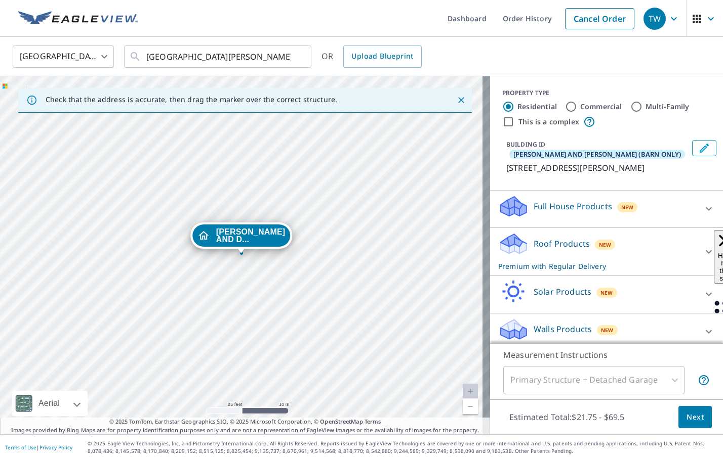
click at [702, 258] on icon at bounding box center [708, 252] width 12 height 12
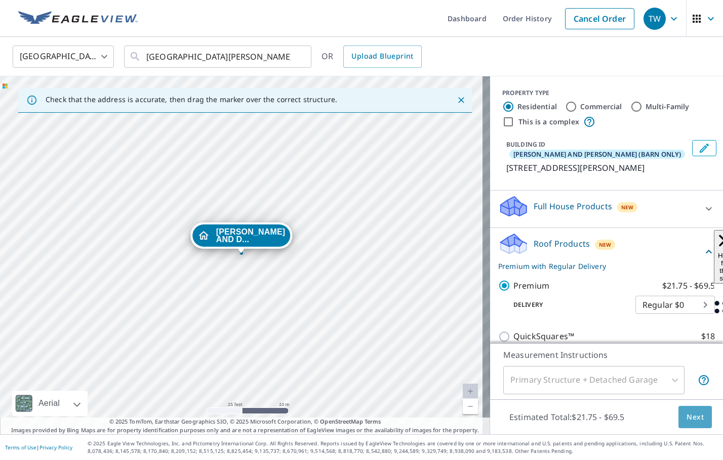
click at [686, 420] on span "Next" at bounding box center [694, 417] width 17 height 13
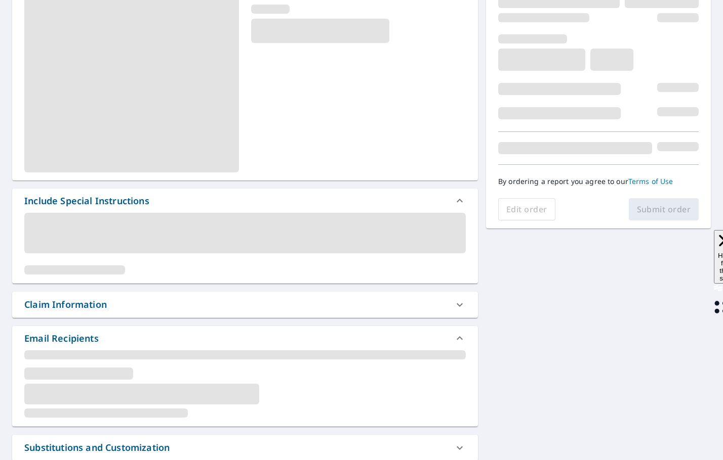
scroll to position [152, 0]
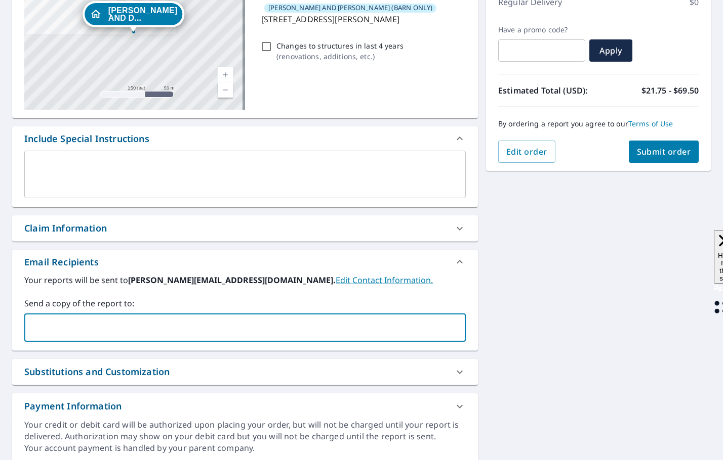
click at [88, 320] on input "text" at bounding box center [237, 327] width 417 height 19
type input "[PERSON_NAME][EMAIL_ADDRESS][DOMAIN_NAME]"
click at [654, 153] on span "Submit order" at bounding box center [664, 151] width 54 height 11
checkbox input "true"
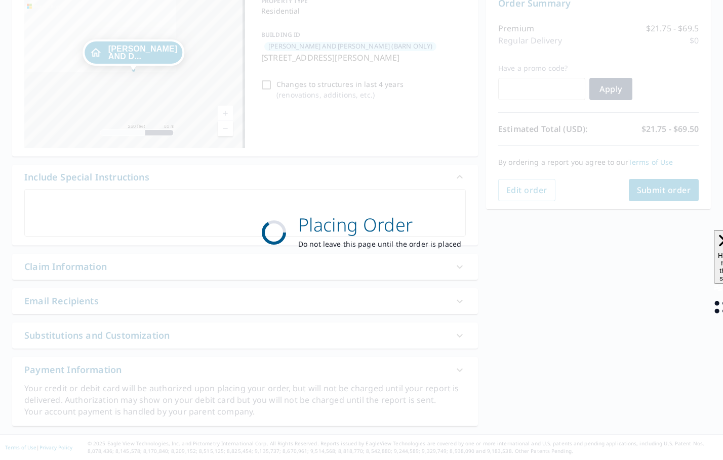
scroll to position [113, 0]
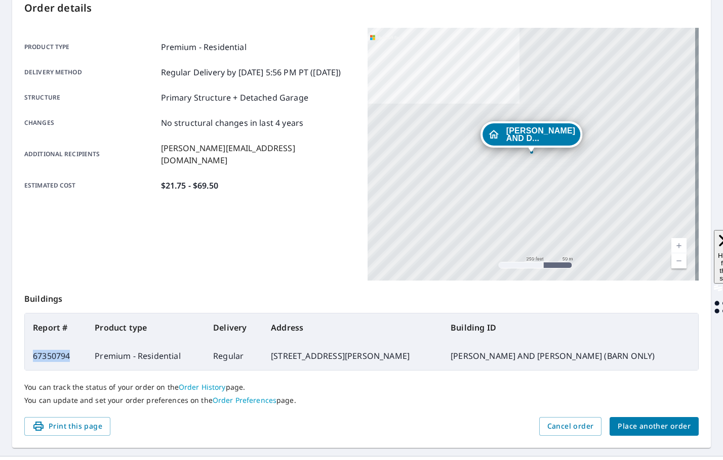
drag, startPoint x: 70, startPoint y: 357, endPoint x: 31, endPoint y: 361, distance: 39.2
click at [31, 361] on td "67350794" at bounding box center [56, 356] width 62 height 28
copy td "67350794"
click at [646, 430] on span "Place another order" at bounding box center [653, 427] width 73 height 13
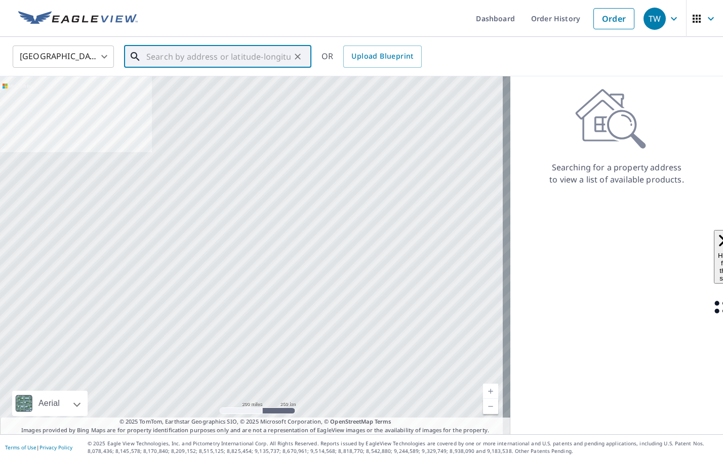
click at [172, 55] on input "text" at bounding box center [218, 57] width 144 height 28
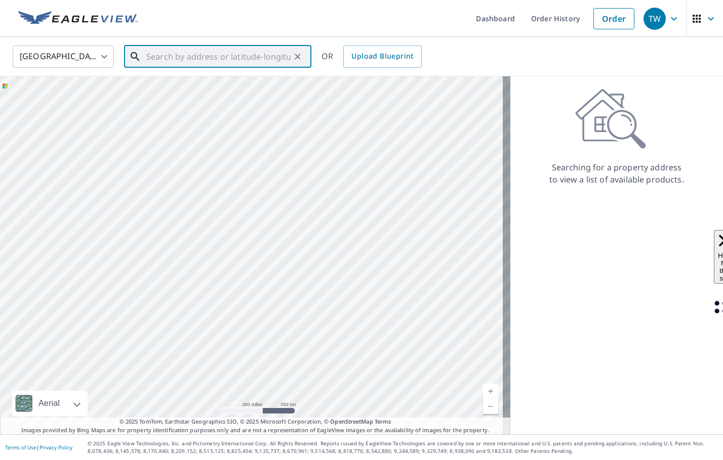
paste input "[STREET_ADDRESS][PERSON_NAME]"
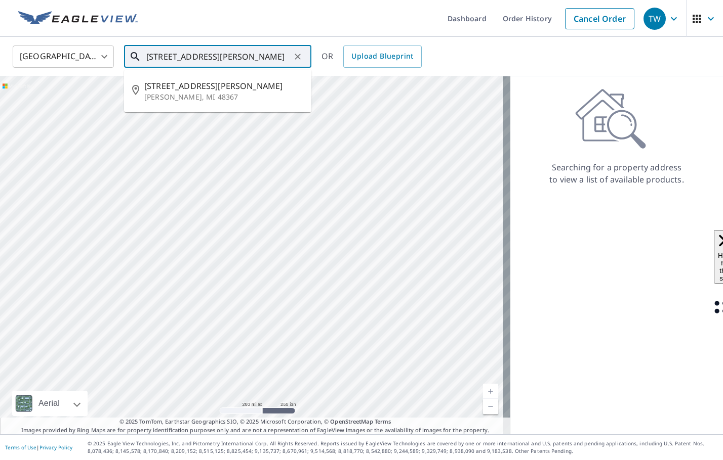
type input "[STREET_ADDRESS][PERSON_NAME]"
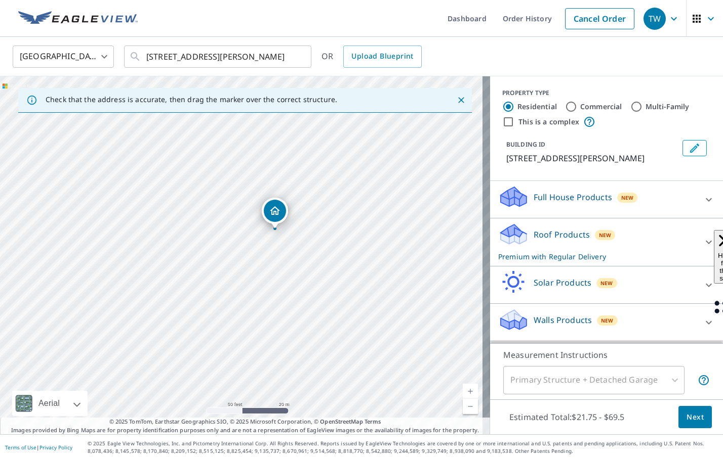
drag, startPoint x: 303, startPoint y: 268, endPoint x: 253, endPoint y: 279, distance: 51.4
click at [253, 279] on div "[STREET_ADDRESS][PERSON_NAME]" at bounding box center [245, 255] width 490 height 358
drag, startPoint x: 253, startPoint y: 267, endPoint x: 225, endPoint y: 314, distance: 54.4
click at [225, 314] on div "[STREET_ADDRESS][PERSON_NAME]" at bounding box center [245, 255] width 490 height 358
click at [694, 149] on button "Edit building 1" at bounding box center [694, 148] width 24 height 16
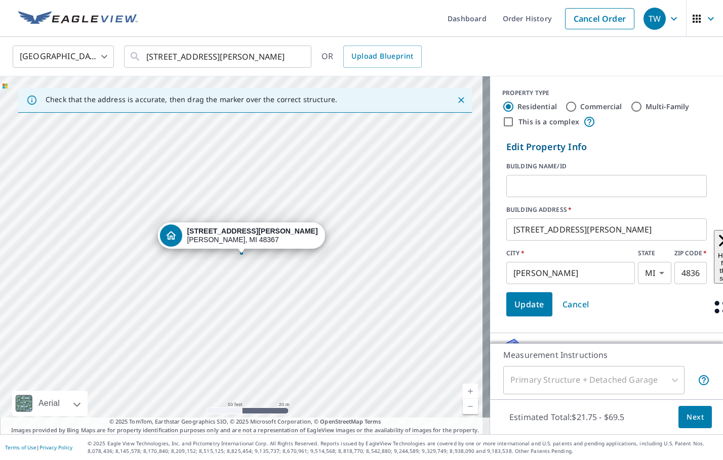
click at [585, 190] on input "text" at bounding box center [606, 186] width 200 height 28
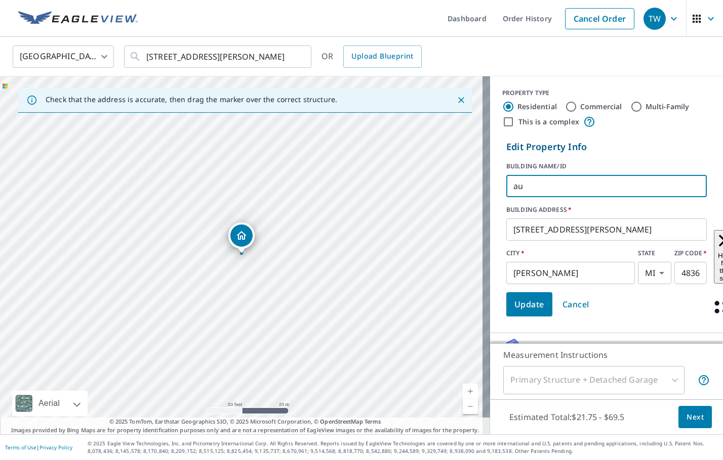
type input "a"
type input "[PERSON_NAME] AND [PERSON_NAME]"
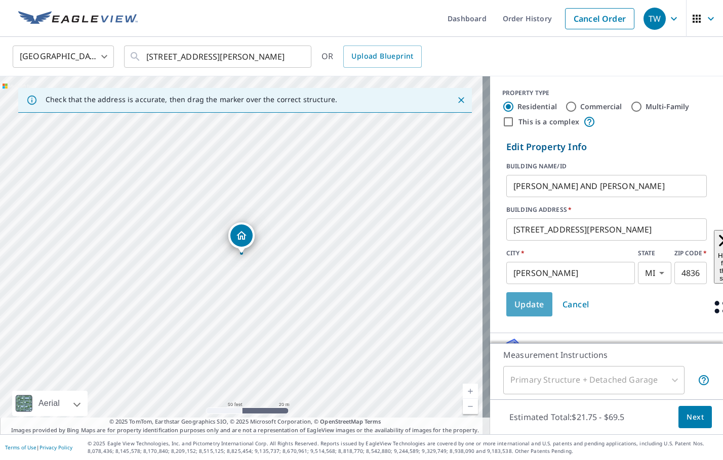
click at [524, 312] on button "Update" at bounding box center [529, 304] width 46 height 24
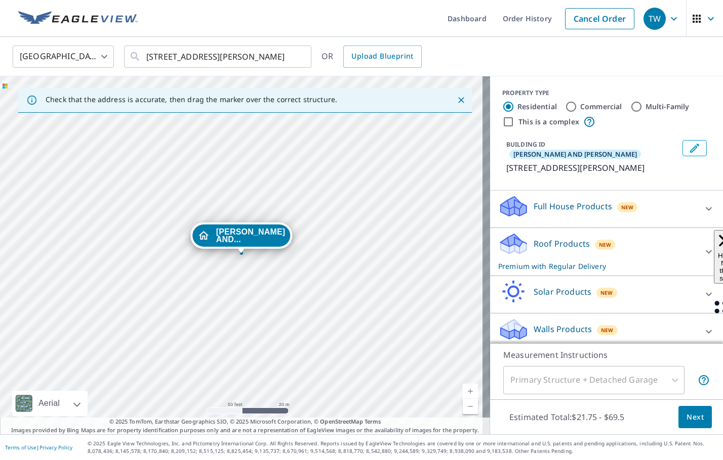
click at [702, 246] on icon at bounding box center [708, 252] width 12 height 12
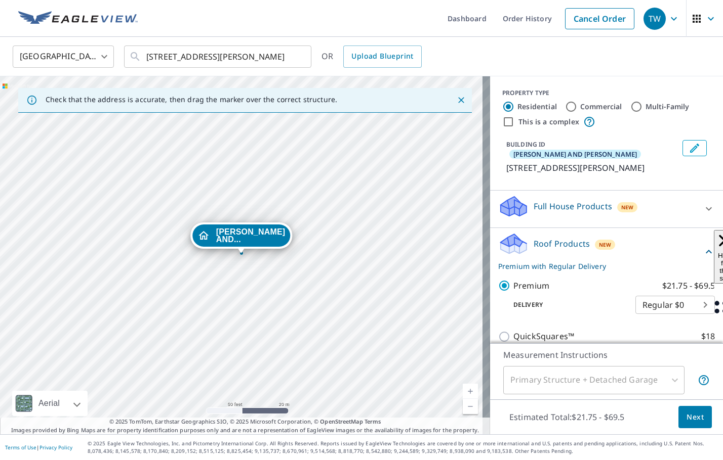
click at [687, 416] on span "Next" at bounding box center [694, 417] width 17 height 13
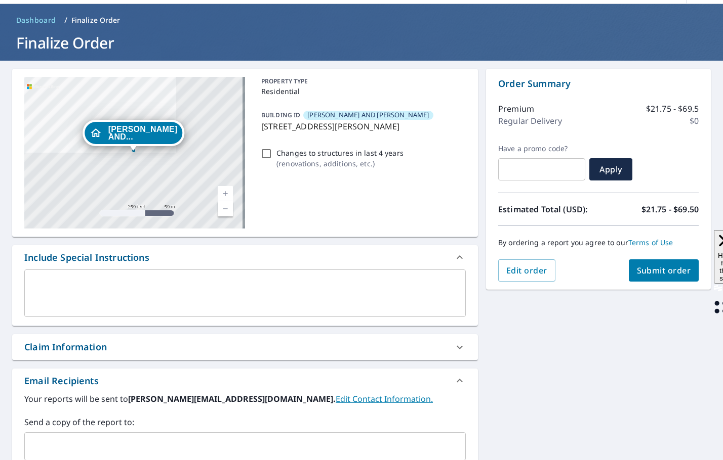
scroll to position [51, 0]
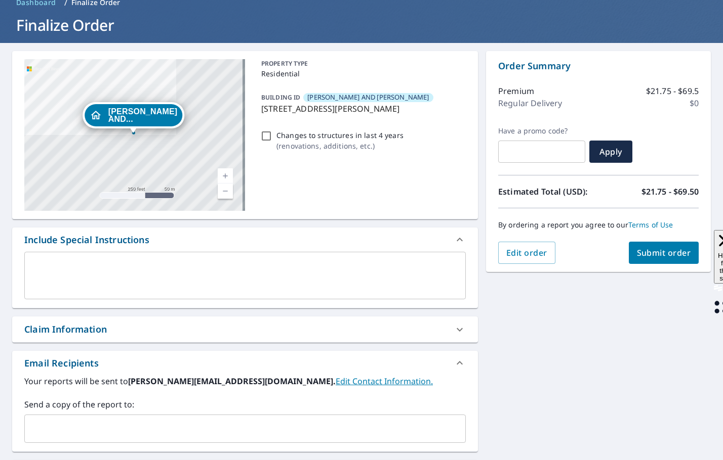
click at [60, 432] on input "text" at bounding box center [237, 429] width 417 height 19
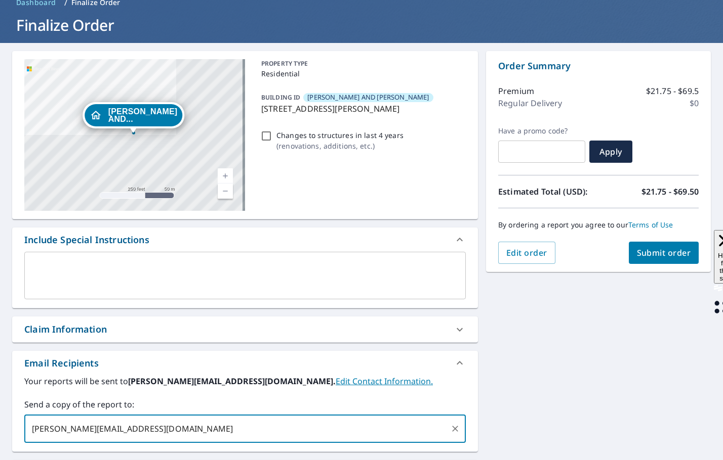
type input "[PERSON_NAME][EMAIL_ADDRESS][DOMAIN_NAME]"
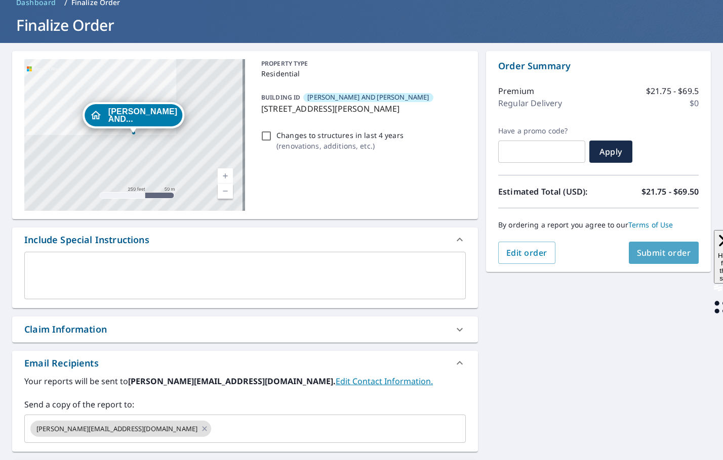
click at [636, 259] on button "Submit order" at bounding box center [664, 253] width 70 height 22
checkbox input "true"
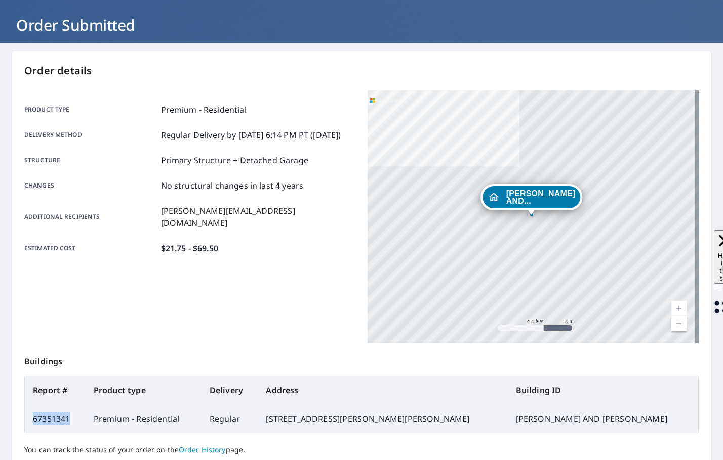
drag, startPoint x: 67, startPoint y: 415, endPoint x: 32, endPoint y: 416, distance: 34.9
click at [32, 416] on td "67351341" at bounding box center [55, 419] width 61 height 28
copy td "67351341"
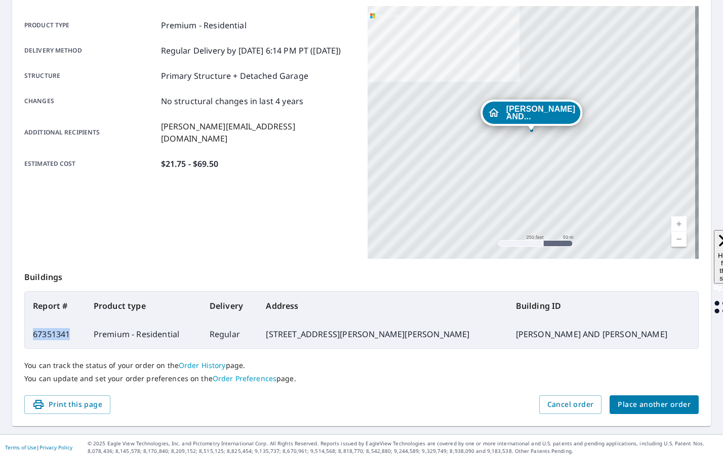
click at [625, 409] on span "Place another order" at bounding box center [653, 405] width 73 height 13
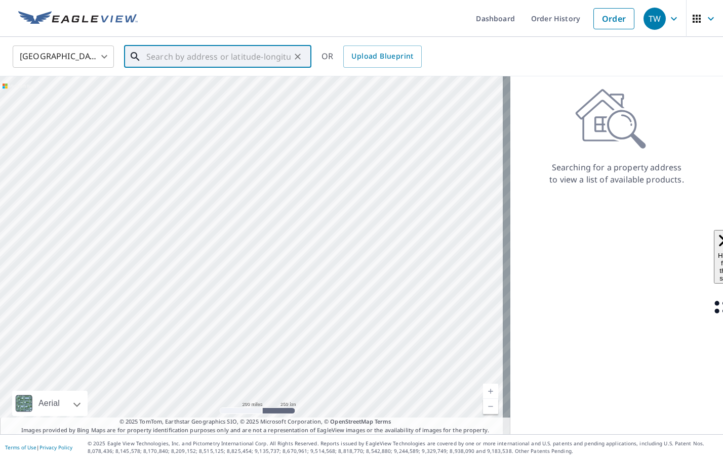
click at [202, 66] on input "text" at bounding box center [218, 57] width 144 height 28
paste input "[STREET_ADDRESS]"
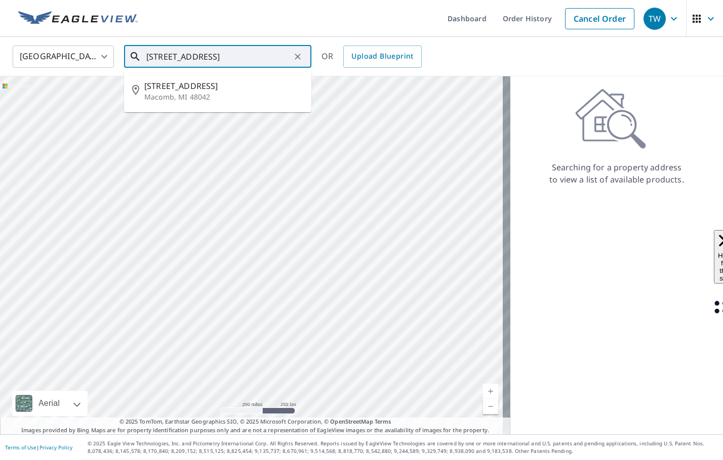
type input "[STREET_ADDRESS]"
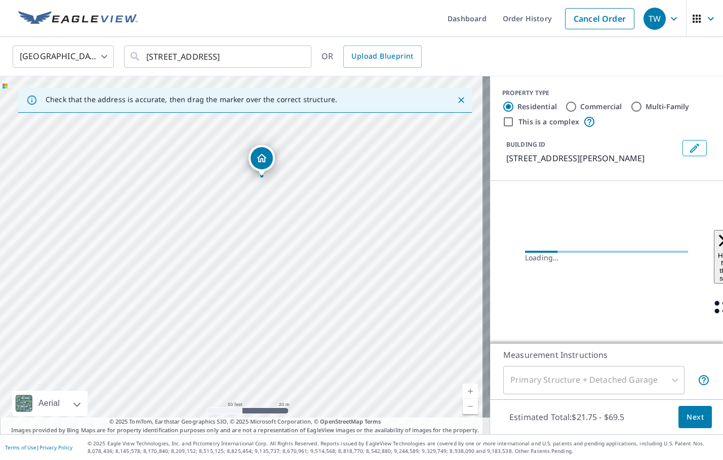
click at [689, 145] on icon "Edit building 1" at bounding box center [694, 148] width 12 height 12
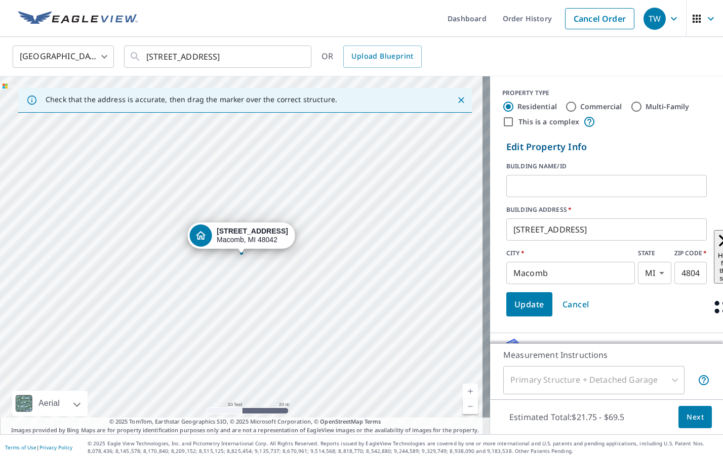
click at [598, 189] on input "text" at bounding box center [606, 186] width 200 height 28
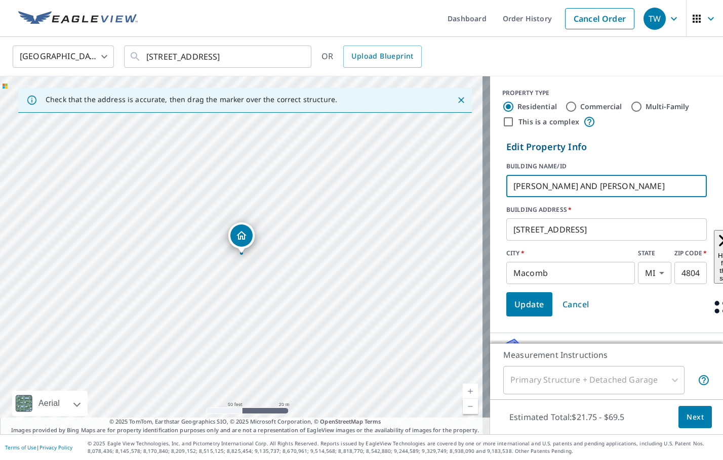
type input "[PERSON_NAME] AND [PERSON_NAME]"
click at [531, 311] on span "Update" at bounding box center [529, 305] width 30 height 14
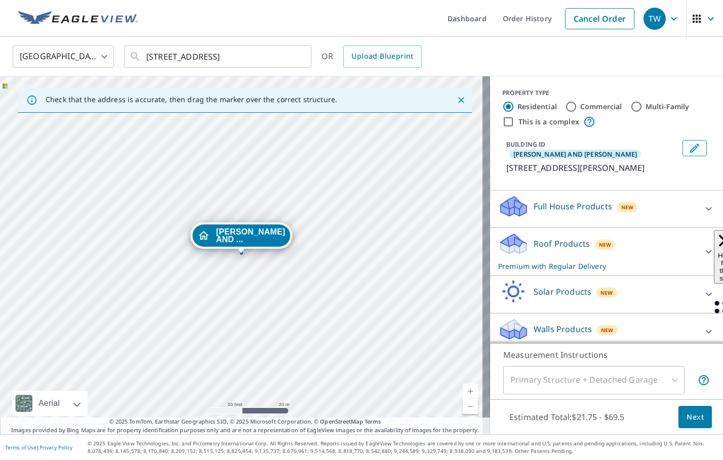
click at [702, 246] on icon at bounding box center [708, 252] width 12 height 12
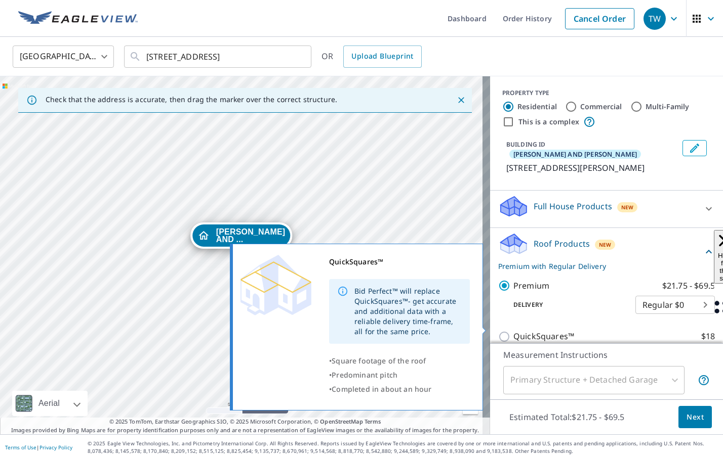
scroll to position [101, 0]
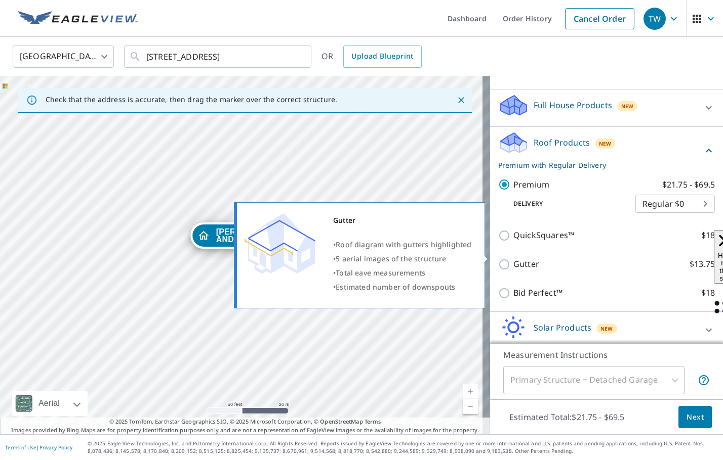
click at [498, 259] on input "Gutter $13.75" at bounding box center [505, 265] width 15 height 12
checkbox input "true"
checkbox input "false"
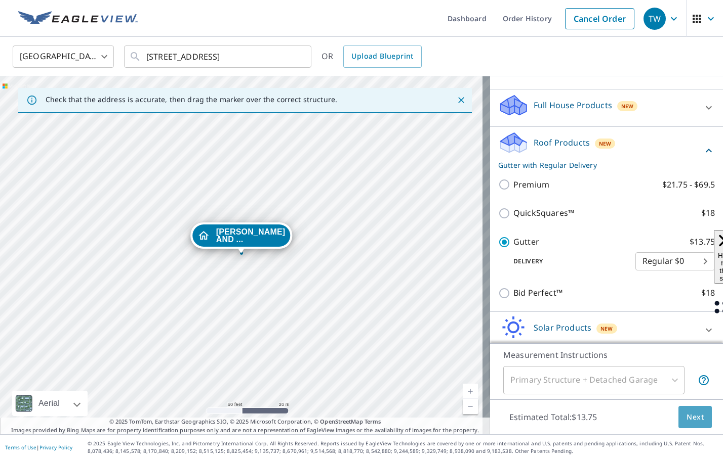
click at [689, 418] on span "Next" at bounding box center [694, 417] width 17 height 13
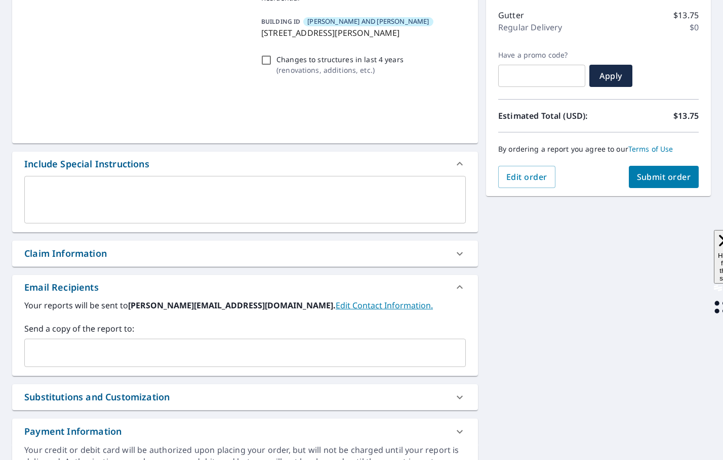
scroll to position [152, 0]
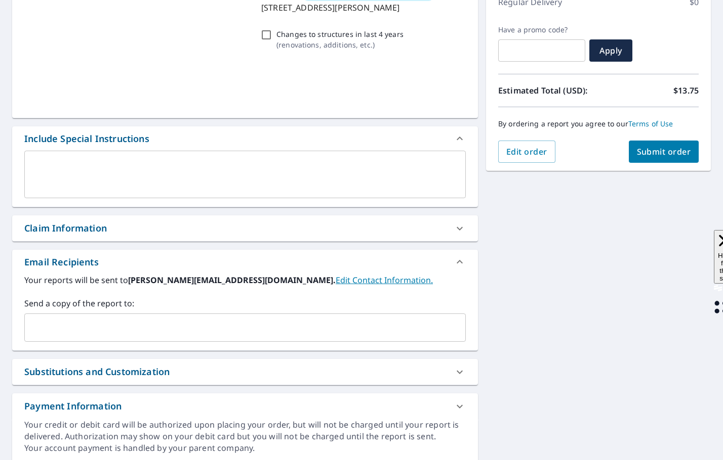
click at [62, 316] on div "​" at bounding box center [244, 328] width 441 height 28
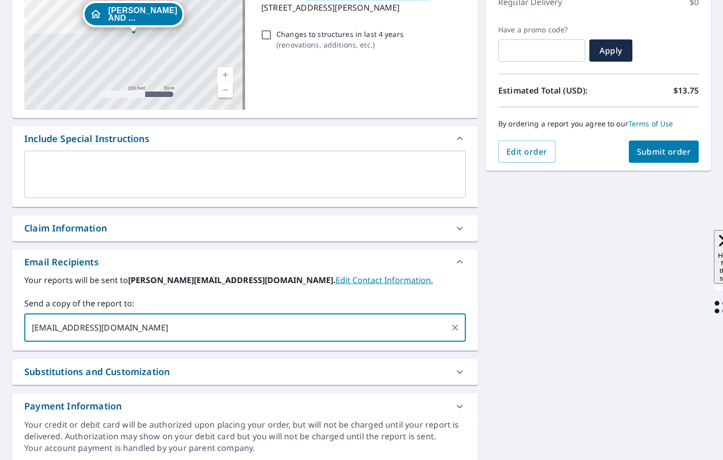
type input "[EMAIL_ADDRESS][DOMAIN_NAME]"
click at [638, 160] on button "Submit order" at bounding box center [664, 152] width 70 height 22
checkbox input "true"
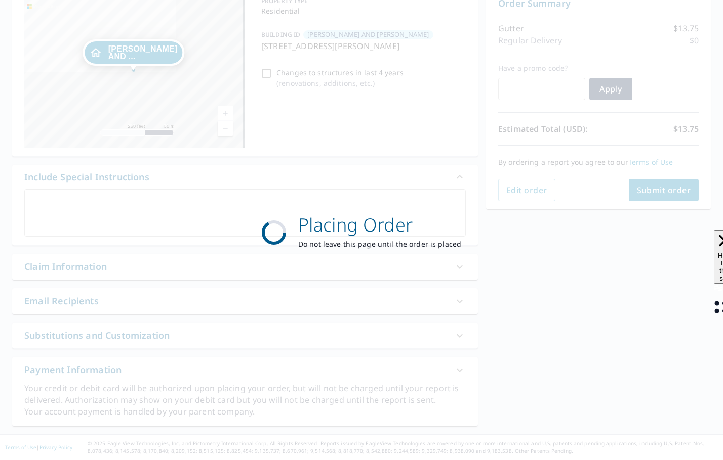
scroll to position [113, 0]
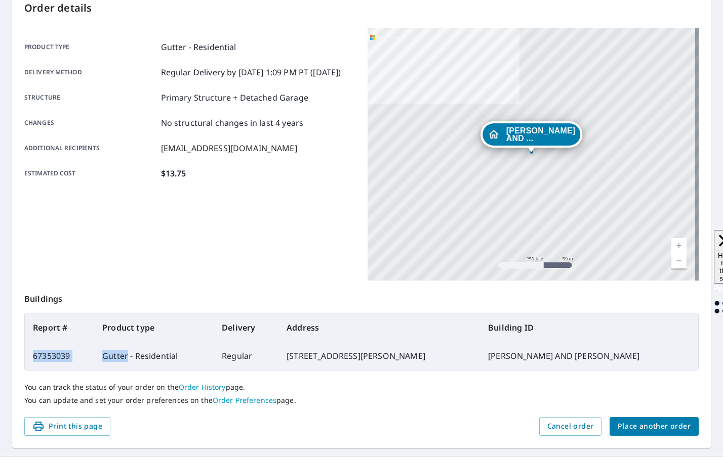
drag, startPoint x: 131, startPoint y: 358, endPoint x: 34, endPoint y: 364, distance: 97.3
click at [34, 364] on tr "67353039 Gutter - Residential Regular [STREET_ADDRESS][PERSON_NAME] [PERSON_NAM…" at bounding box center [361, 356] width 673 height 28
copy tr "67353039 Gutter"
click at [613, 420] on button "Place another order" at bounding box center [653, 426] width 89 height 19
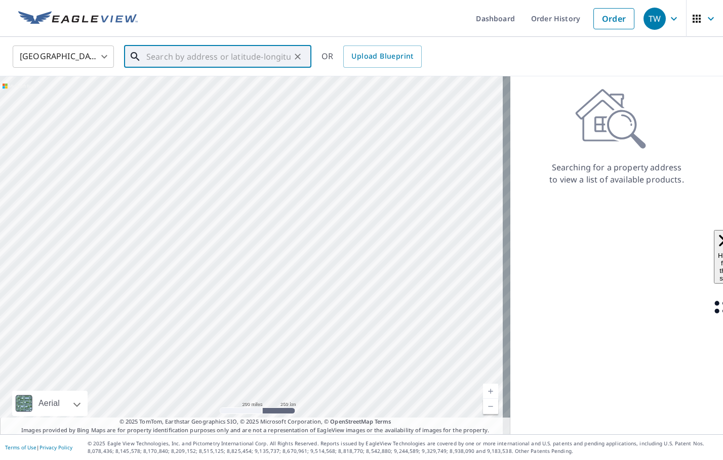
click at [152, 58] on input "text" at bounding box center [218, 57] width 144 height 28
click at [212, 58] on input "text" at bounding box center [218, 57] width 144 height 28
paste input "[STREET_ADDRESS][PERSON_NAME]"
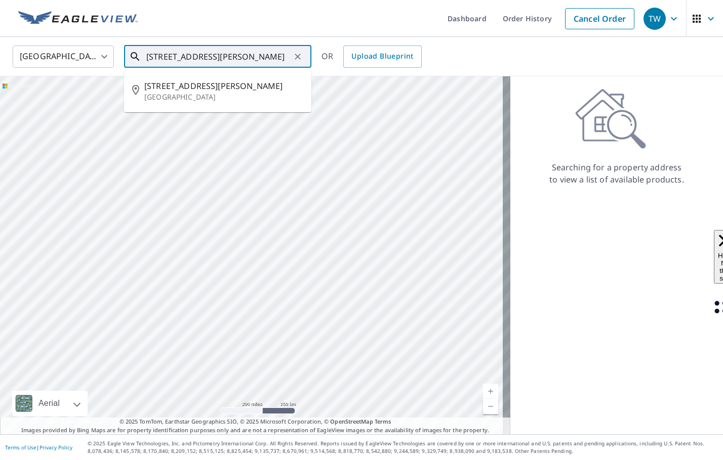
type input "[STREET_ADDRESS][PERSON_NAME]"
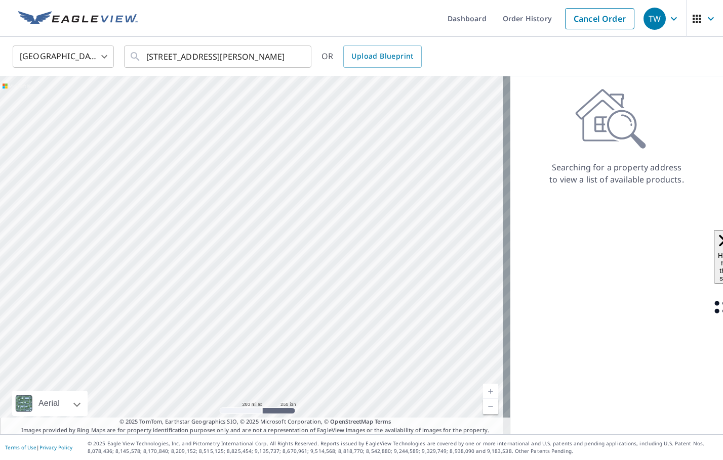
scroll to position [0, 0]
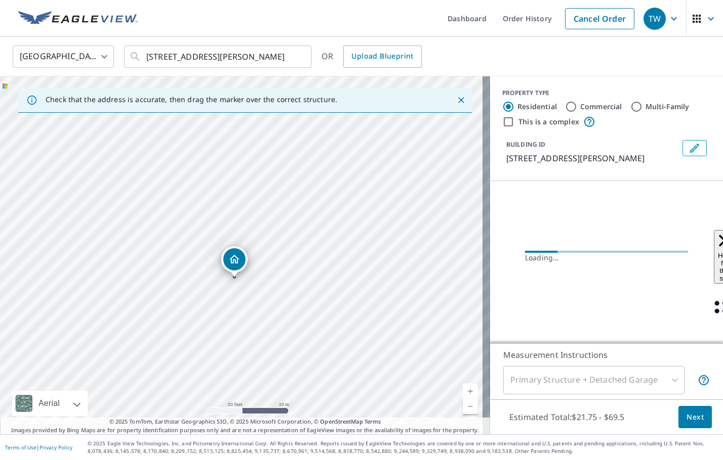
drag, startPoint x: 218, startPoint y: 270, endPoint x: 191, endPoint y: 221, distance: 56.4
click at [191, 221] on div "[STREET_ADDRESS][PERSON_NAME][PERSON_NAME]" at bounding box center [245, 255] width 490 height 358
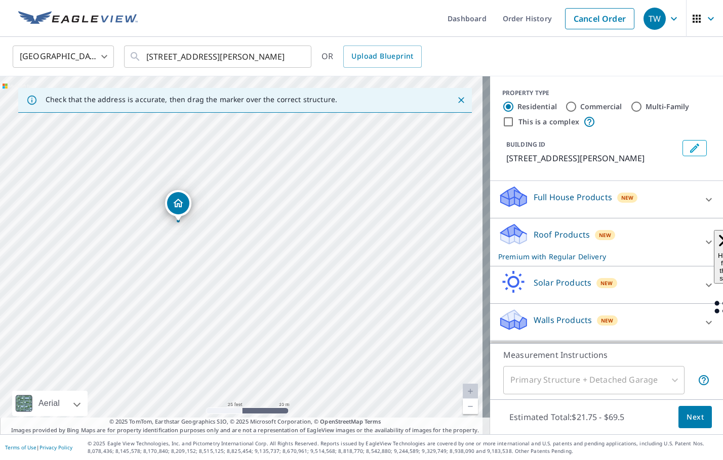
click at [690, 145] on icon "Edit building 1" at bounding box center [694, 148] width 9 height 9
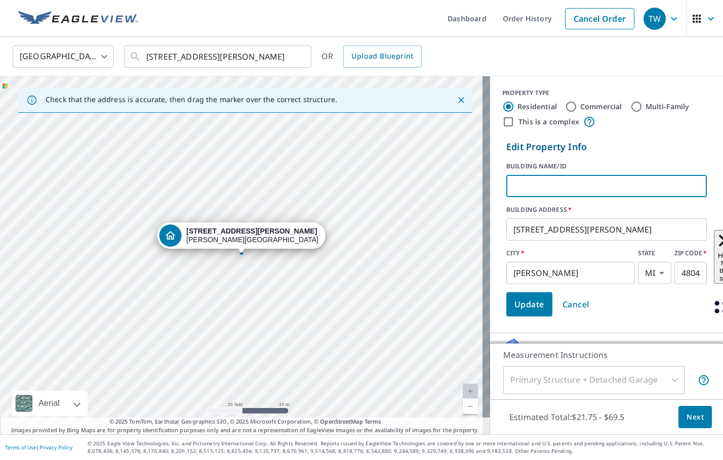
click at [611, 187] on input "text" at bounding box center [606, 186] width 200 height 28
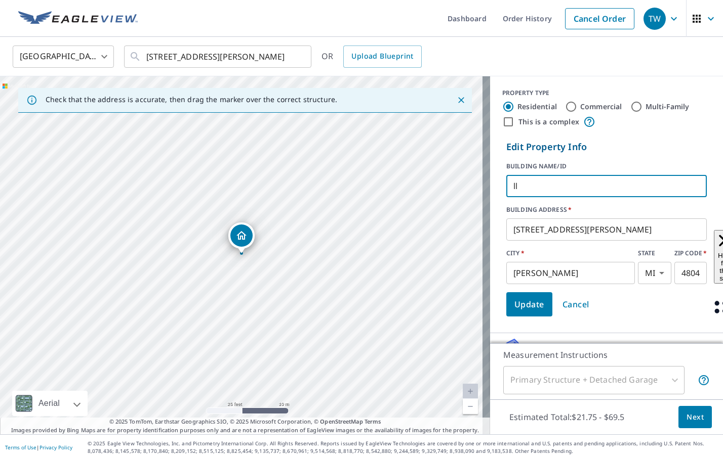
type input "l"
type input "[PERSON_NAME]"
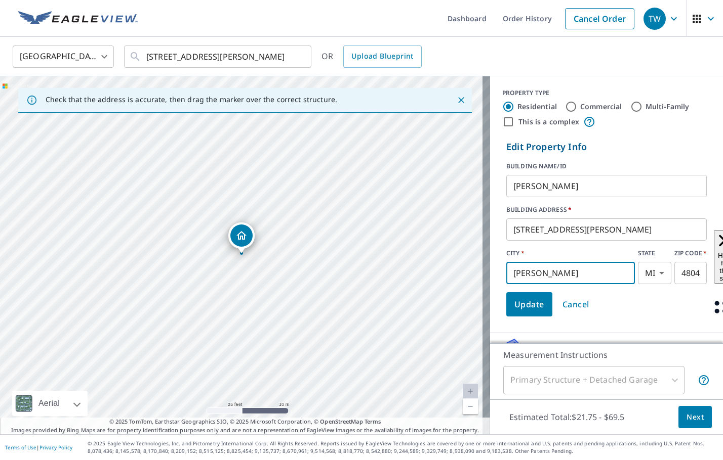
drag, startPoint x: 536, startPoint y: 273, endPoint x: 500, endPoint y: 277, distance: 35.7
click at [506, 277] on input "[PERSON_NAME]" at bounding box center [570, 273] width 129 height 28
type input "[GEOGRAPHIC_DATA]"
click at [530, 306] on span "Update" at bounding box center [529, 305] width 30 height 14
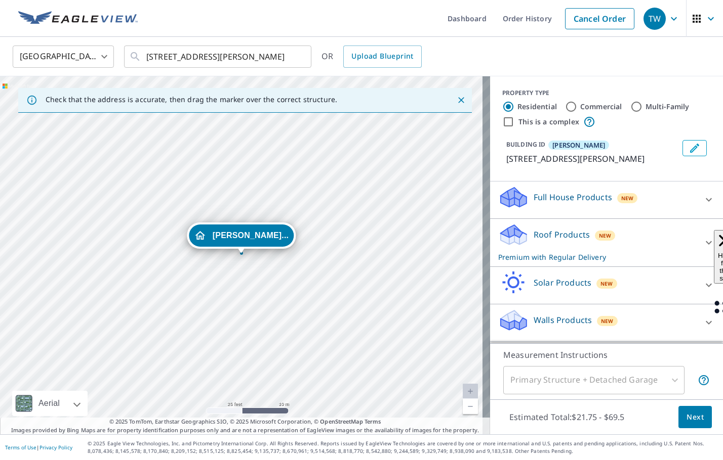
click at [702, 249] on icon at bounding box center [708, 243] width 12 height 12
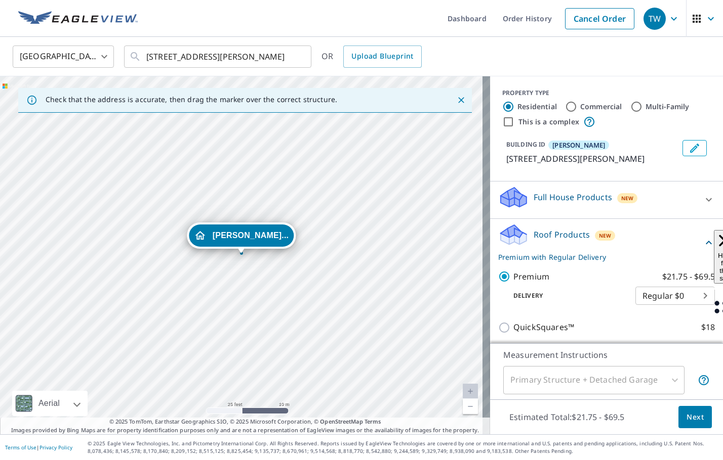
click at [686, 422] on span "Next" at bounding box center [694, 417] width 17 height 13
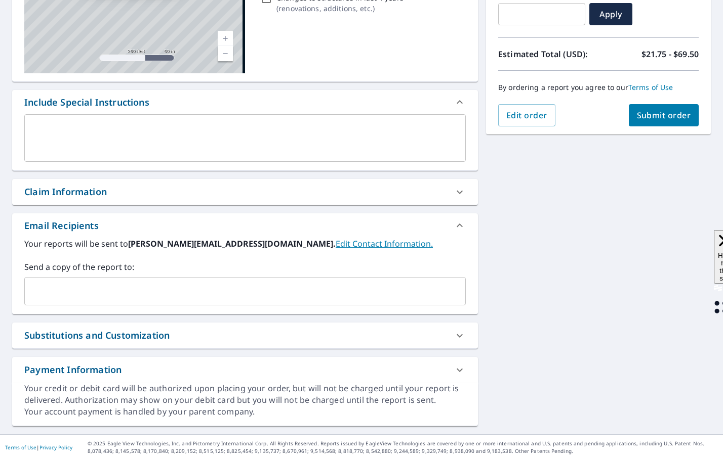
scroll to position [188, 0]
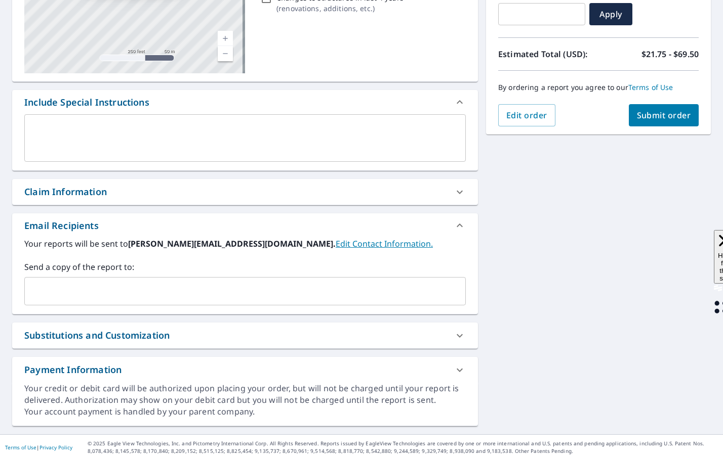
click at [67, 300] on input "text" at bounding box center [237, 291] width 417 height 19
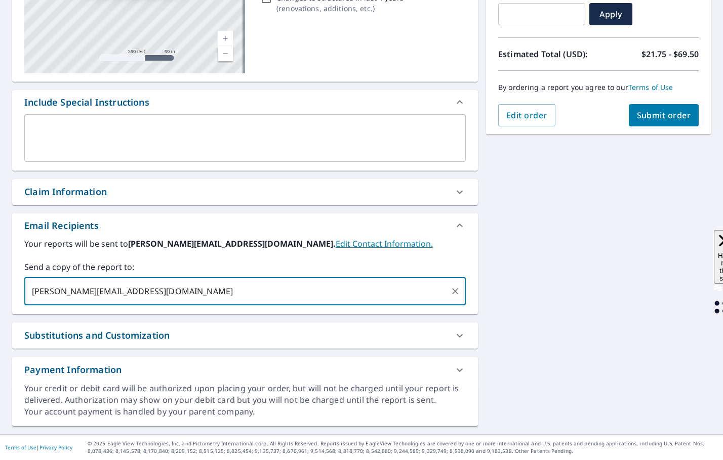
type input "[PERSON_NAME][EMAIL_ADDRESS][DOMAIN_NAME]"
click at [655, 119] on span "Submit order" at bounding box center [664, 115] width 54 height 11
checkbox input "true"
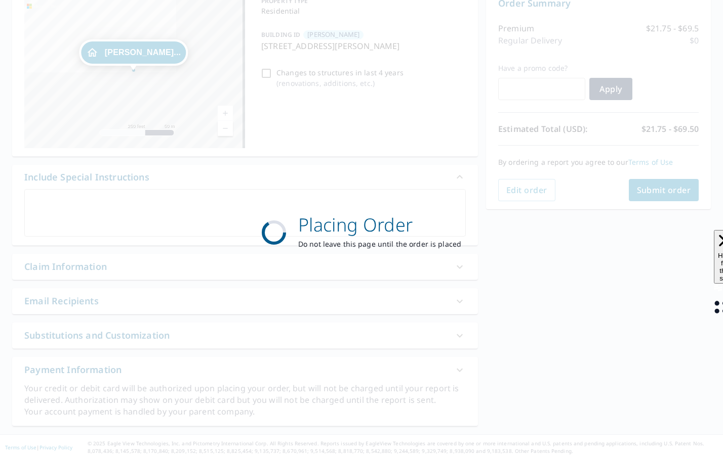
scroll to position [113, 0]
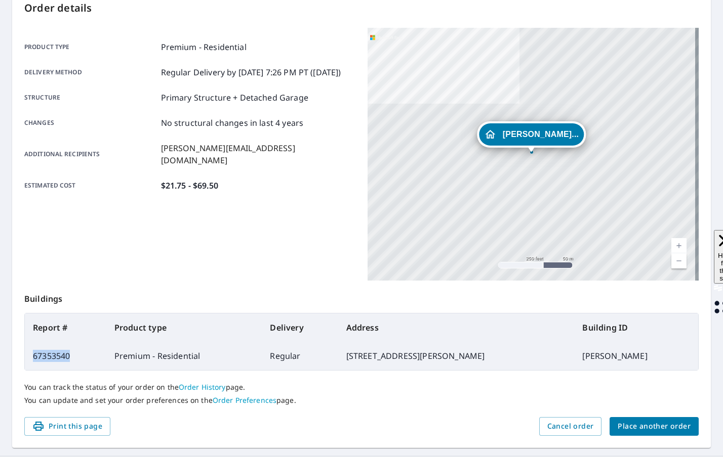
drag, startPoint x: 64, startPoint y: 356, endPoint x: 31, endPoint y: 355, distance: 33.4
click at [31, 355] on td "67353540" at bounding box center [65, 356] width 81 height 28
copy td "67353540"
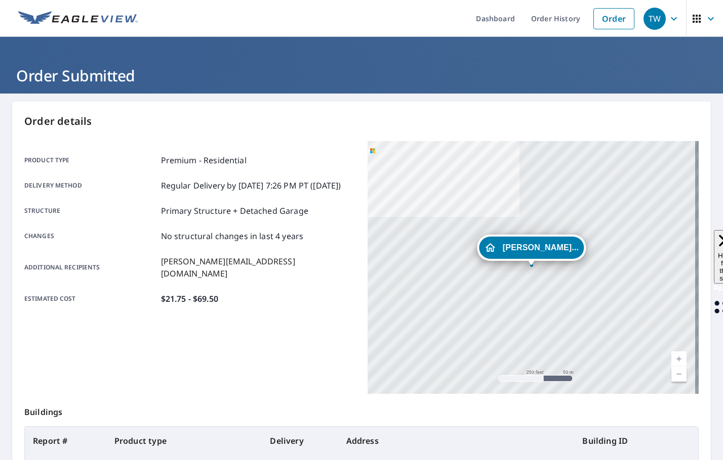
click at [645, 20] on div "TW" at bounding box center [654, 19] width 22 height 22
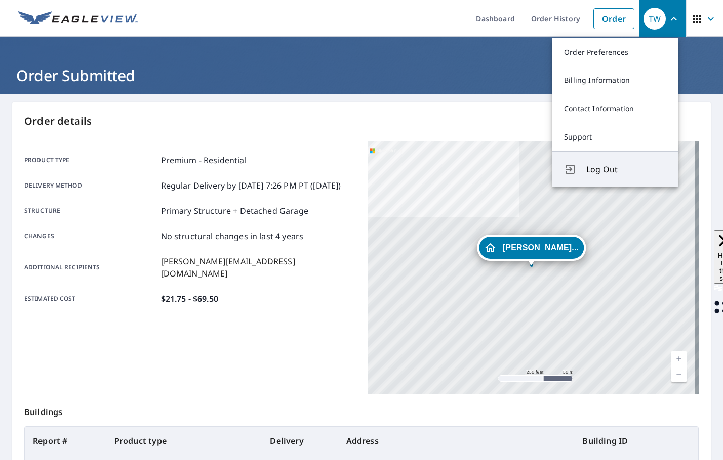
click at [592, 169] on span "Log Out" at bounding box center [626, 169] width 80 height 12
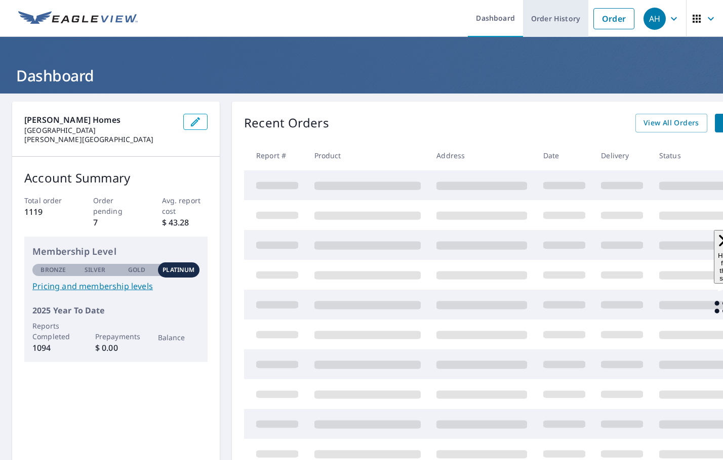
click at [552, 18] on link "Order History" at bounding box center [555, 18] width 65 height 37
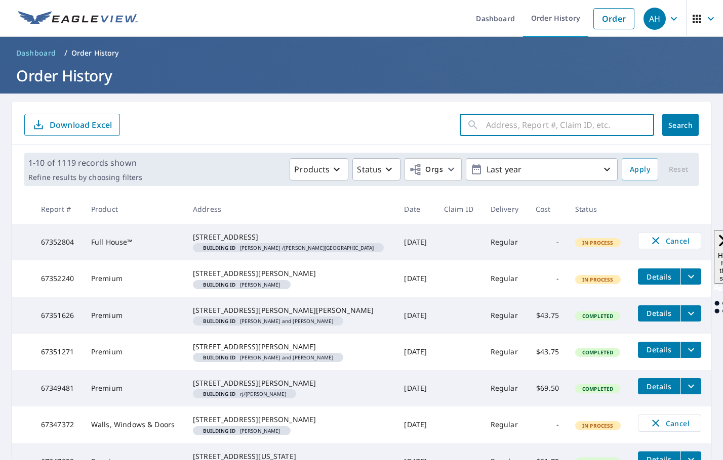
click at [530, 124] on input "text" at bounding box center [570, 125] width 168 height 28
paste input "66441800"
type input "66441800"
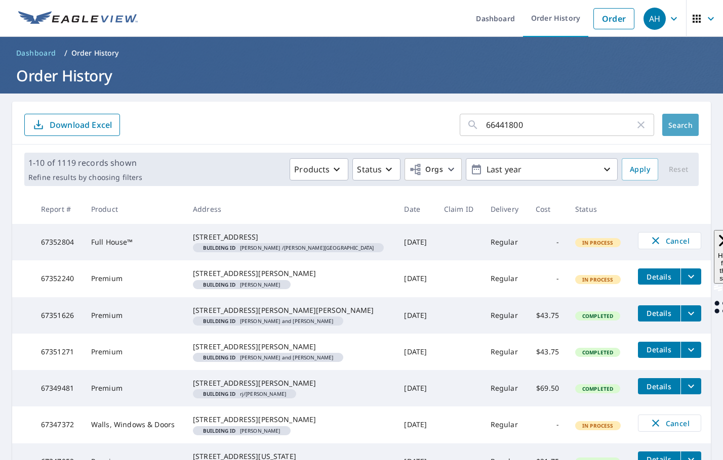
click at [662, 133] on button "Search" at bounding box center [680, 125] width 36 height 22
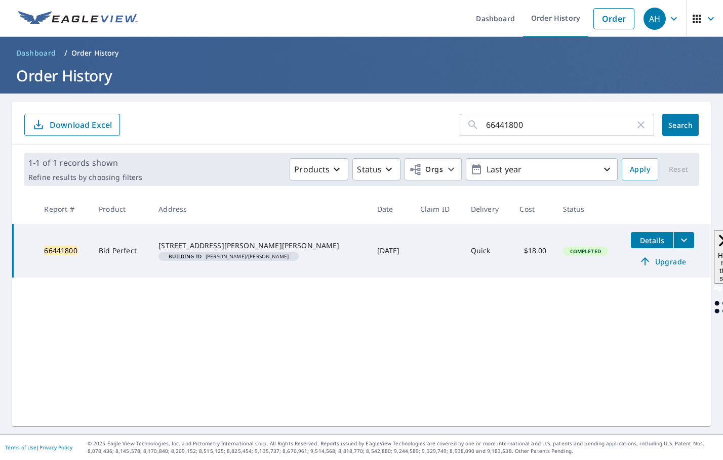
click at [646, 259] on span "Upgrade" at bounding box center [662, 262] width 51 height 12
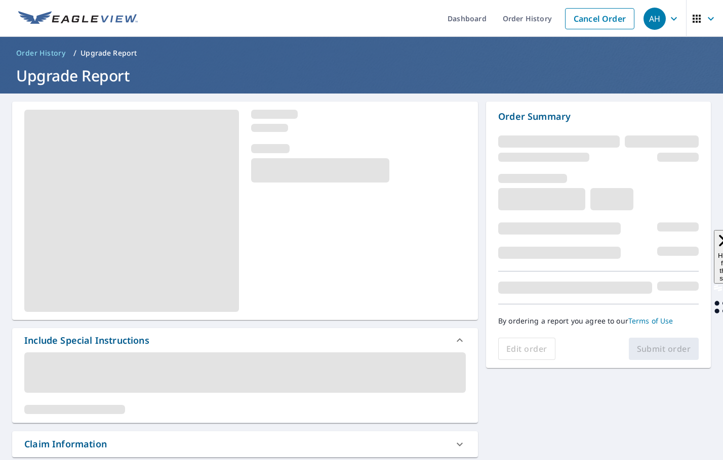
scroll to position [202, 0]
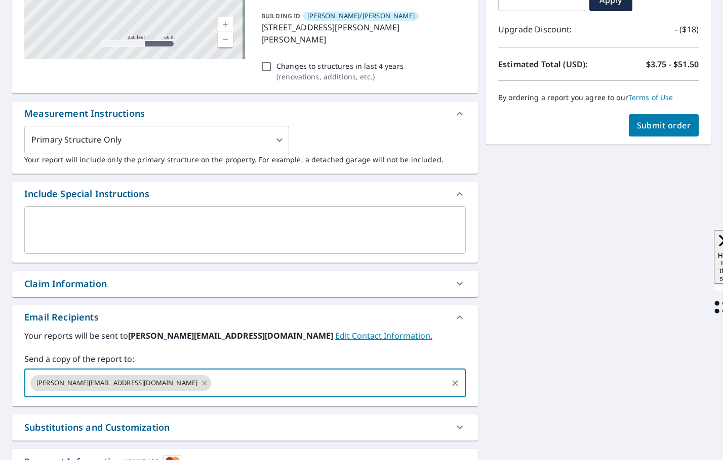
click at [213, 374] on input "text" at bounding box center [329, 383] width 233 height 19
type input "dylan@schoenherrroofing.com"
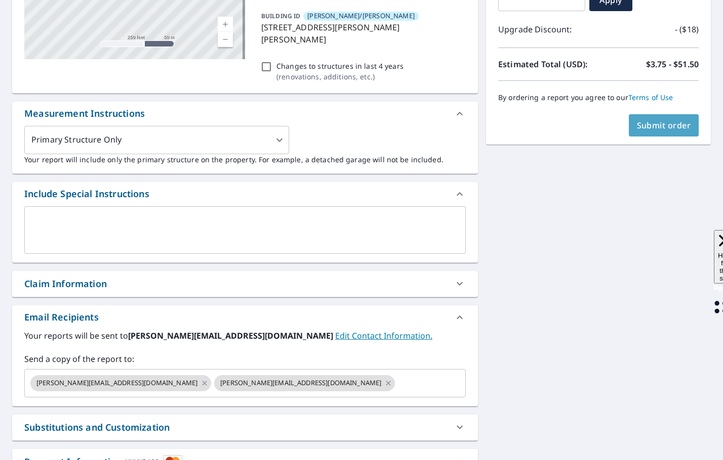
click at [629, 135] on button "Submit order" at bounding box center [664, 125] width 70 height 22
checkbox input "true"
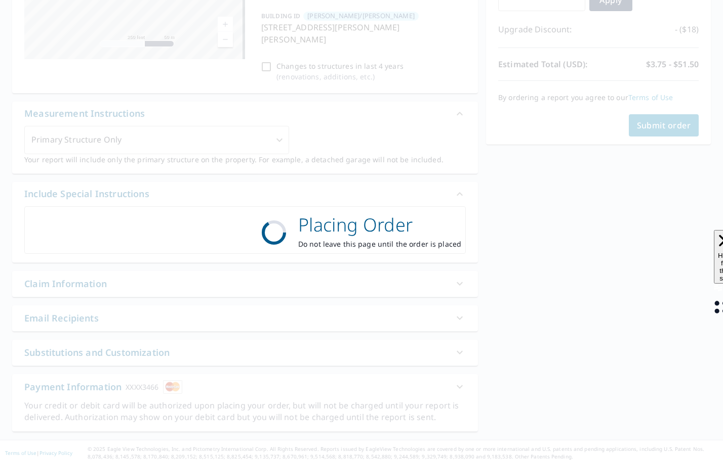
scroll to position [196, 0]
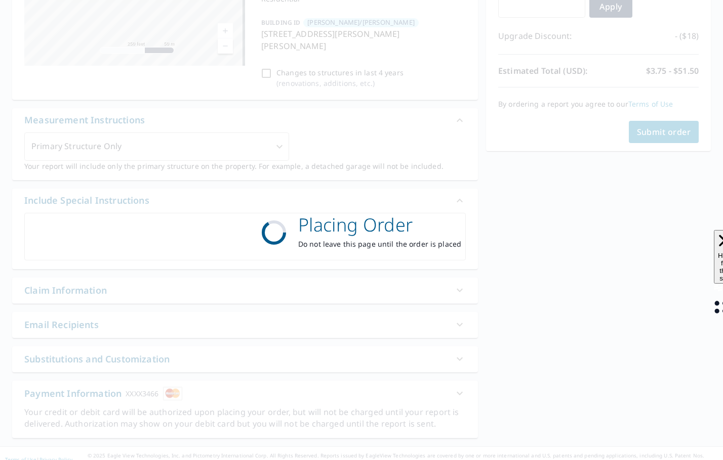
scroll to position [135, 0]
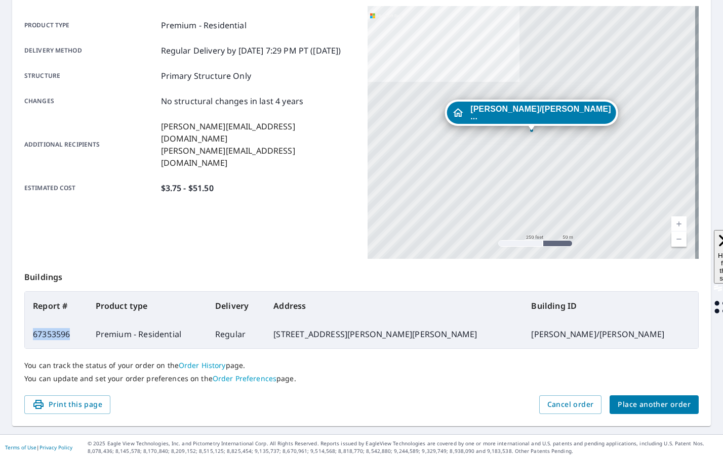
drag, startPoint x: 76, startPoint y: 336, endPoint x: 31, endPoint y: 343, distance: 45.6
click at [31, 343] on td "67353596" at bounding box center [56, 334] width 63 height 28
copy td "67353596"
